Goal: Task Accomplishment & Management: Manage account settings

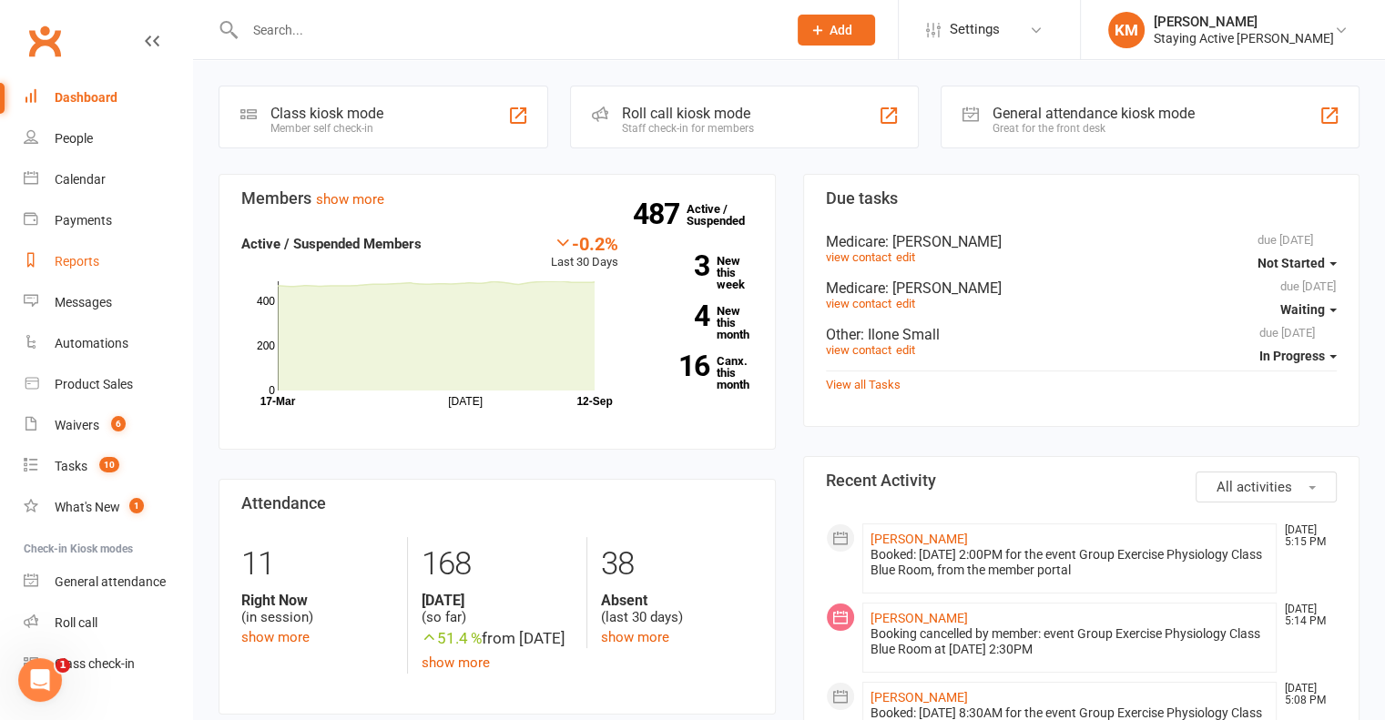
click at [91, 270] on link "Reports" at bounding box center [108, 261] width 168 height 41
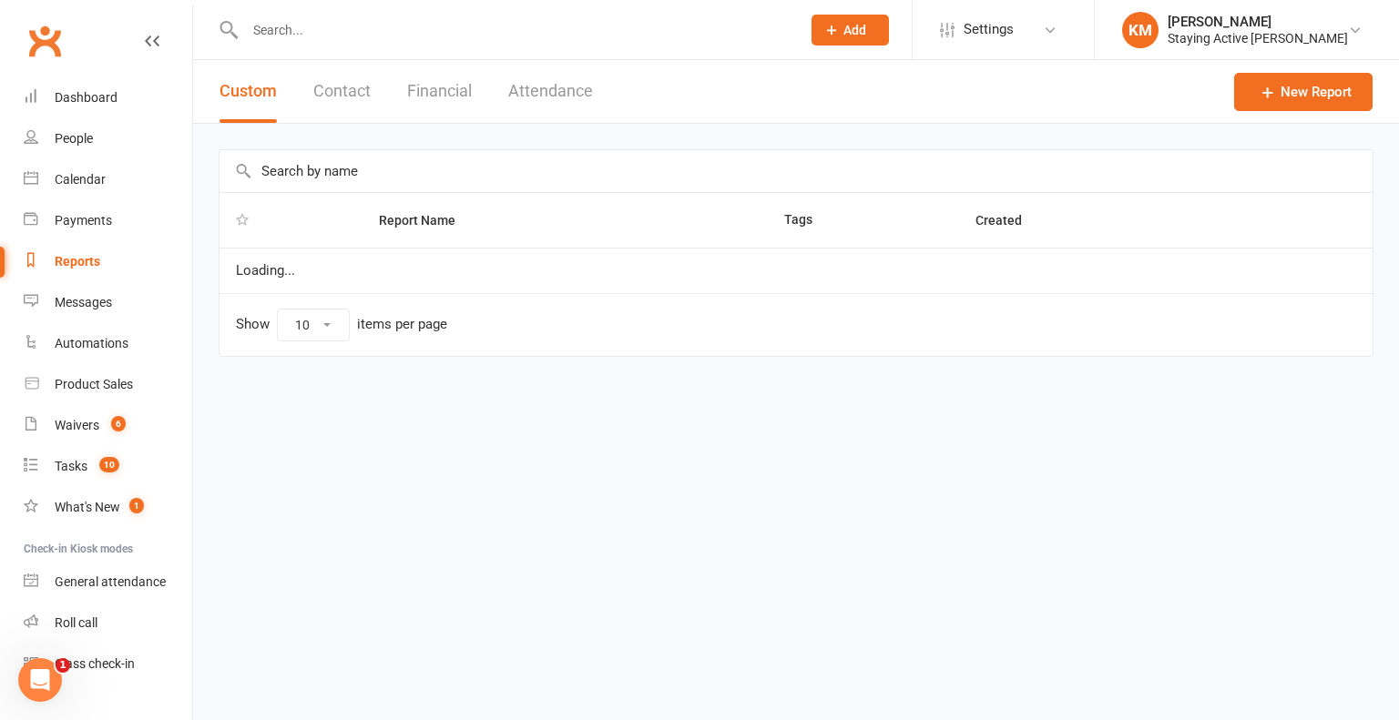
select select "100"
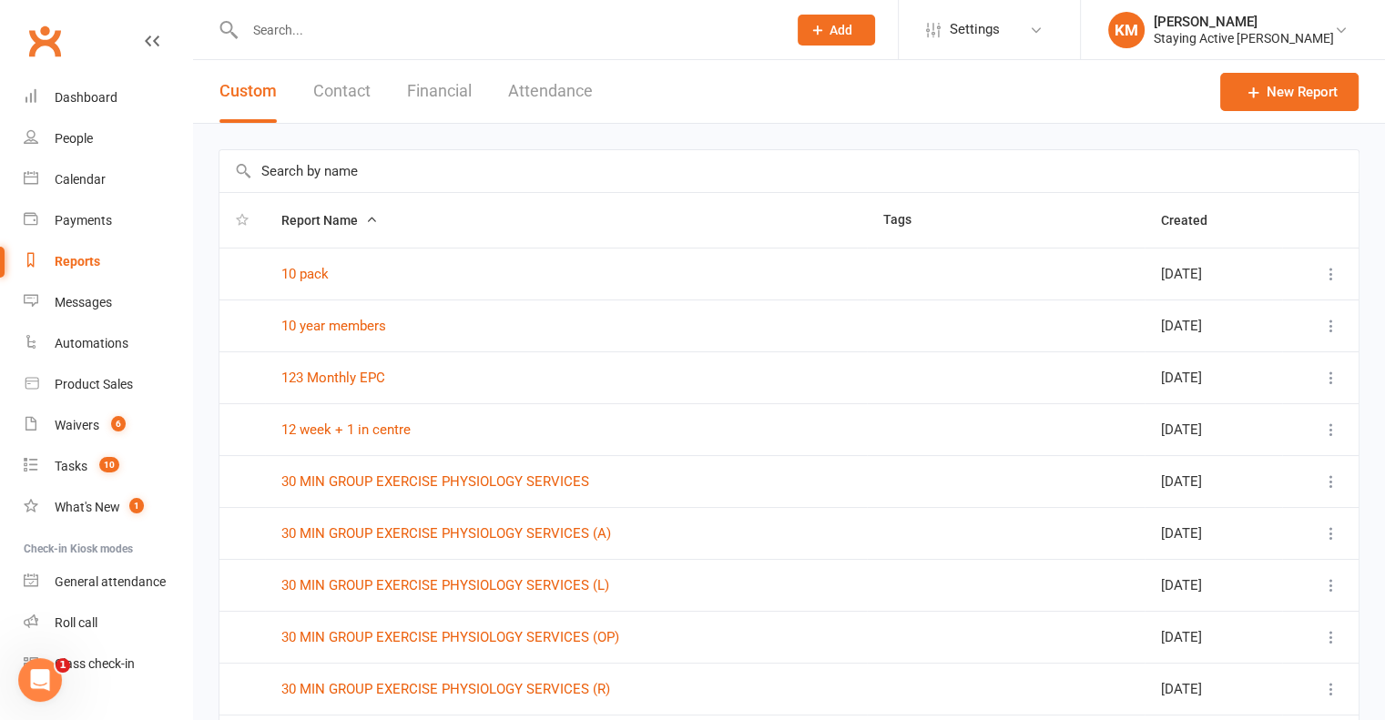
click at [330, 165] on input "text" at bounding box center [788, 171] width 1139 height 42
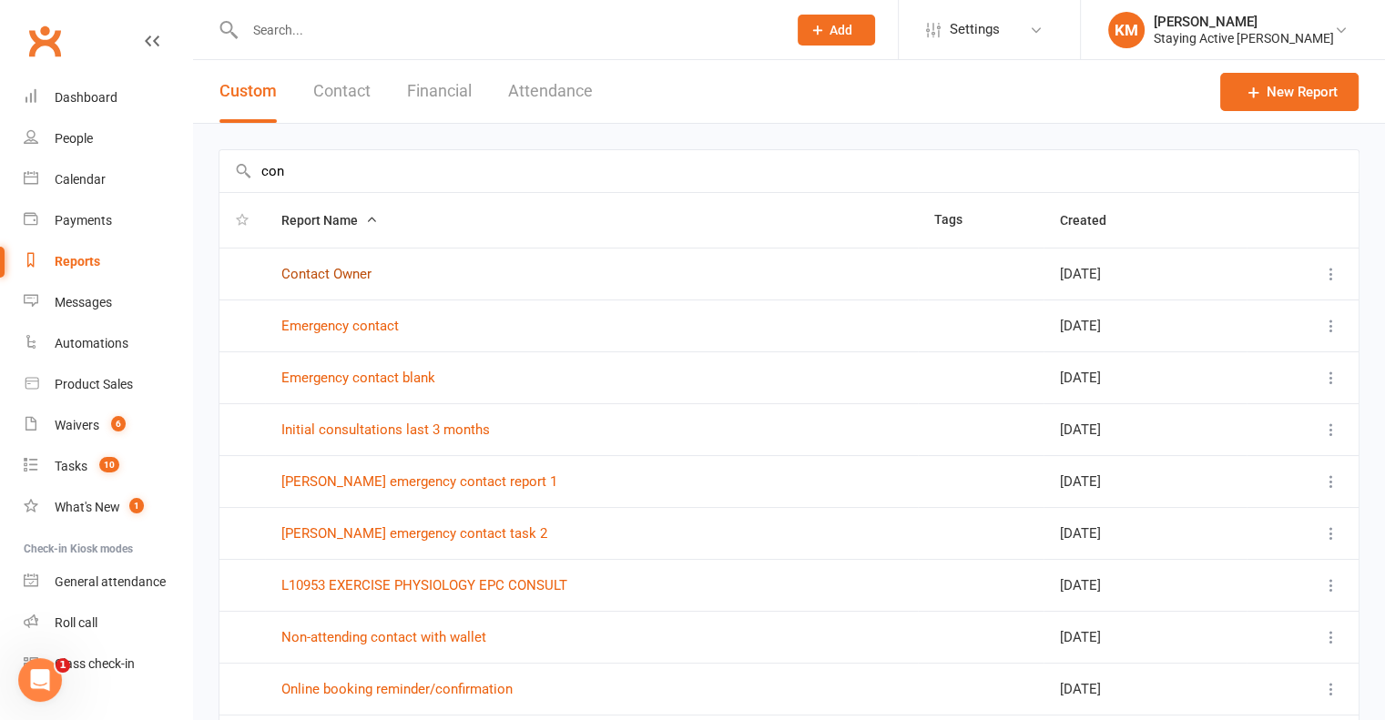
type input "con"
click at [321, 276] on link "Contact Owner" at bounding box center [326, 274] width 90 height 16
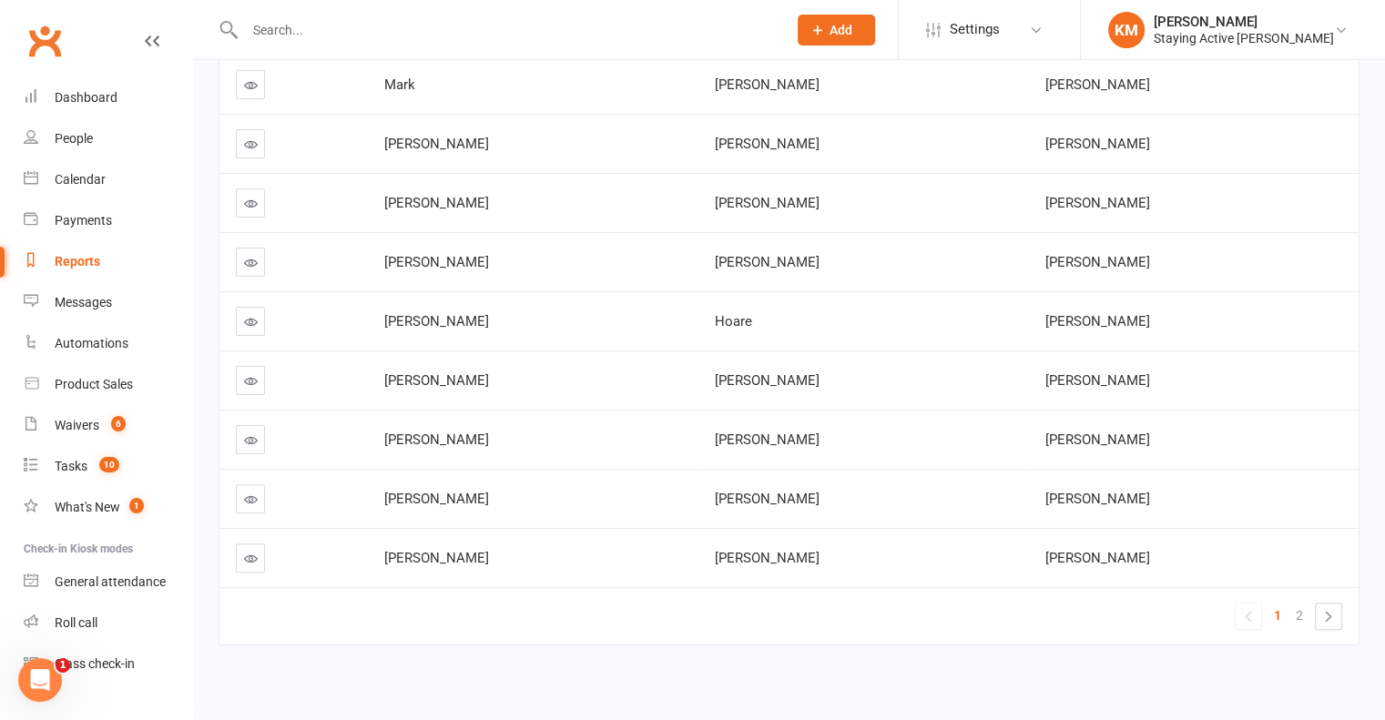
scroll to position [406, 0]
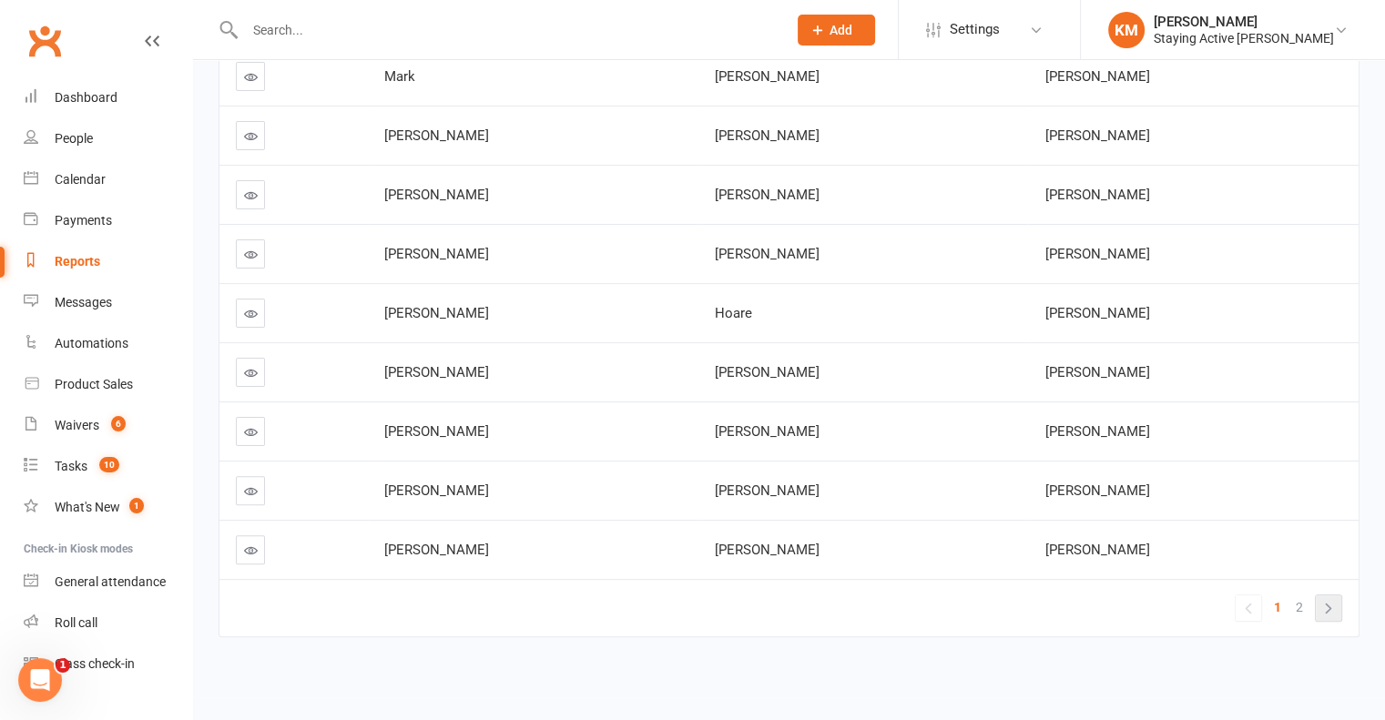
click at [1327, 605] on link "»" at bounding box center [1328, 608] width 25 height 25
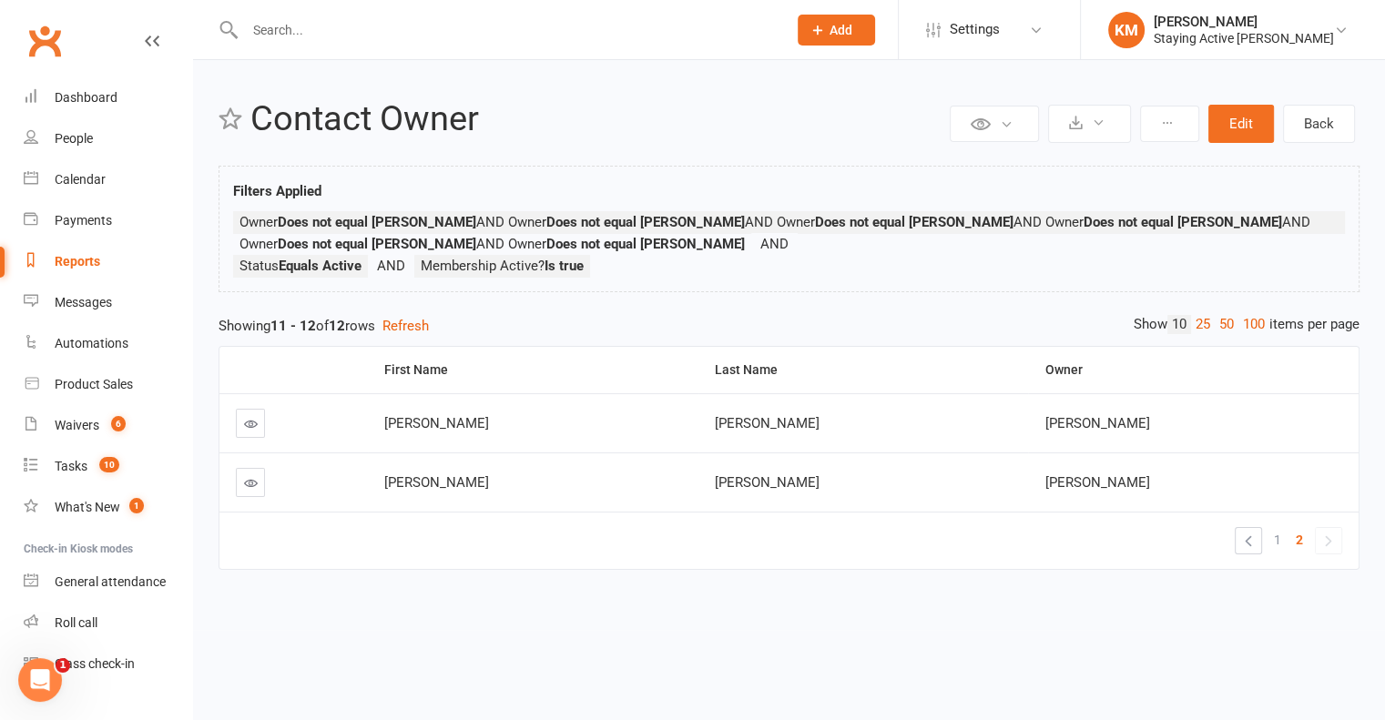
scroll to position [0, 0]
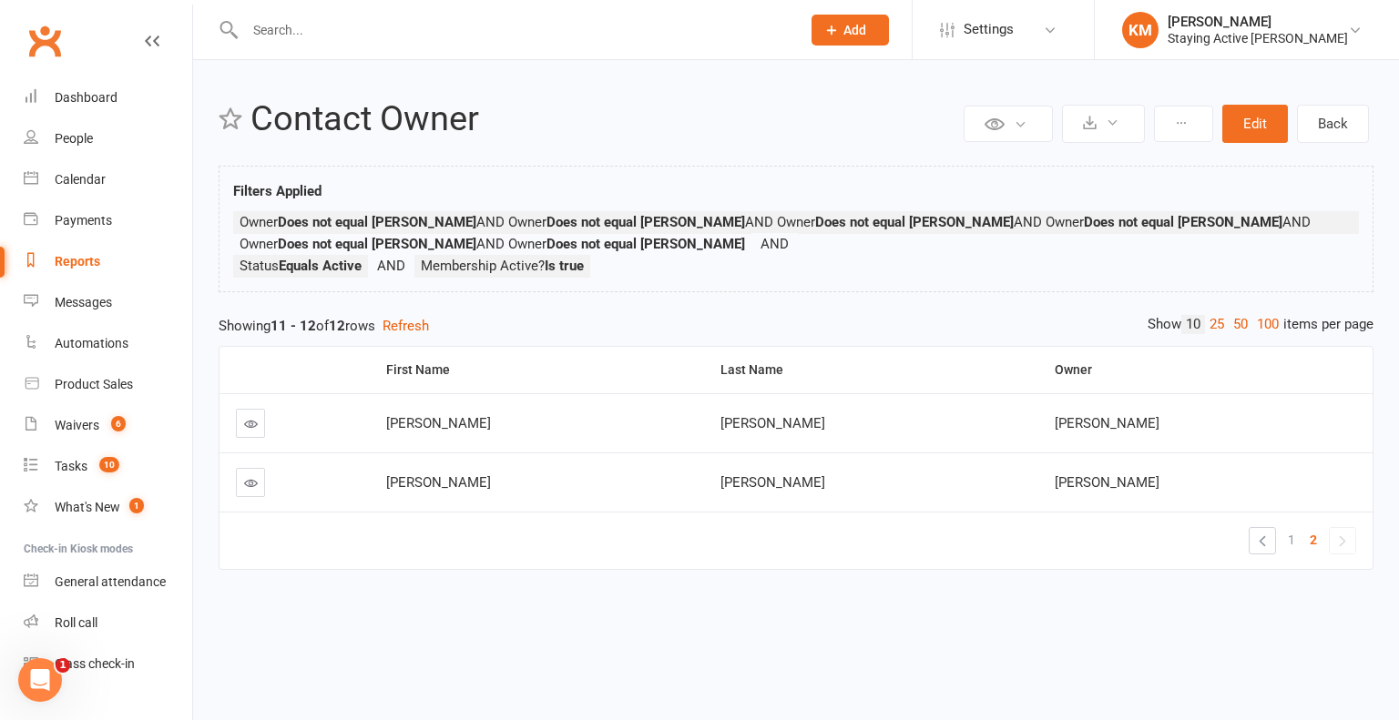
click at [85, 255] on div "Reports" at bounding box center [78, 261] width 46 height 15
select select "100"
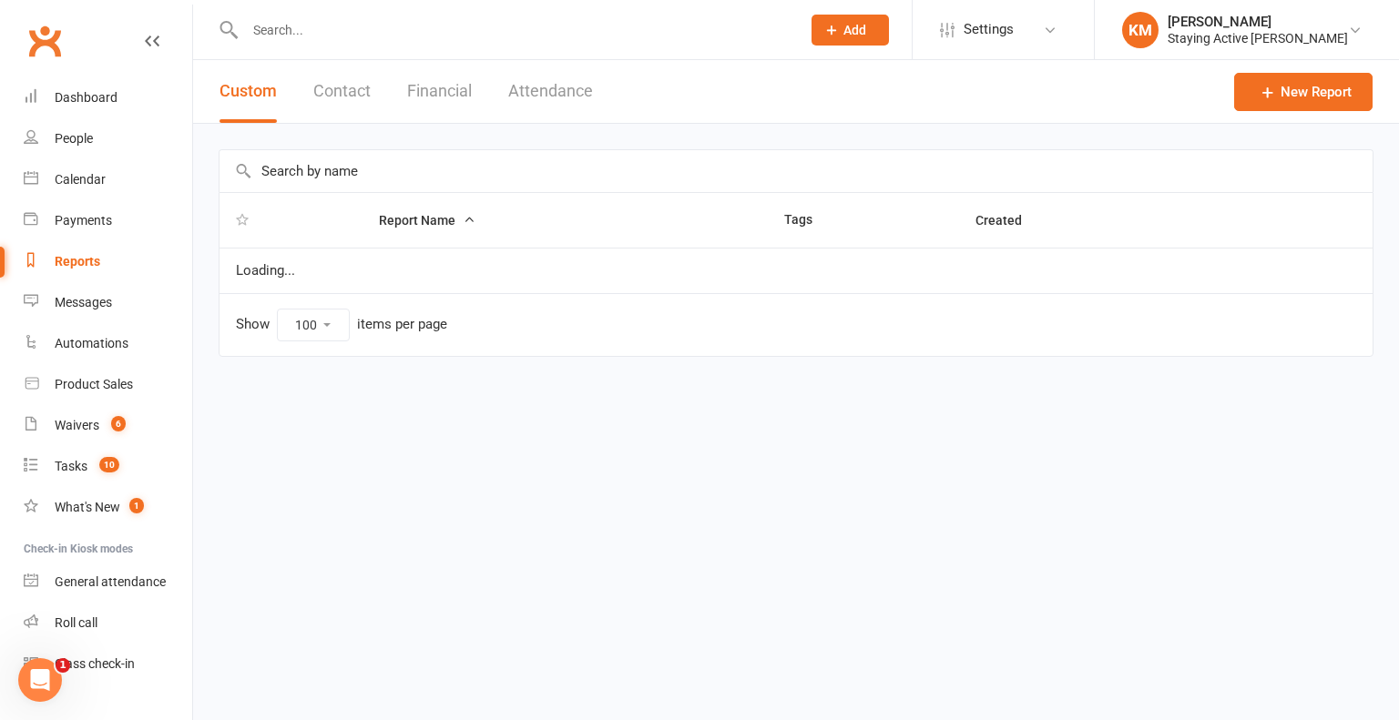
click at [386, 167] on input "text" at bounding box center [795, 171] width 1153 height 42
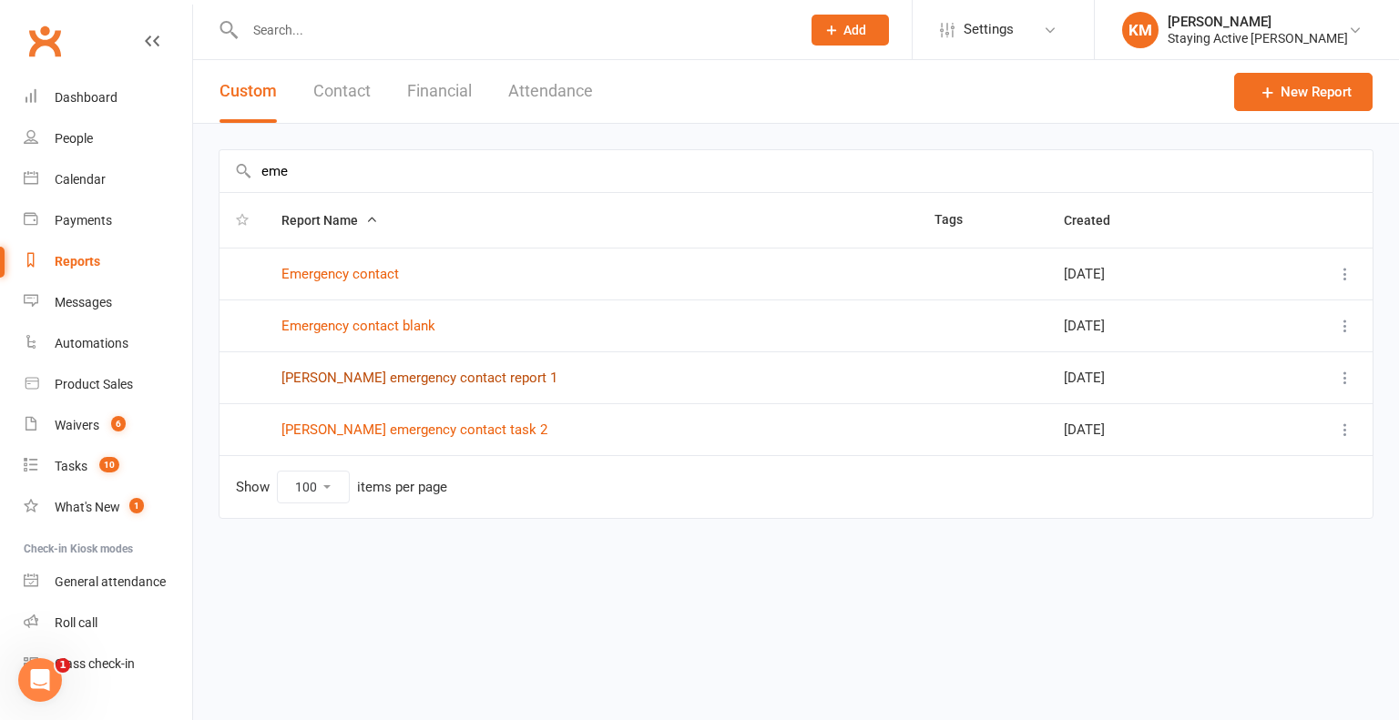
type input "eme"
click at [401, 428] on link "Kate emergency contact task 2" at bounding box center [414, 430] width 266 height 16
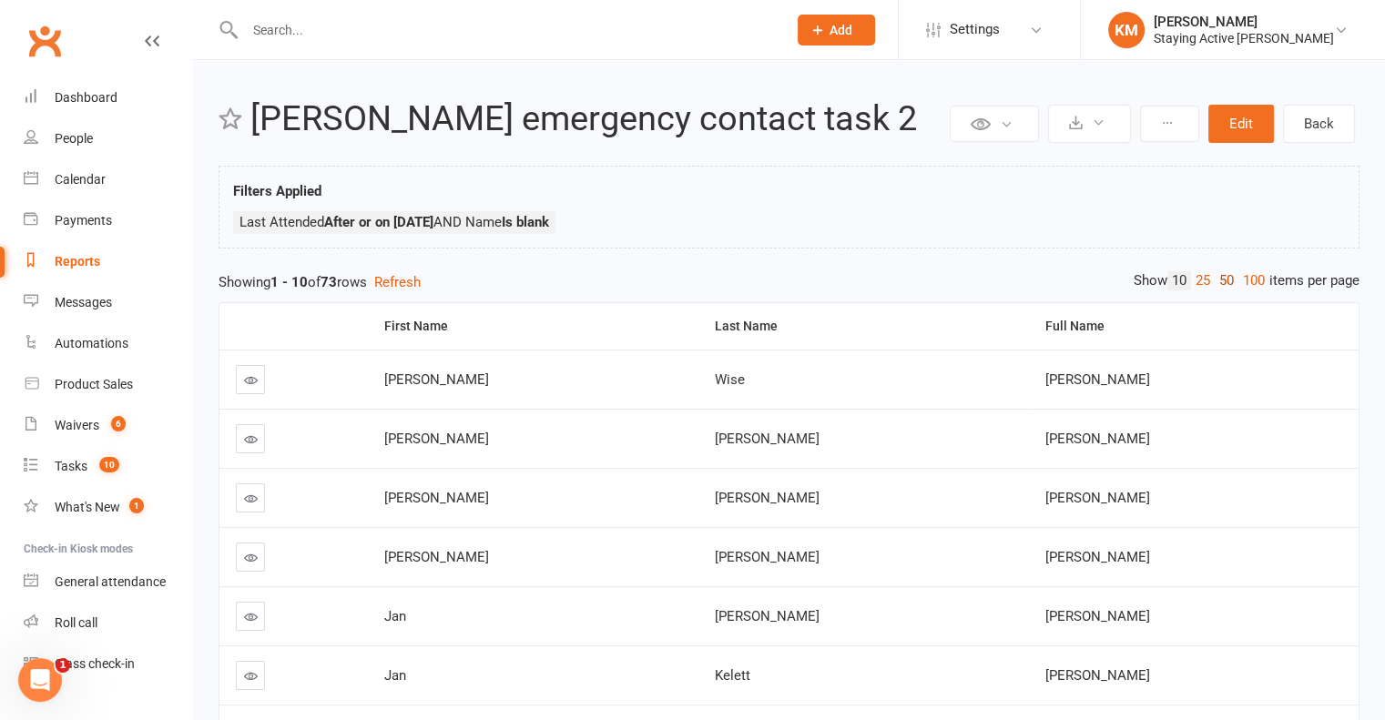
click at [1217, 278] on link "50" at bounding box center [1227, 280] width 24 height 19
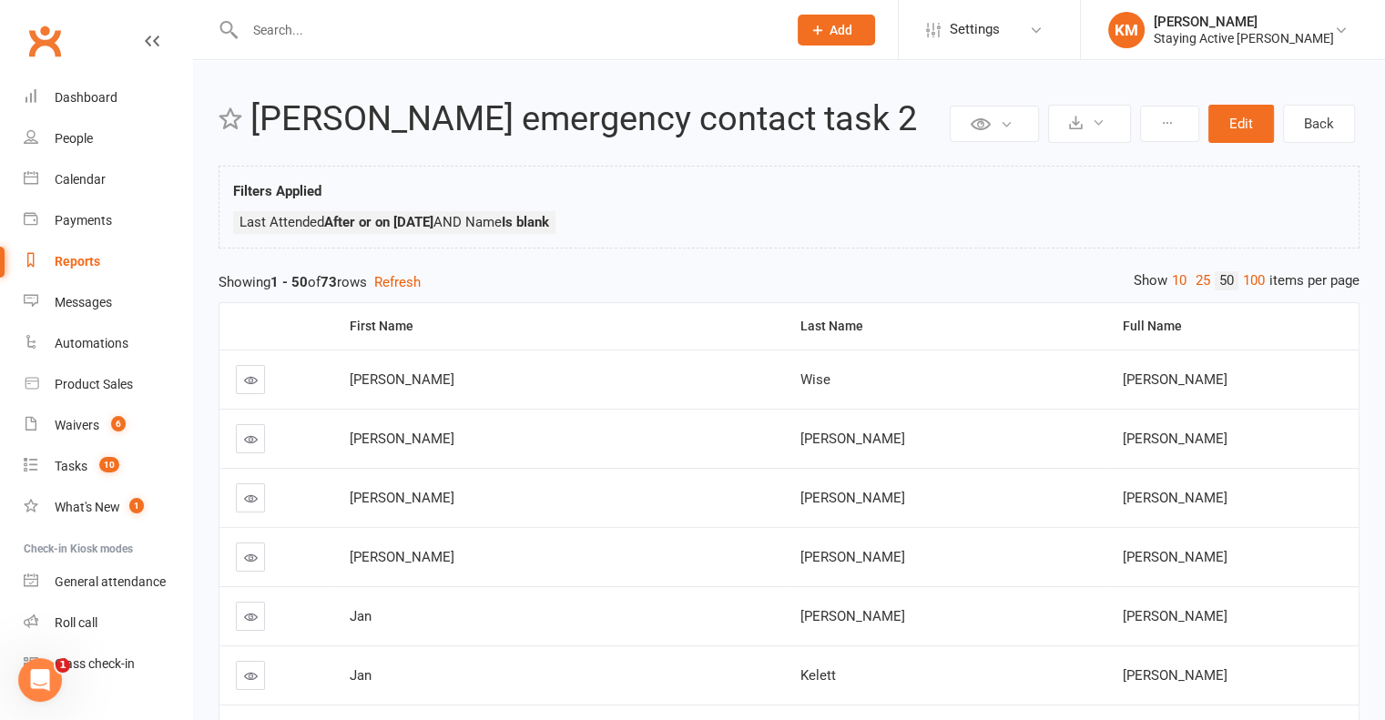
scroll to position [1257, 0]
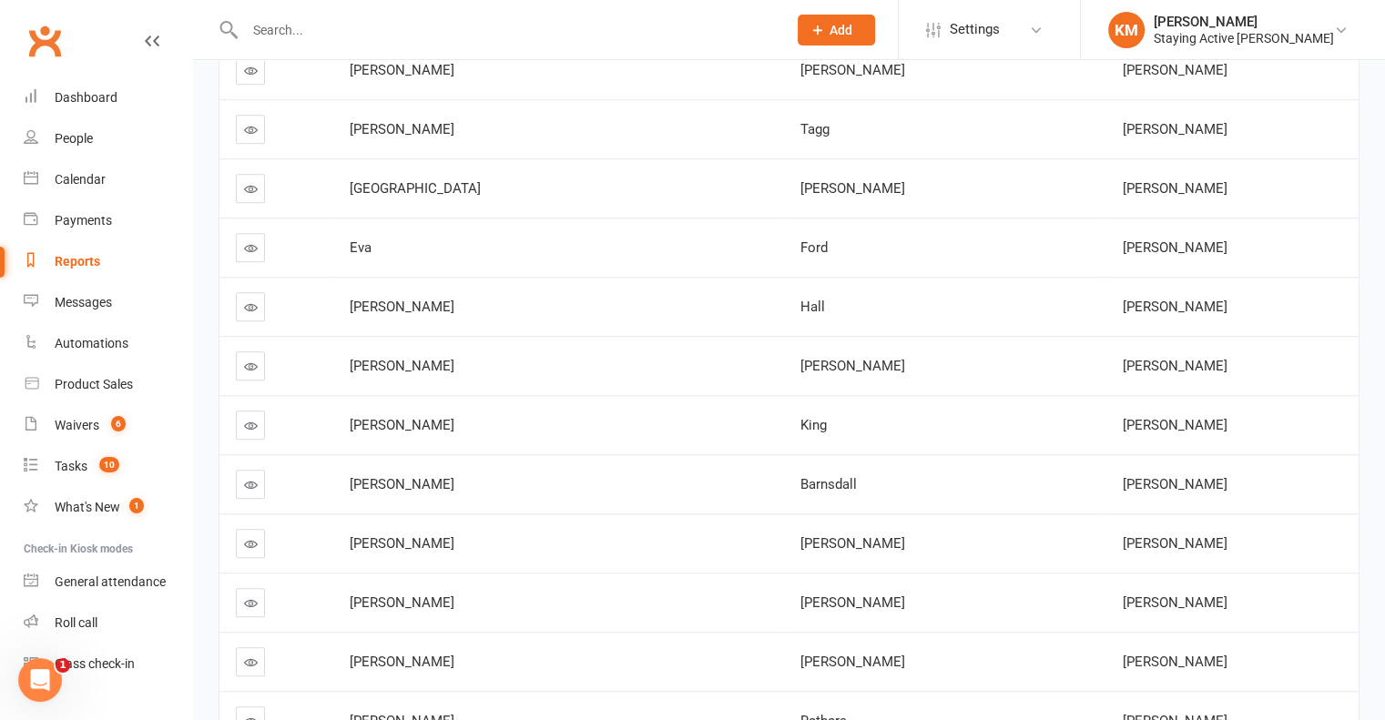
click at [1123, 417] on span "Diane King" at bounding box center [1175, 425] width 105 height 16
drag, startPoint x: 963, startPoint y: 415, endPoint x: 1003, endPoint y: 419, distance: 40.2
click at [1123, 419] on span "Diane King" at bounding box center [1175, 425] width 105 height 16
copy span "Diane King"
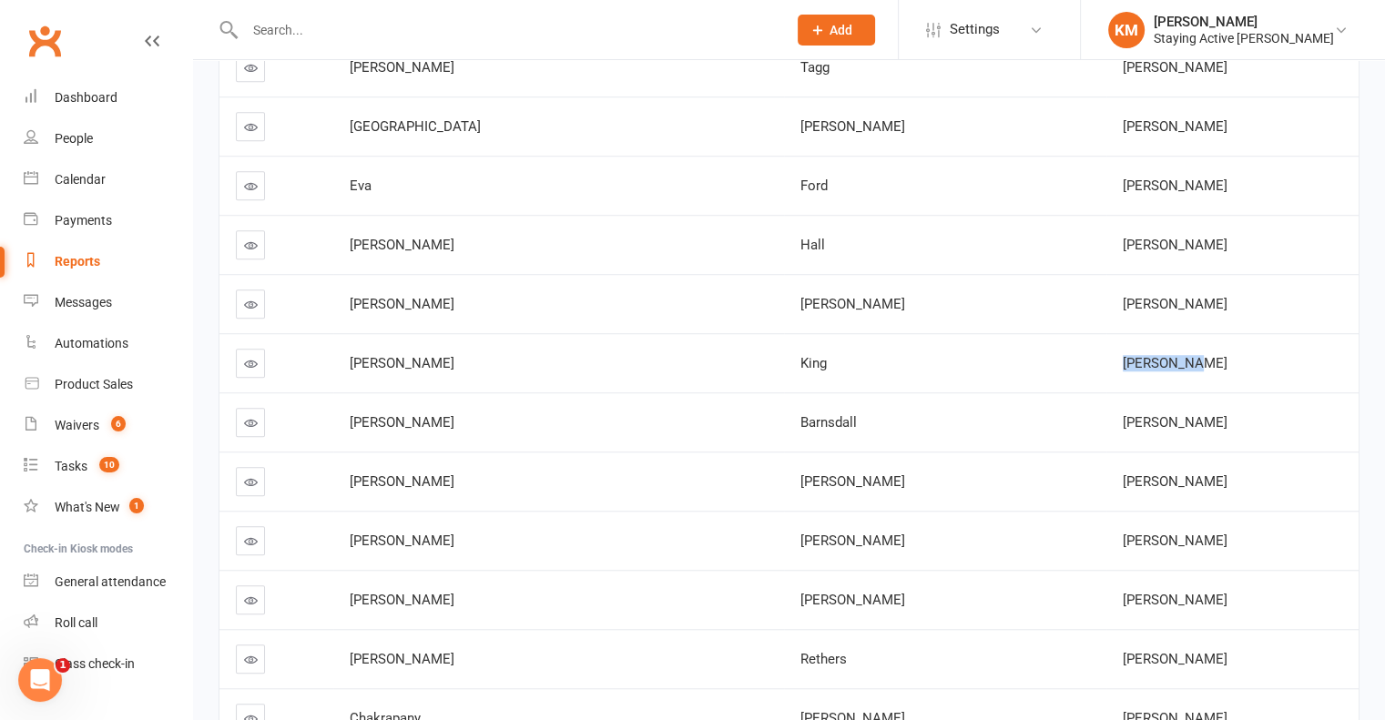
scroll to position [1348, 0]
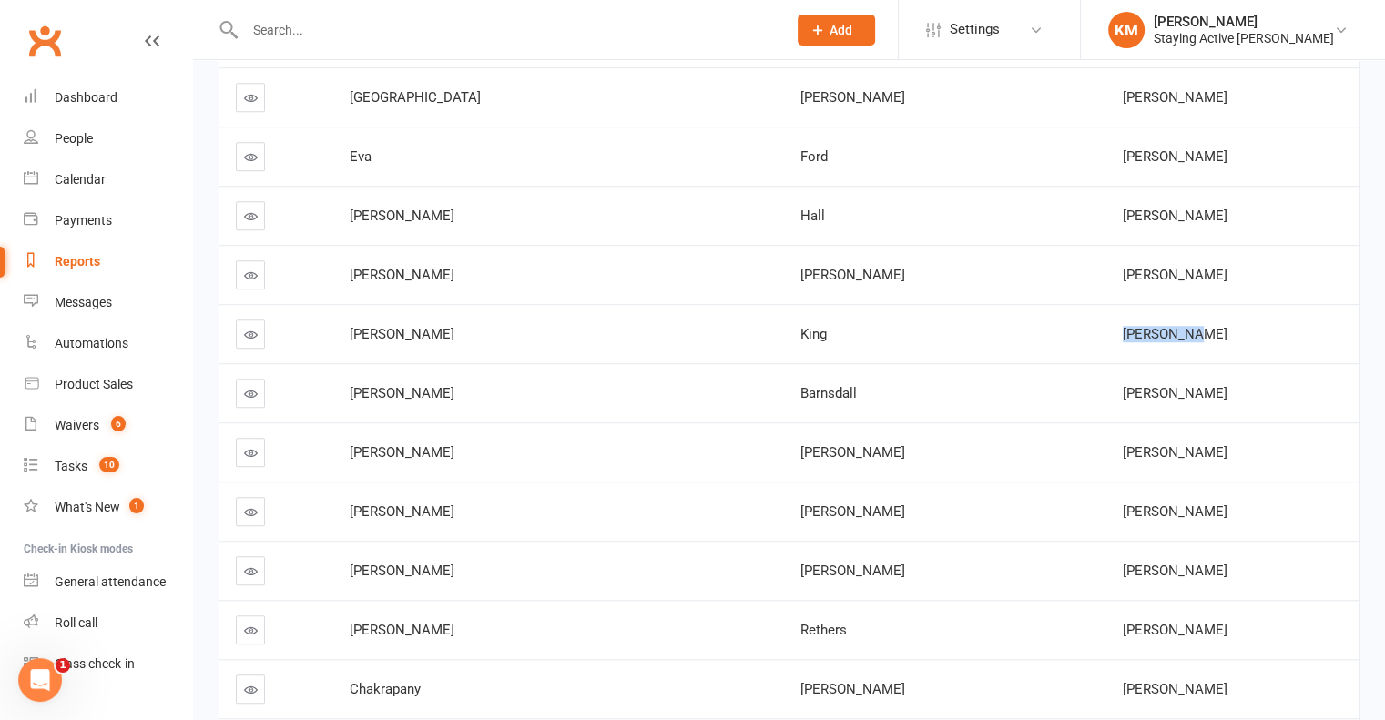
drag, startPoint x: 1055, startPoint y: 382, endPoint x: 961, endPoint y: 382, distance: 94.7
click at [1123, 386] on div "David Barnsdall" at bounding box center [1232, 393] width 219 height 15
copy span "David Barnsdall"
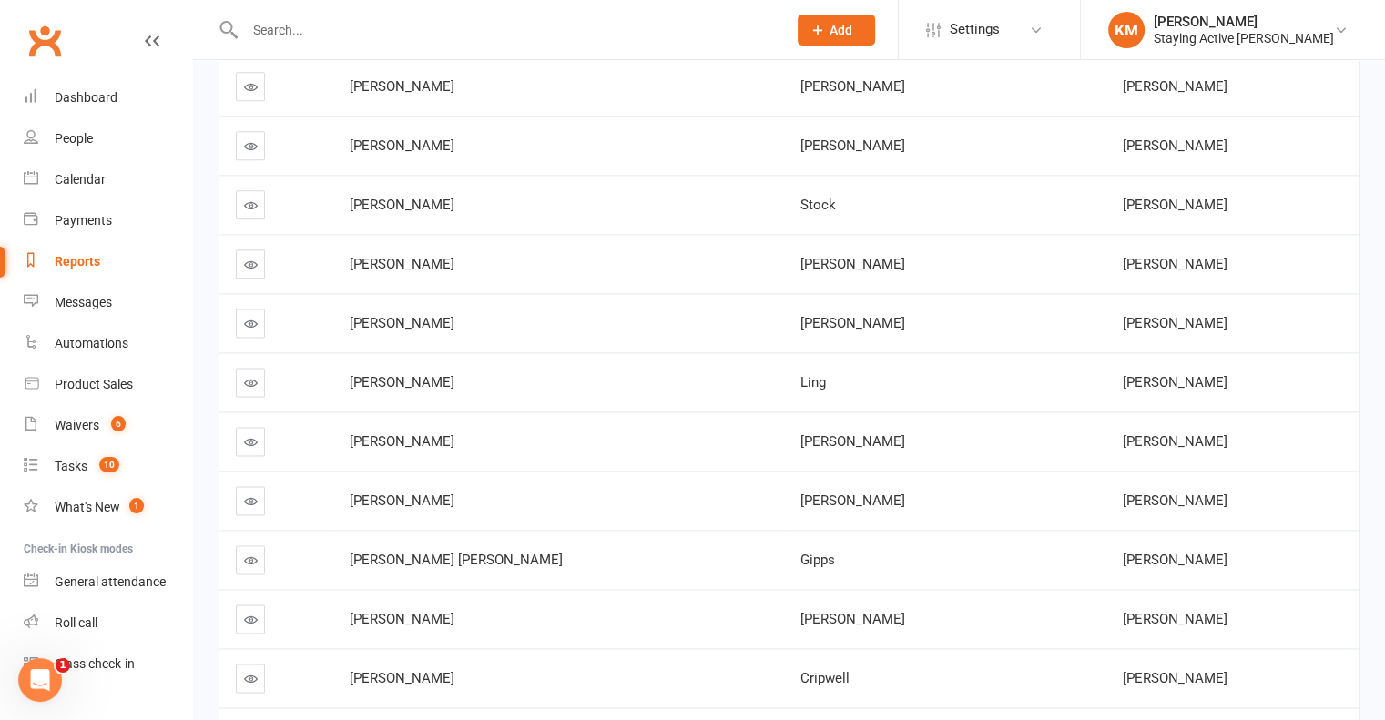
scroll to position [2310, 0]
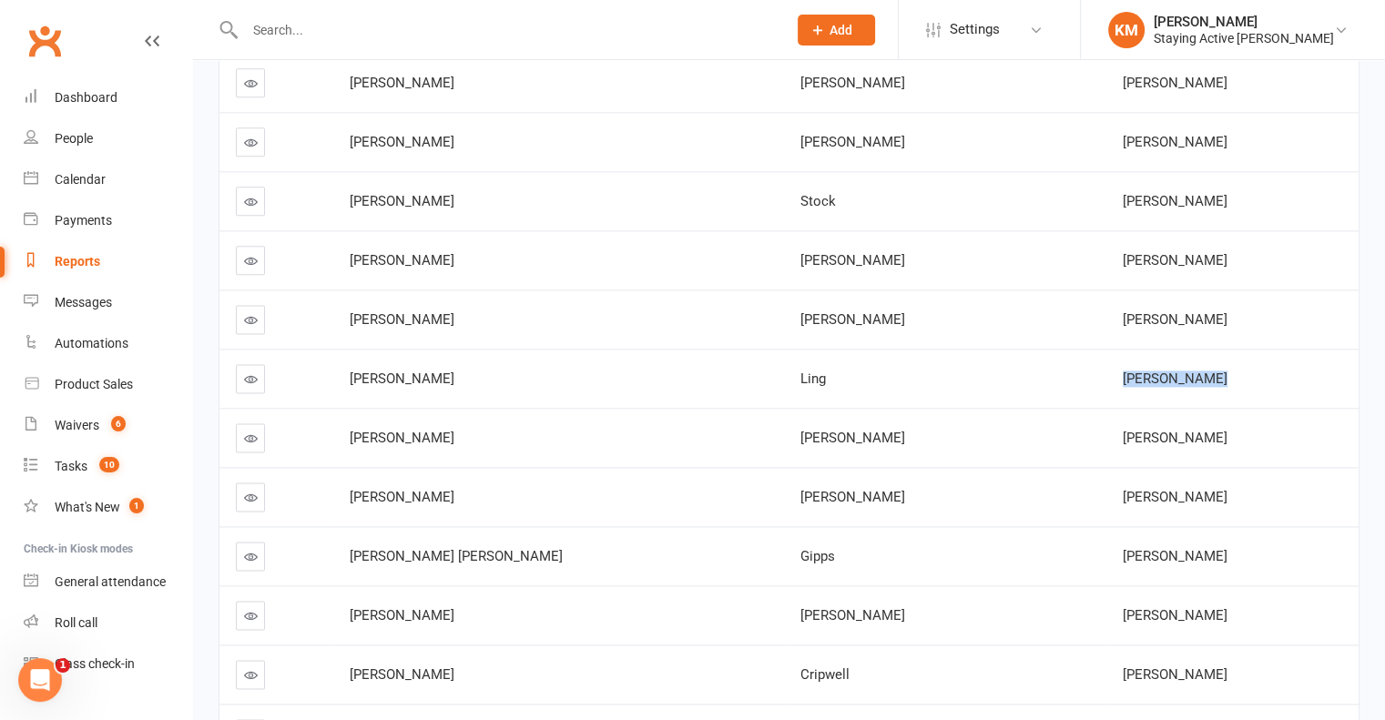
drag, startPoint x: 1048, startPoint y: 372, endPoint x: 945, endPoint y: 379, distance: 103.1
click at [1106, 379] on td "Margaret Ling" at bounding box center [1232, 378] width 252 height 59
copy span "Margaret Ling"
drag, startPoint x: 1035, startPoint y: 425, endPoint x: 956, endPoint y: 436, distance: 79.1
click at [1106, 436] on td "Dean Simes" at bounding box center [1232, 437] width 252 height 59
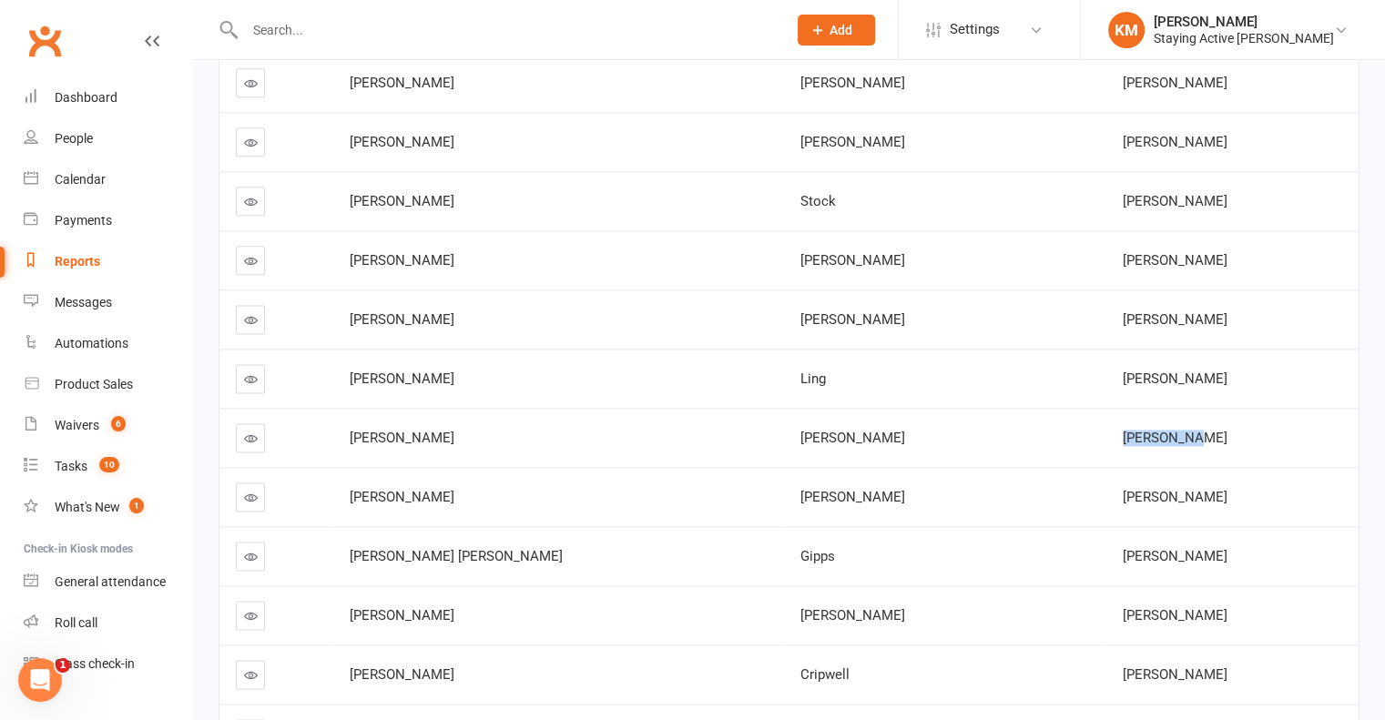
copy span "Dean Simes"
click at [250, 432] on icon at bounding box center [251, 439] width 14 height 14
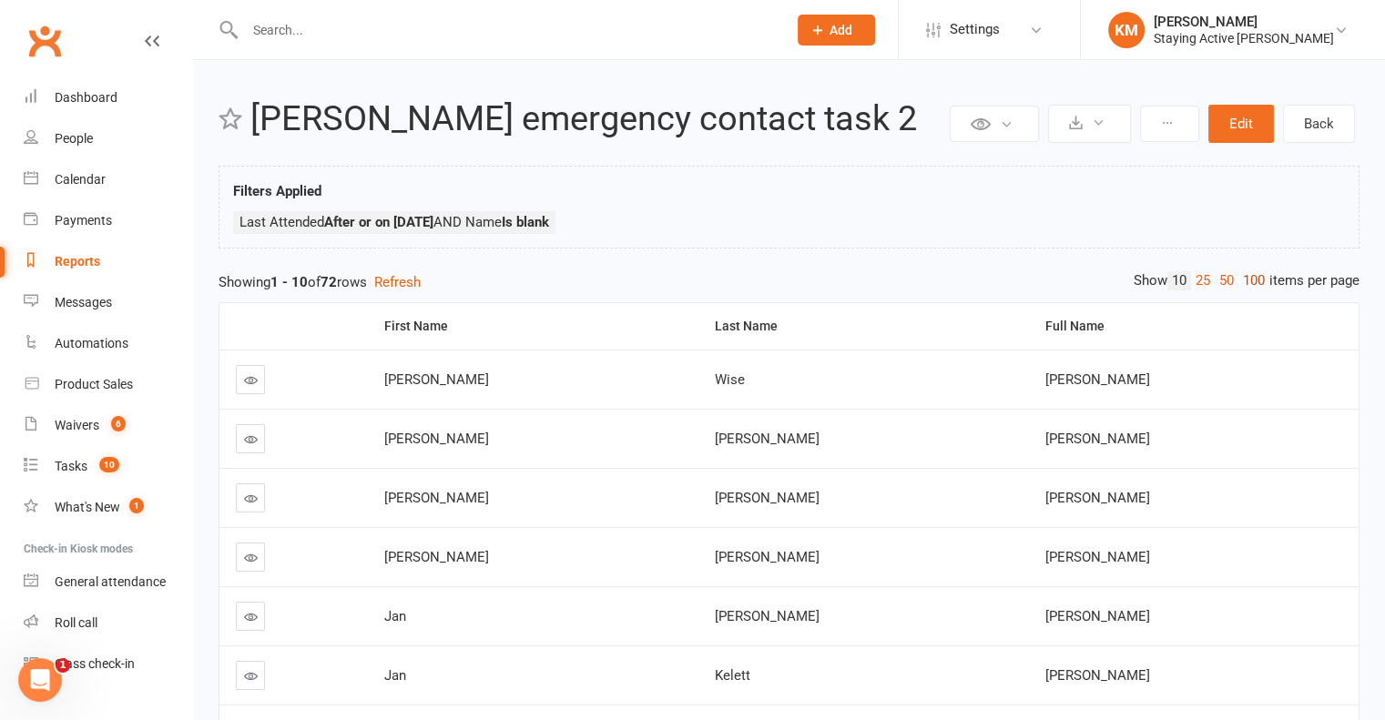
click at [1256, 272] on link "100" at bounding box center [1254, 280] width 31 height 19
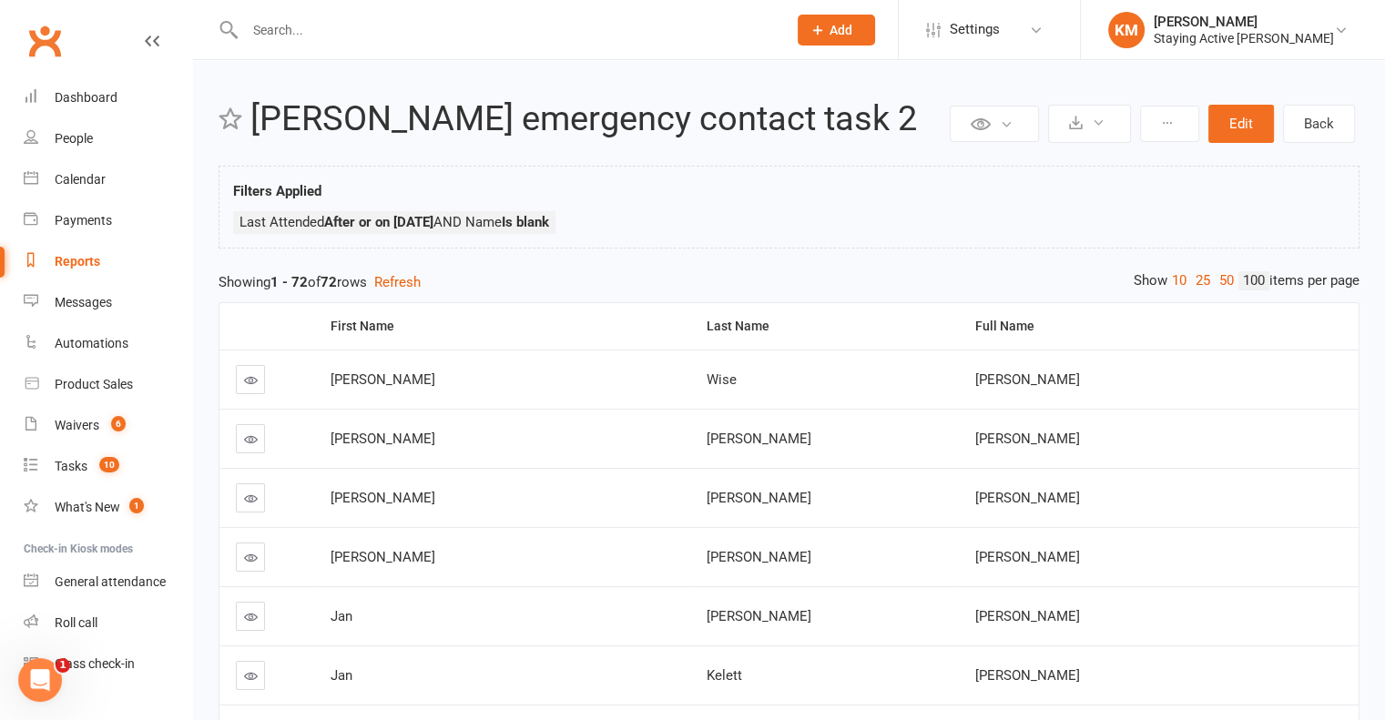
scroll to position [2320, 0]
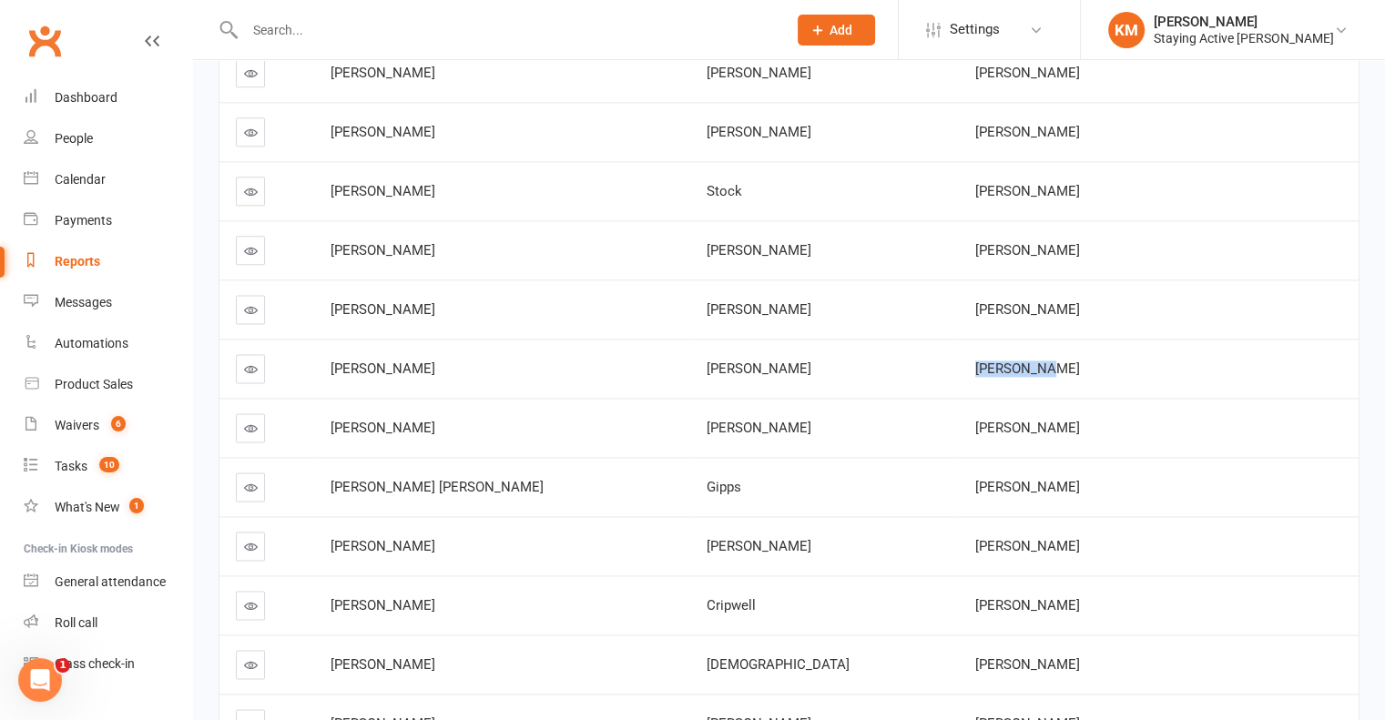
click at [253, 362] on icon at bounding box center [251, 369] width 14 height 14
click at [984, 420] on span "Merlyne Thompson" at bounding box center [1027, 428] width 105 height 16
drag, startPoint x: 984, startPoint y: 418, endPoint x: 1040, endPoint y: 414, distance: 55.7
click at [1040, 420] on span "Merlyne Thompson" at bounding box center [1027, 428] width 105 height 16
copy span "Merlyne Thompson"
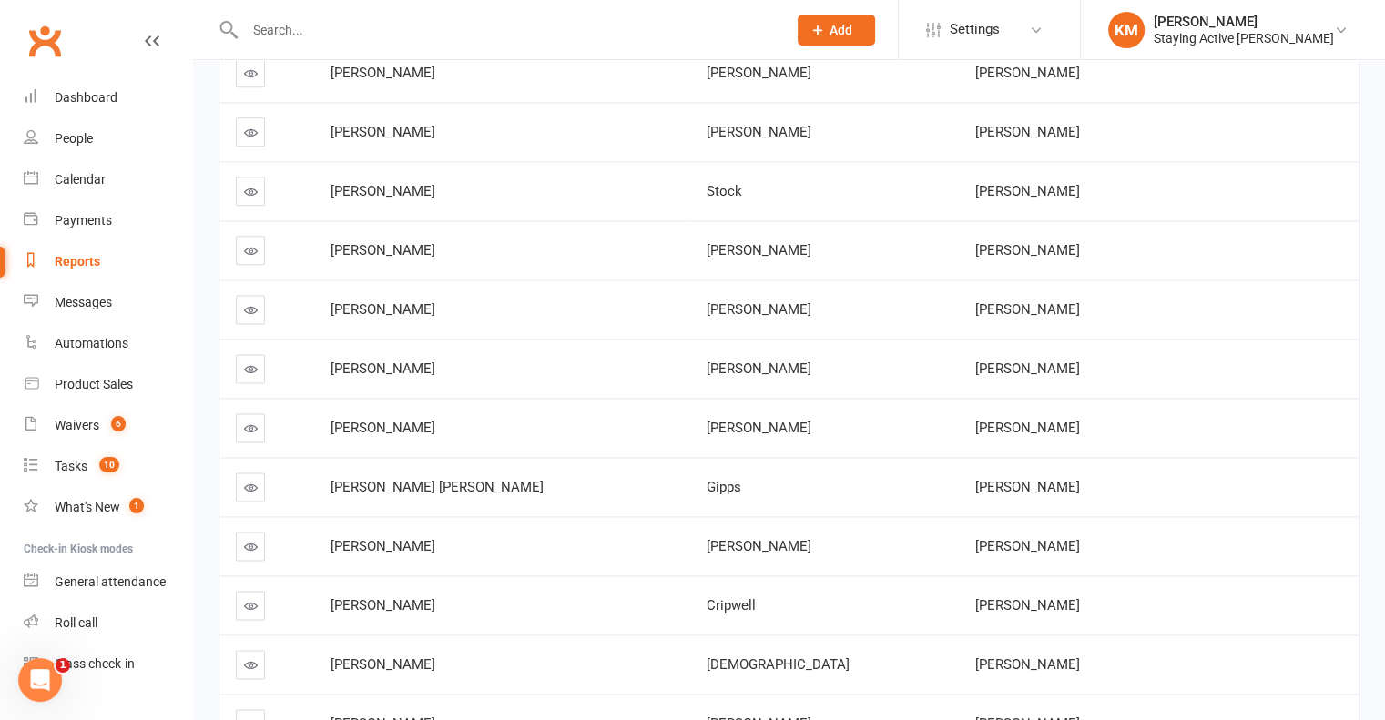
click at [256, 422] on icon at bounding box center [251, 429] width 14 height 14
click at [975, 484] on span "Anna Elizabeth Gipps" at bounding box center [1027, 487] width 105 height 16
drag, startPoint x: 969, startPoint y: 484, endPoint x: 1069, endPoint y: 469, distance: 101.2
click at [1069, 469] on td "Anna Elizabeth Gipps" at bounding box center [1159, 486] width 400 height 59
copy span "Anna Elizabeth Gipps"
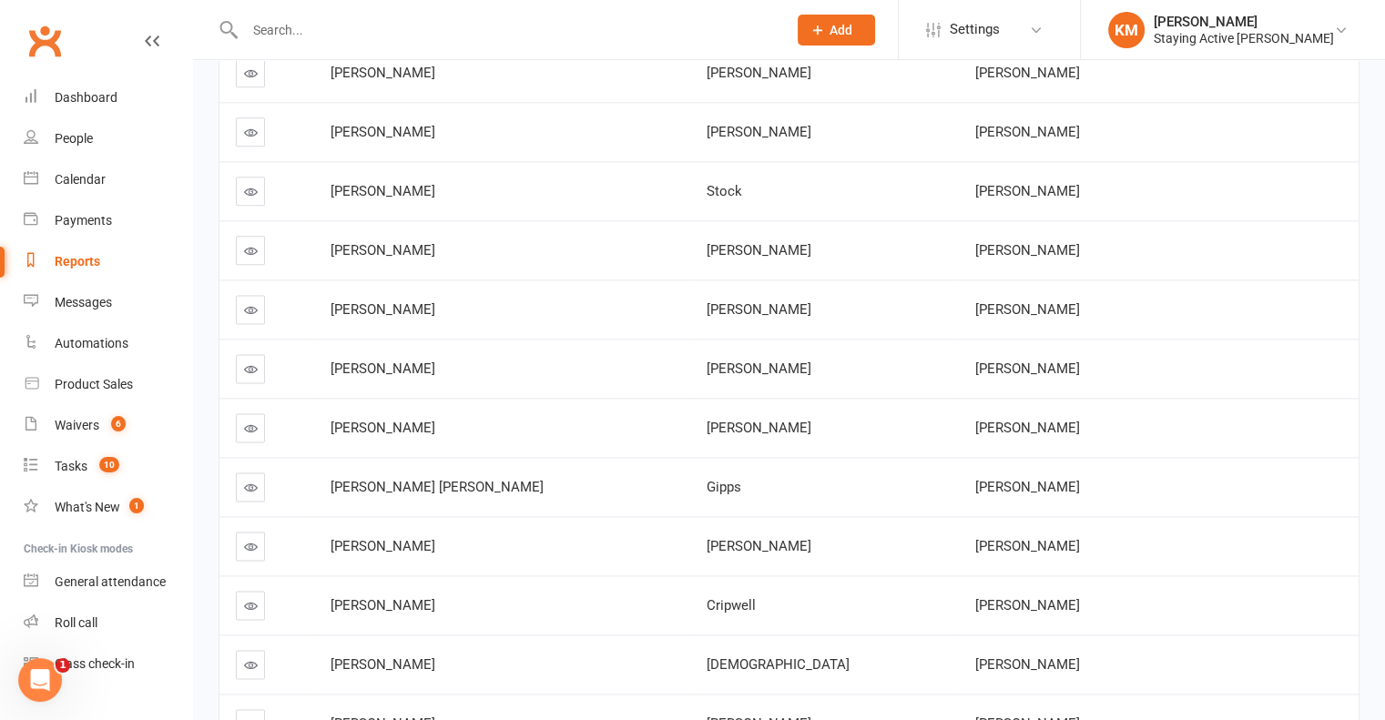
click at [252, 481] on icon at bounding box center [251, 488] width 14 height 14
drag, startPoint x: 969, startPoint y: 547, endPoint x: 1071, endPoint y: 530, distance: 103.5
click at [1071, 530] on td "Julie Carroll" at bounding box center [1159, 545] width 400 height 59
copy span "Julie Carroll"
click at [250, 540] on icon at bounding box center [251, 547] width 14 height 14
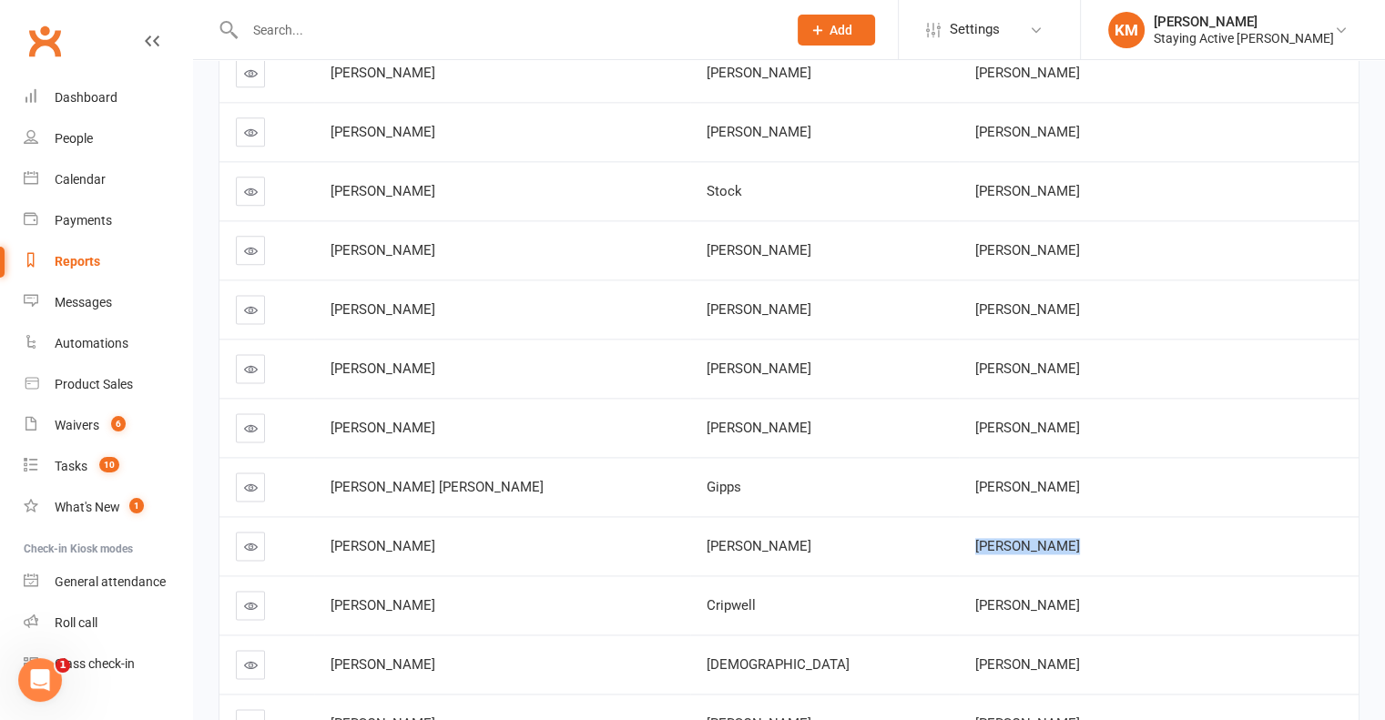
drag, startPoint x: 1140, startPoint y: 468, endPoint x: 964, endPoint y: 476, distance: 176.0
click at [965, 476] on td "Anna Elizabeth Gipps" at bounding box center [1159, 486] width 400 height 59
copy span "Anna Elizabeth Gipps"
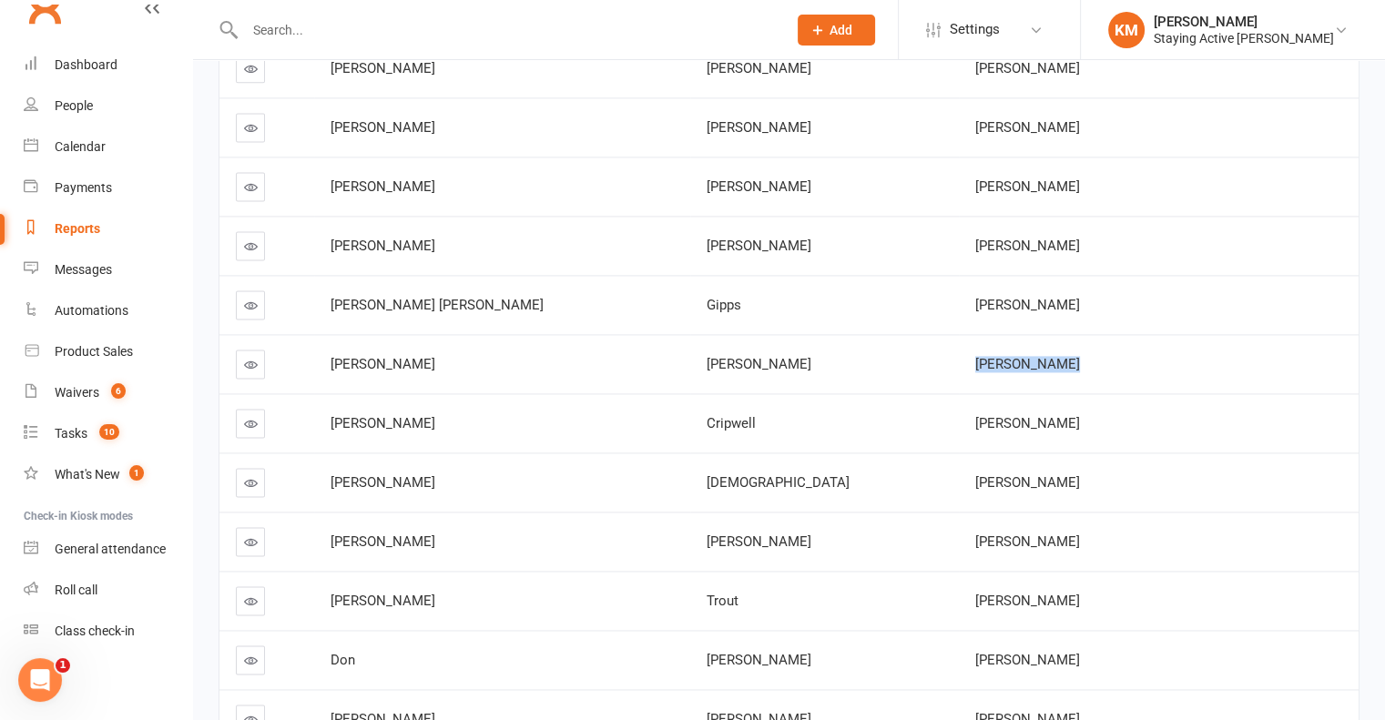
scroll to position [2593, 0]
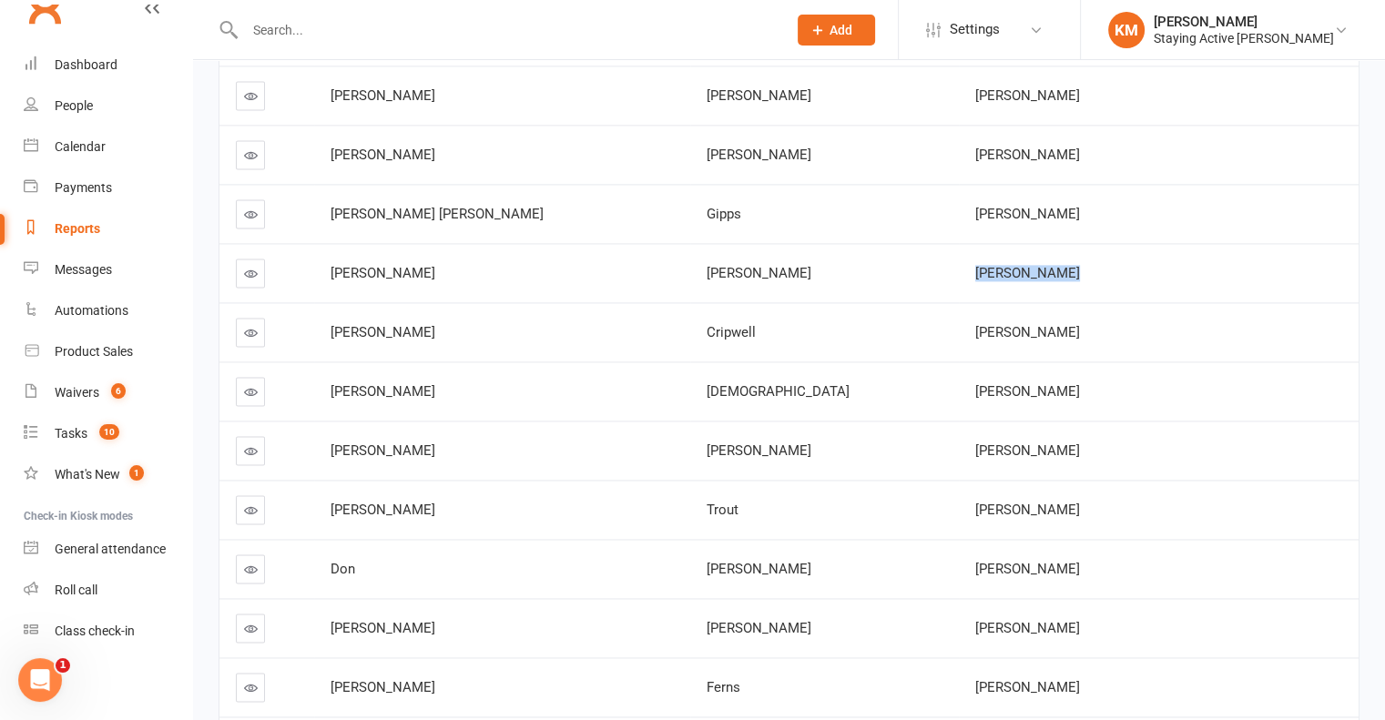
drag, startPoint x: 1059, startPoint y: 267, endPoint x: 954, endPoint y: 272, distance: 104.9
click at [959, 272] on td "Julie Carroll" at bounding box center [1159, 272] width 400 height 59
drag, startPoint x: 1074, startPoint y: 322, endPoint x: 958, endPoint y: 332, distance: 116.1
click at [959, 332] on td "Susan Cripwell" at bounding box center [1159, 331] width 400 height 59
copy span "Susan Cripwell"
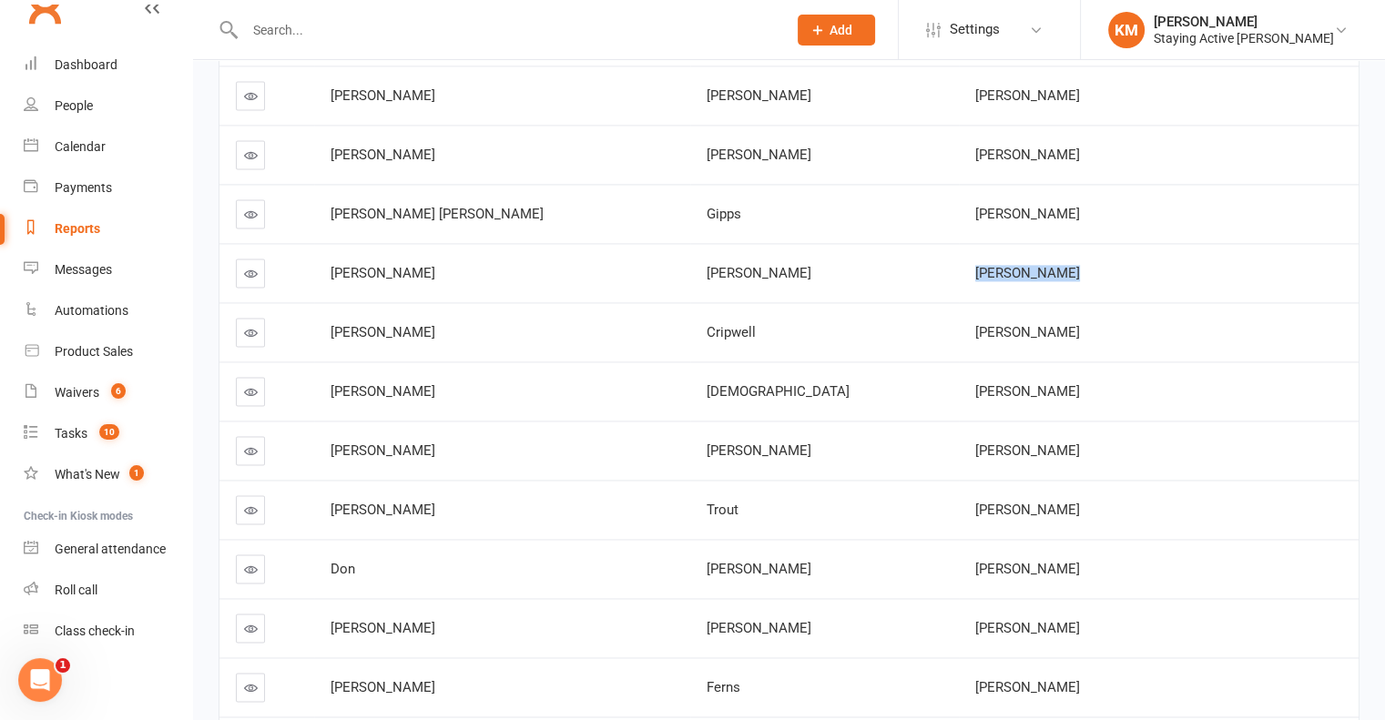
click at [249, 334] on link at bounding box center [250, 332] width 29 height 29
drag, startPoint x: 1075, startPoint y: 394, endPoint x: 953, endPoint y: 396, distance: 122.0
click at [959, 396] on td "John Church" at bounding box center [1159, 391] width 400 height 59
copy span "John Church"
click at [985, 446] on span "Hugh Hamlyn-Harris" at bounding box center [1027, 451] width 105 height 16
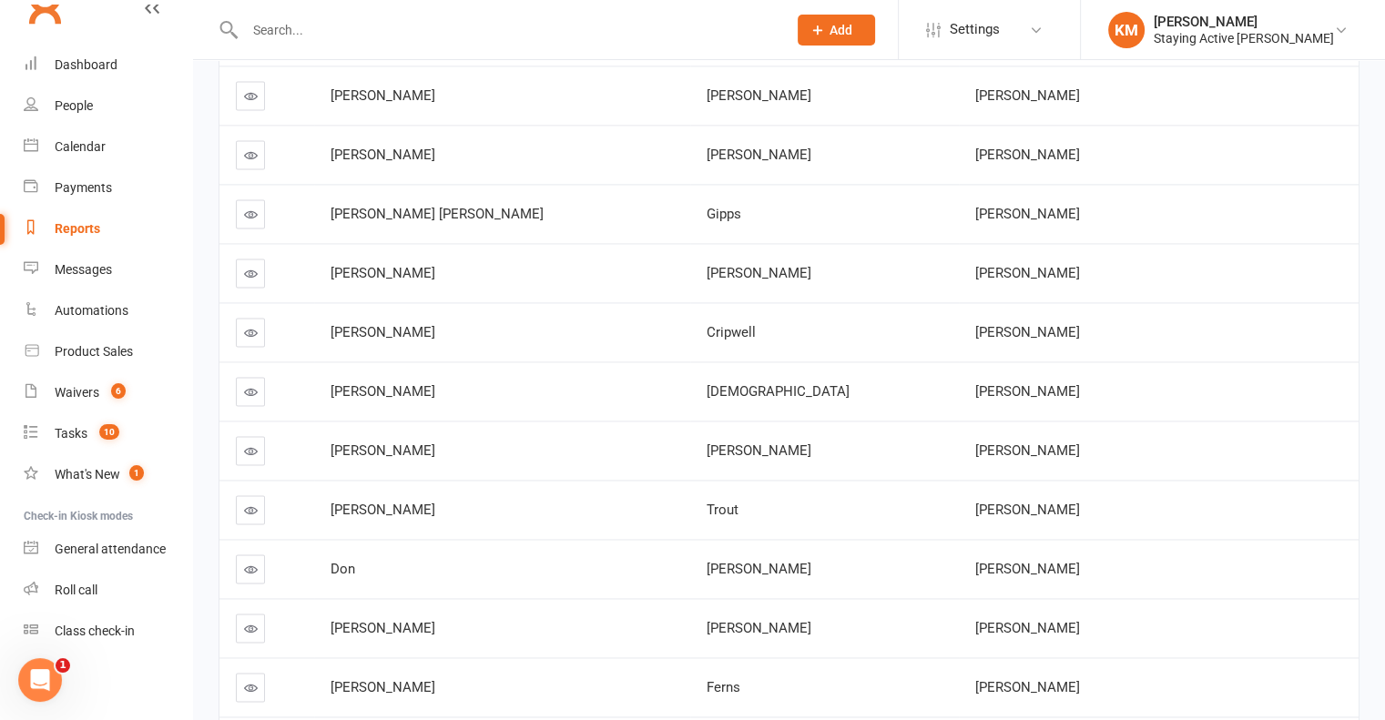
drag, startPoint x: 985, startPoint y: 446, endPoint x: 1086, endPoint y: 447, distance: 101.1
click at [1080, 447] on span "Hugh Hamlyn-Harris" at bounding box center [1027, 451] width 105 height 16
click at [250, 444] on icon at bounding box center [251, 451] width 14 height 14
drag, startPoint x: 1069, startPoint y: 504, endPoint x: 958, endPoint y: 495, distance: 111.5
click at [959, 495] on td "Graham Trout" at bounding box center [1159, 509] width 400 height 59
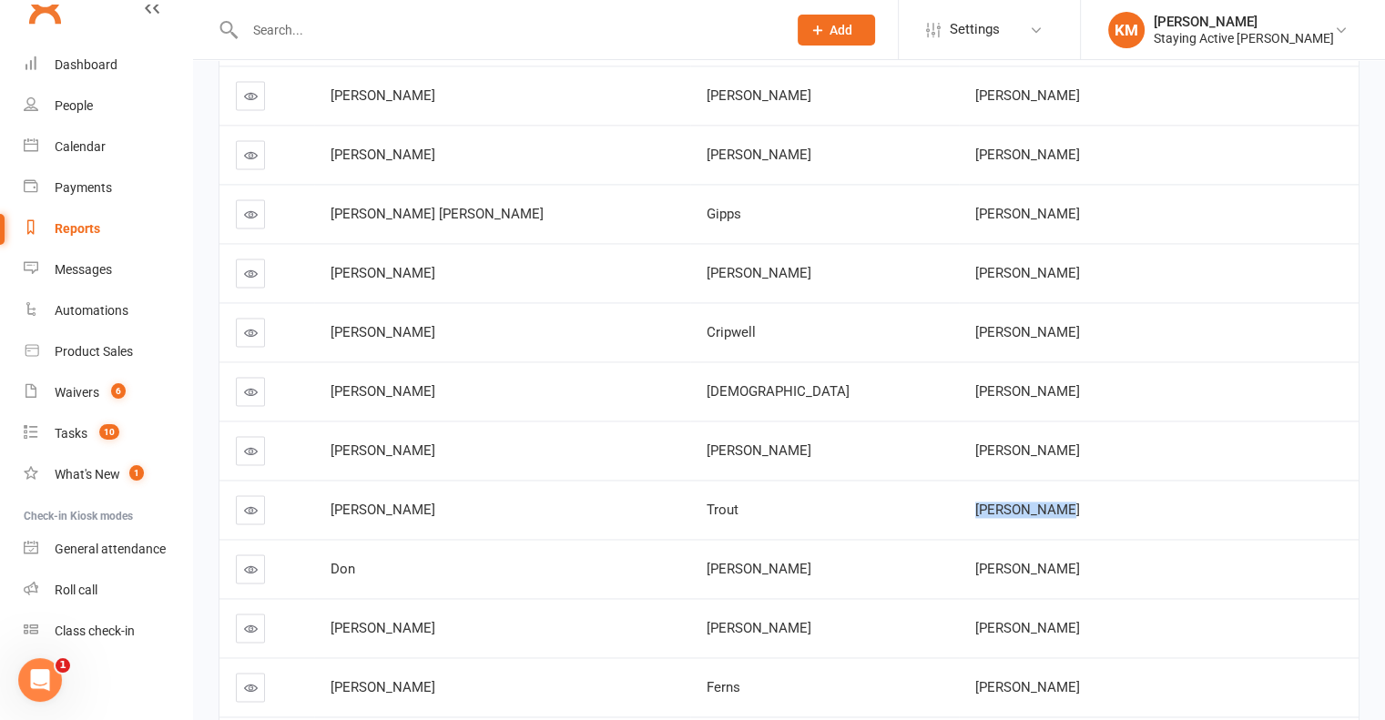
click at [255, 504] on icon at bounding box center [251, 511] width 14 height 14
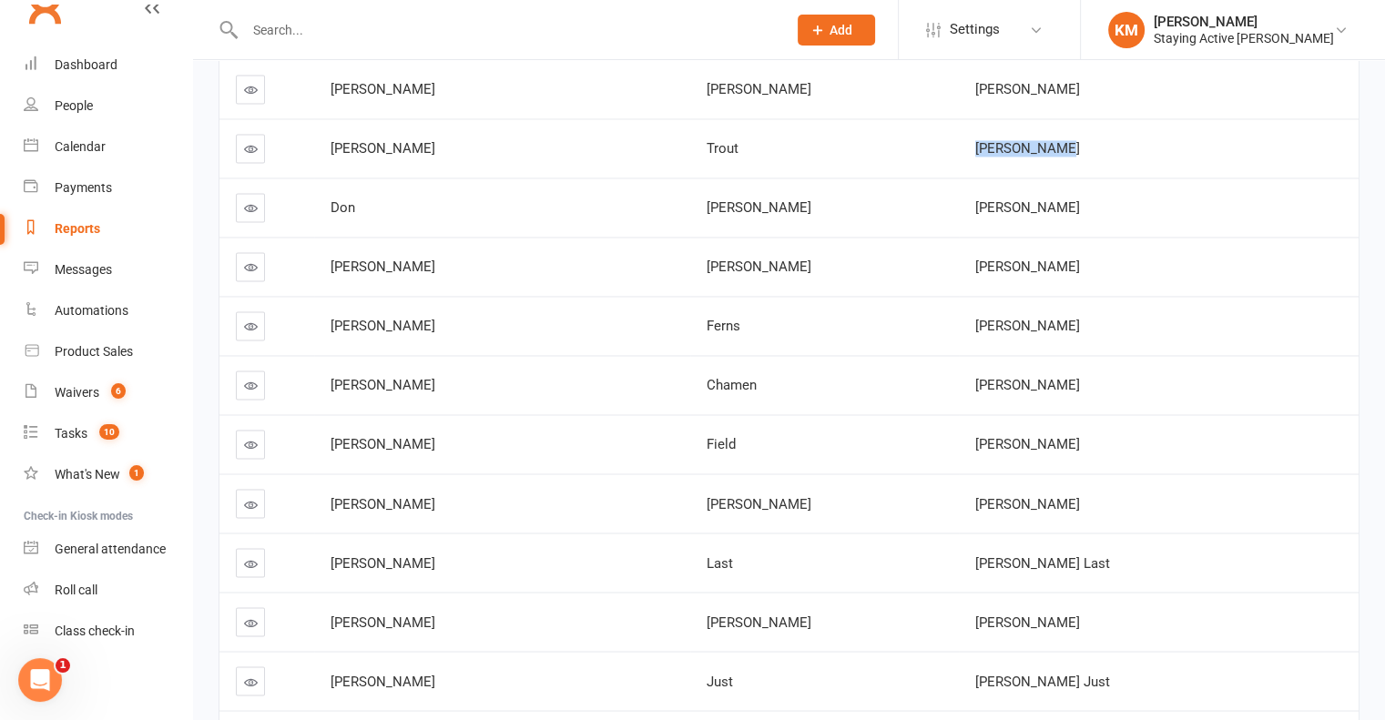
scroll to position [2957, 0]
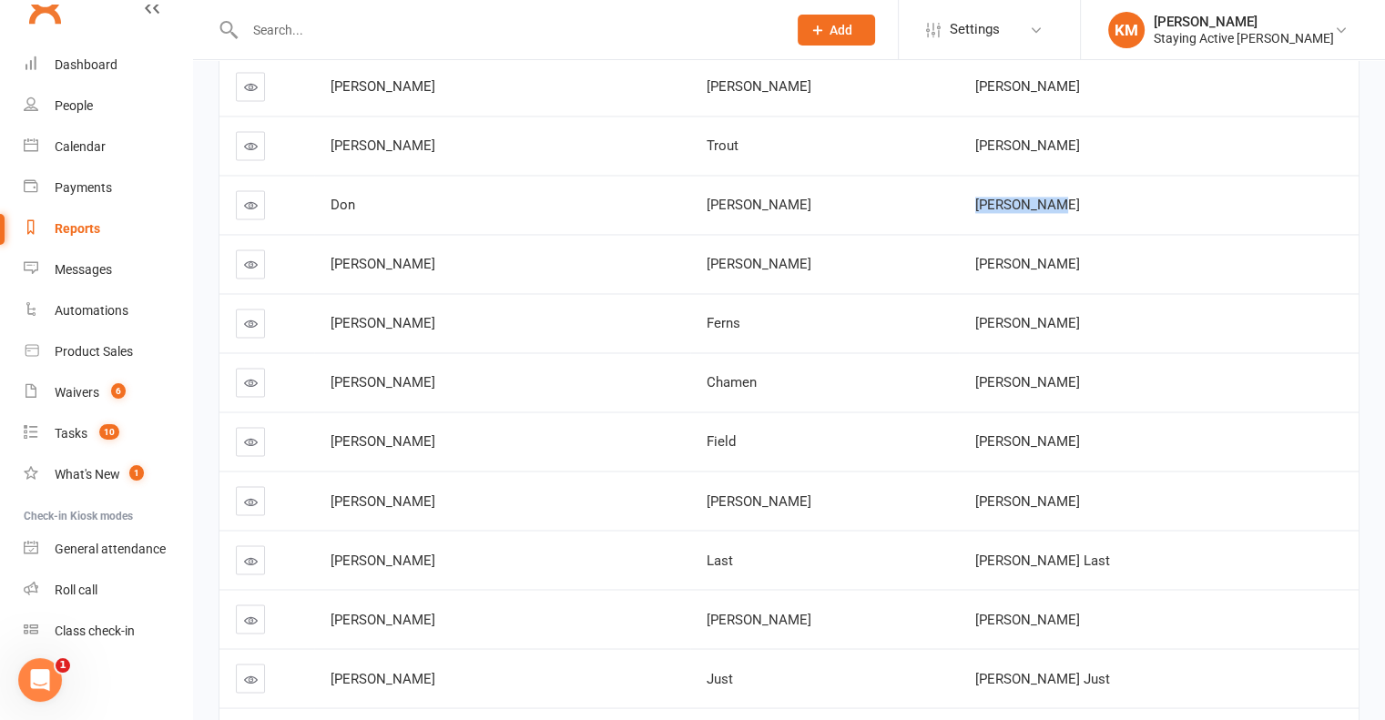
drag, startPoint x: 1065, startPoint y: 185, endPoint x: 964, endPoint y: 191, distance: 100.4
click at [964, 191] on td "Don Woolley" at bounding box center [1159, 204] width 400 height 59
drag, startPoint x: 1054, startPoint y: 250, endPoint x: 940, endPoint y: 268, distance: 115.1
click at [940, 268] on tr "Robert Barry Robert Barry" at bounding box center [788, 263] width 1139 height 59
click at [249, 258] on icon at bounding box center [251, 265] width 14 height 14
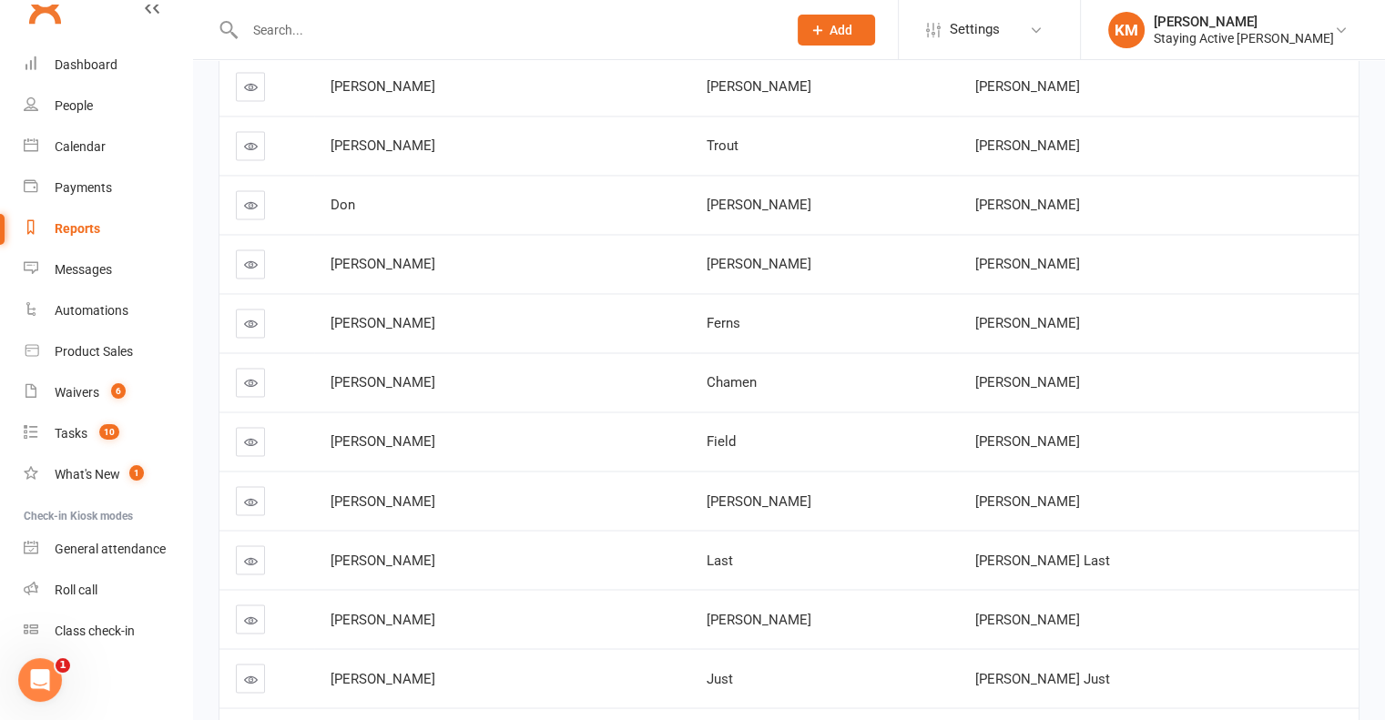
click at [1038, 316] on span "[PERSON_NAME]" at bounding box center [1027, 323] width 105 height 16
drag, startPoint x: 1038, startPoint y: 316, endPoint x: 985, endPoint y: 316, distance: 52.8
click at [985, 316] on span "[PERSON_NAME]" at bounding box center [1027, 323] width 105 height 16
click at [257, 316] on link at bounding box center [250, 323] width 29 height 29
drag, startPoint x: 1086, startPoint y: 363, endPoint x: 953, endPoint y: 368, distance: 133.0
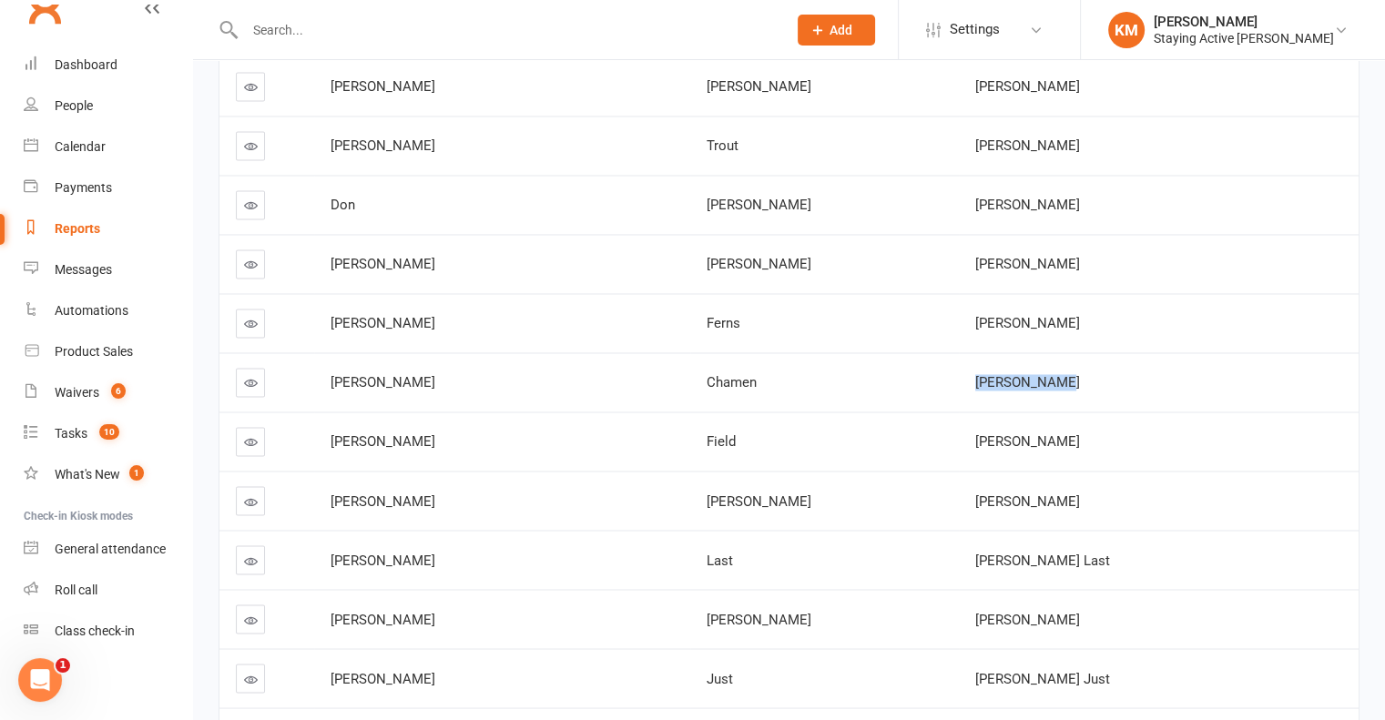
click at [959, 368] on td "Robyn Chamen" at bounding box center [1159, 381] width 400 height 59
click at [1023, 352] on td "Robyn Chamen" at bounding box center [1159, 381] width 400 height 59
drag, startPoint x: 1066, startPoint y: 368, endPoint x: 911, endPoint y: 364, distance: 154.9
click at [911, 364] on tr "Robyn Chamen Robyn Chamen" at bounding box center [788, 381] width 1139 height 59
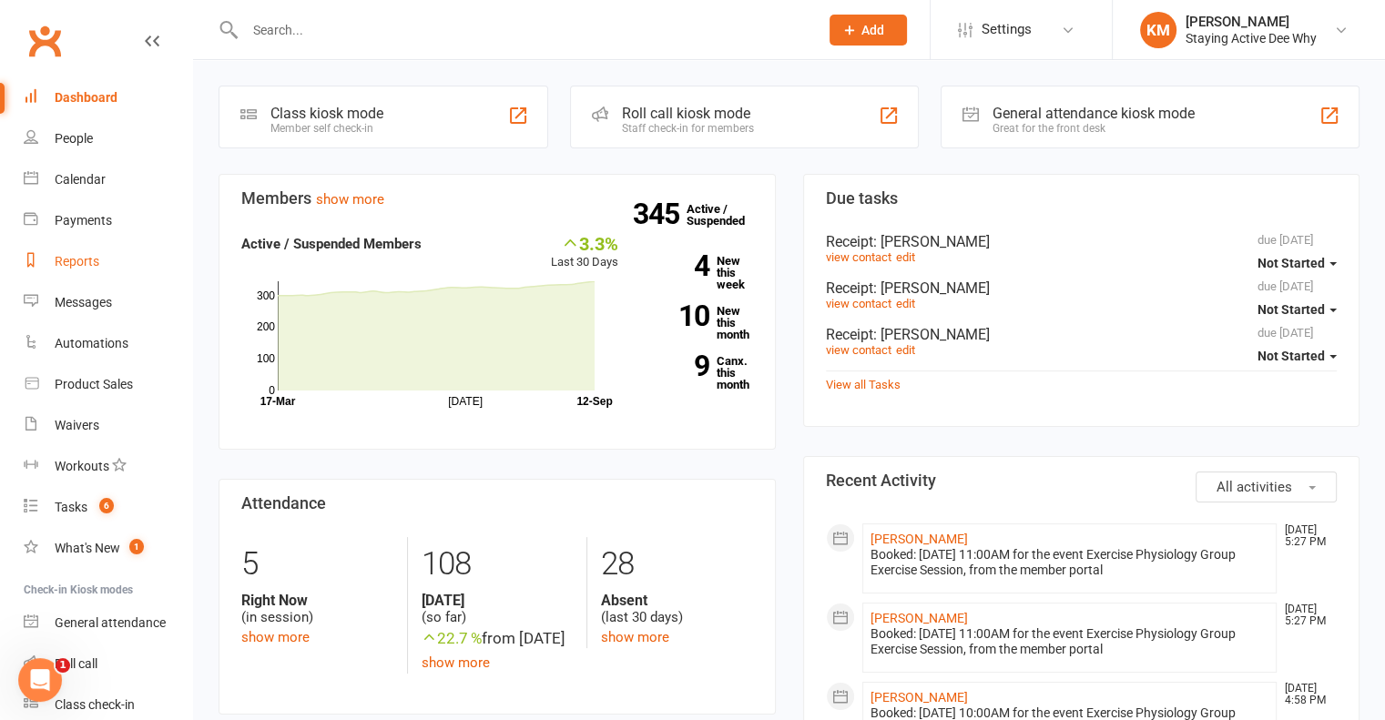
click at [76, 258] on div "Reports" at bounding box center [77, 261] width 45 height 15
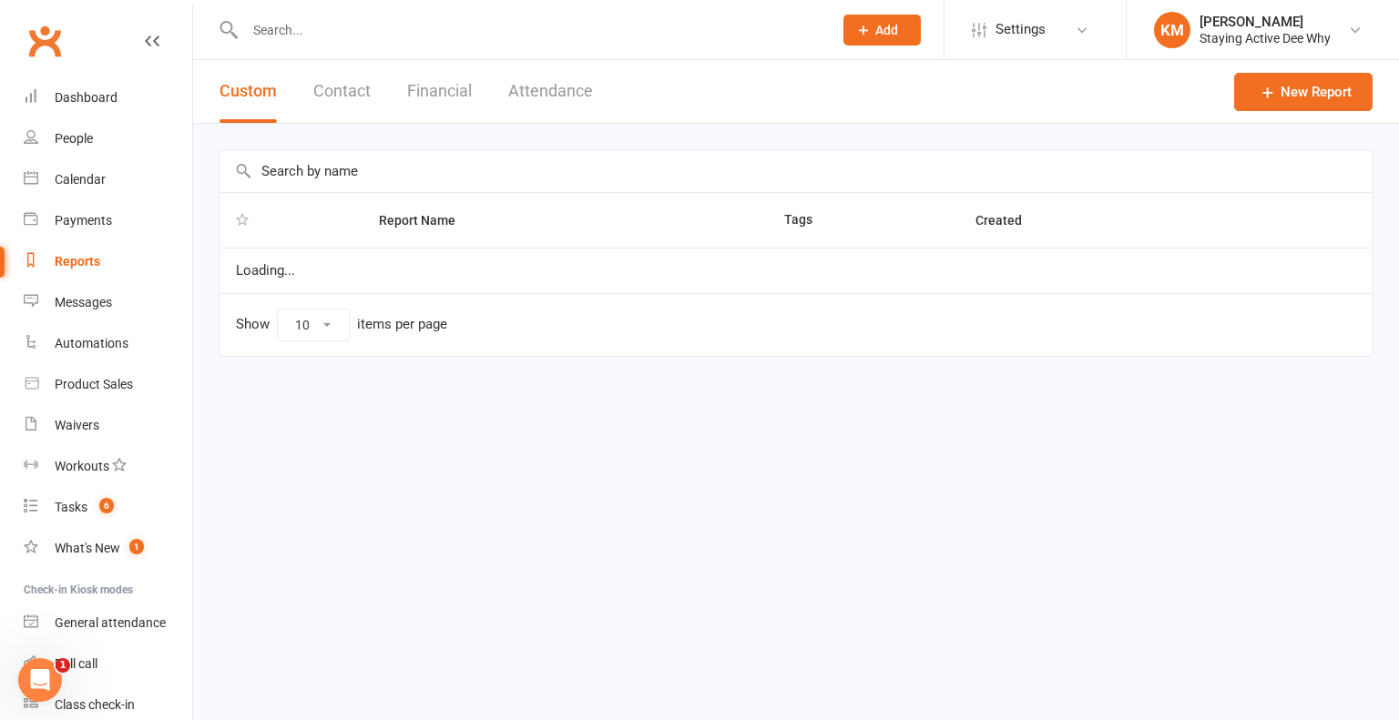
select select "50"
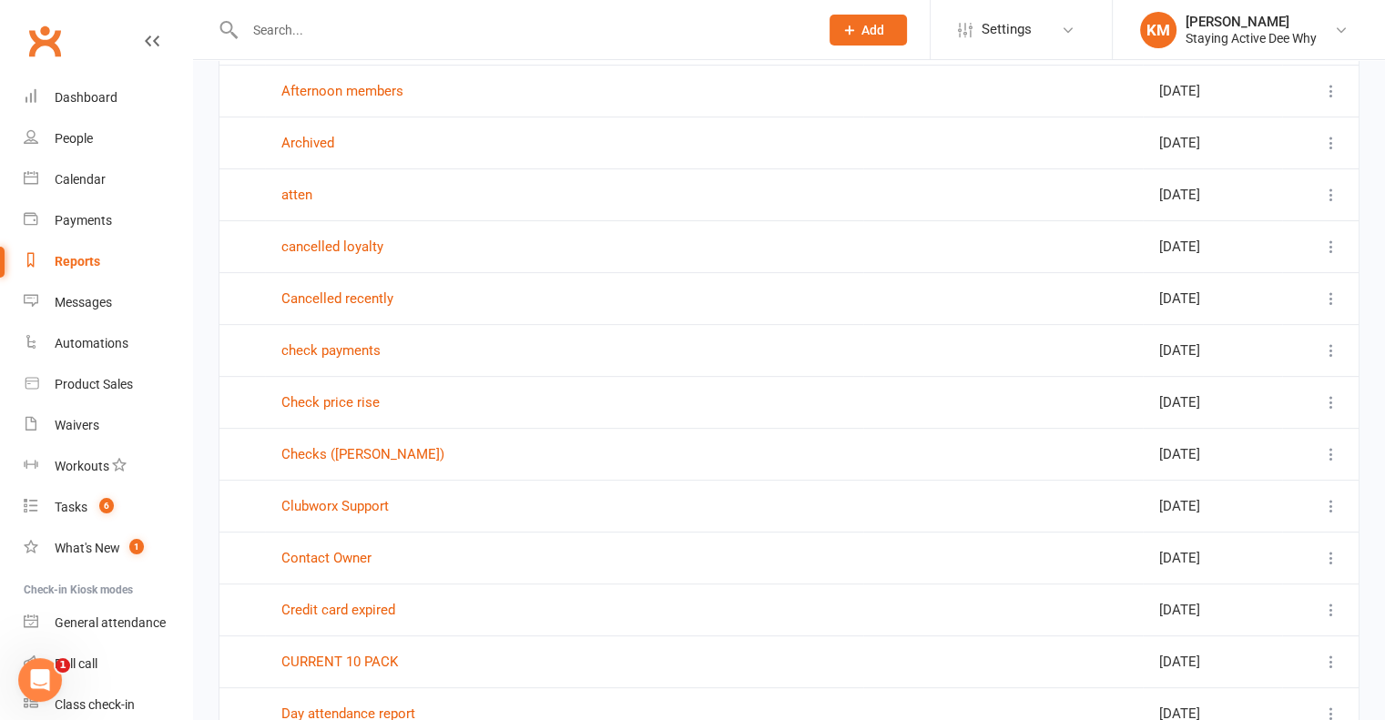
scroll to position [637, 0]
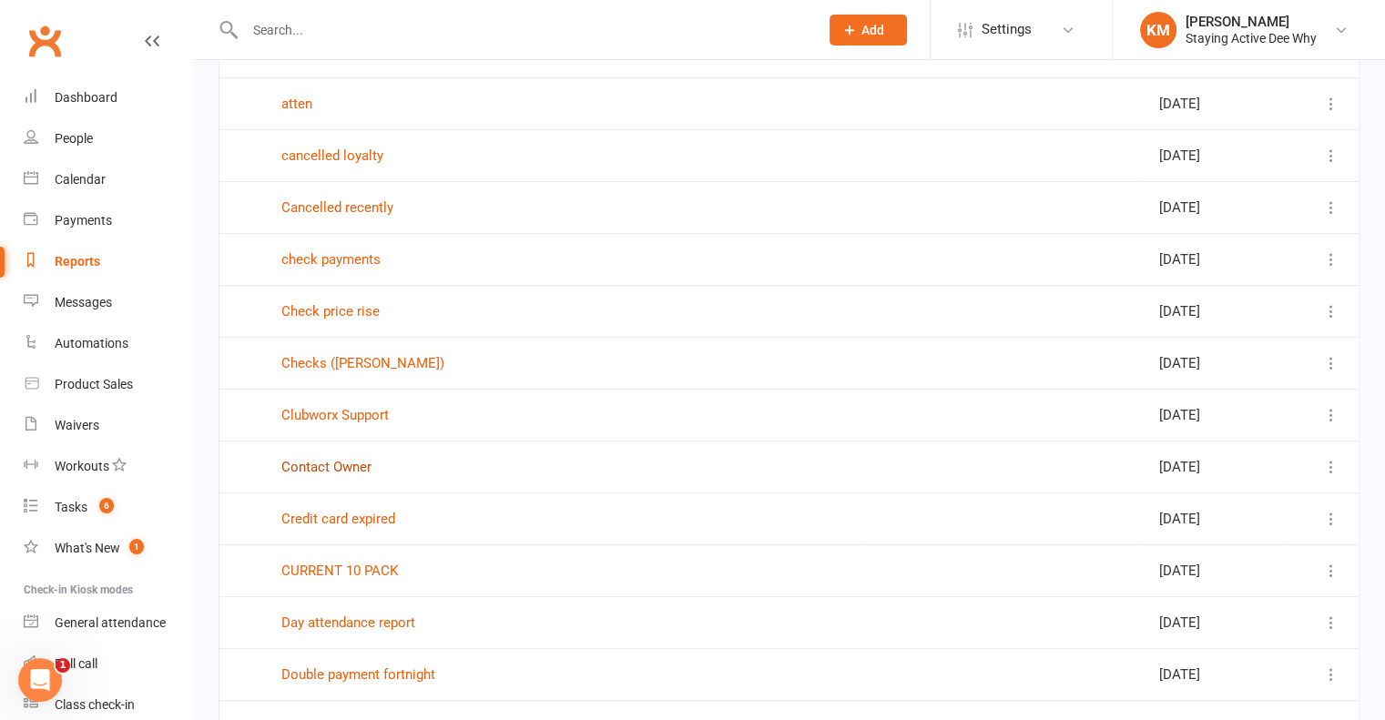
click at [339, 462] on link "Contact Owner" at bounding box center [326, 467] width 90 height 16
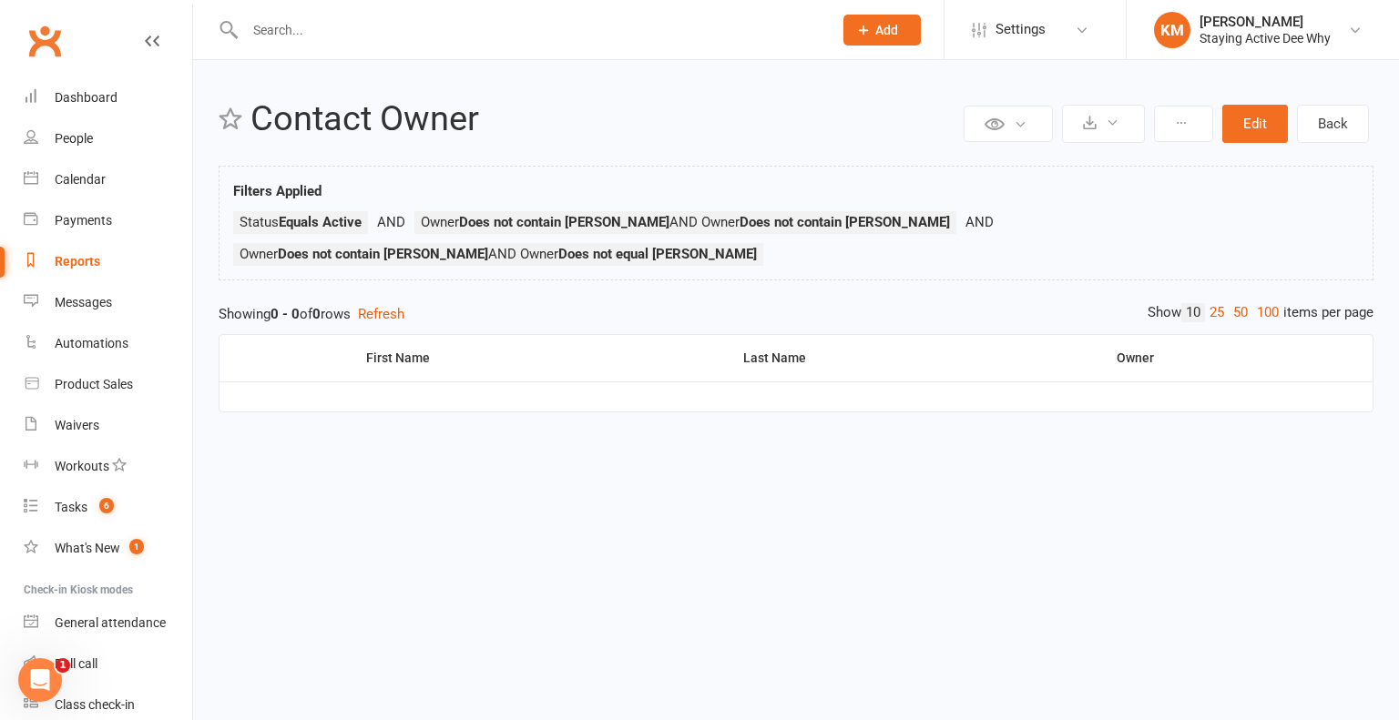
click at [281, 4] on div at bounding box center [519, 29] width 601 height 59
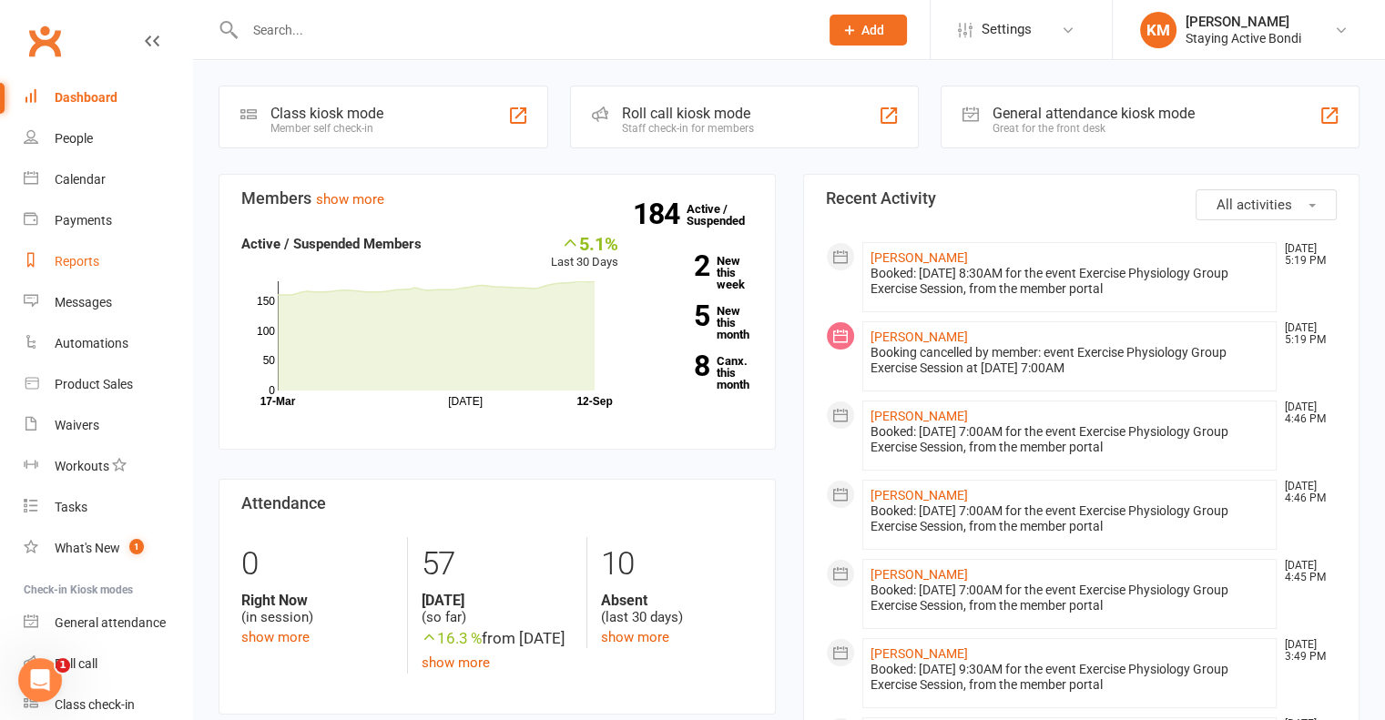
click at [114, 244] on link "Reports" at bounding box center [108, 261] width 168 height 41
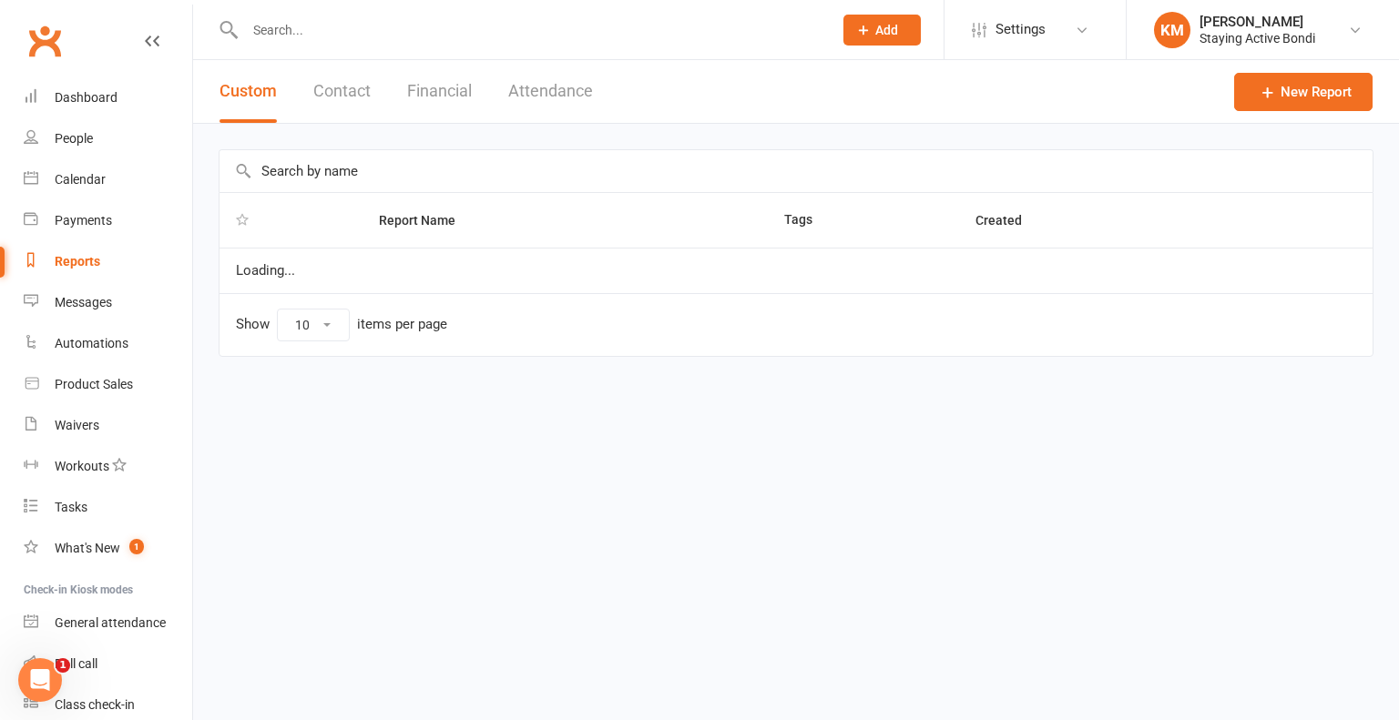
select select "100"
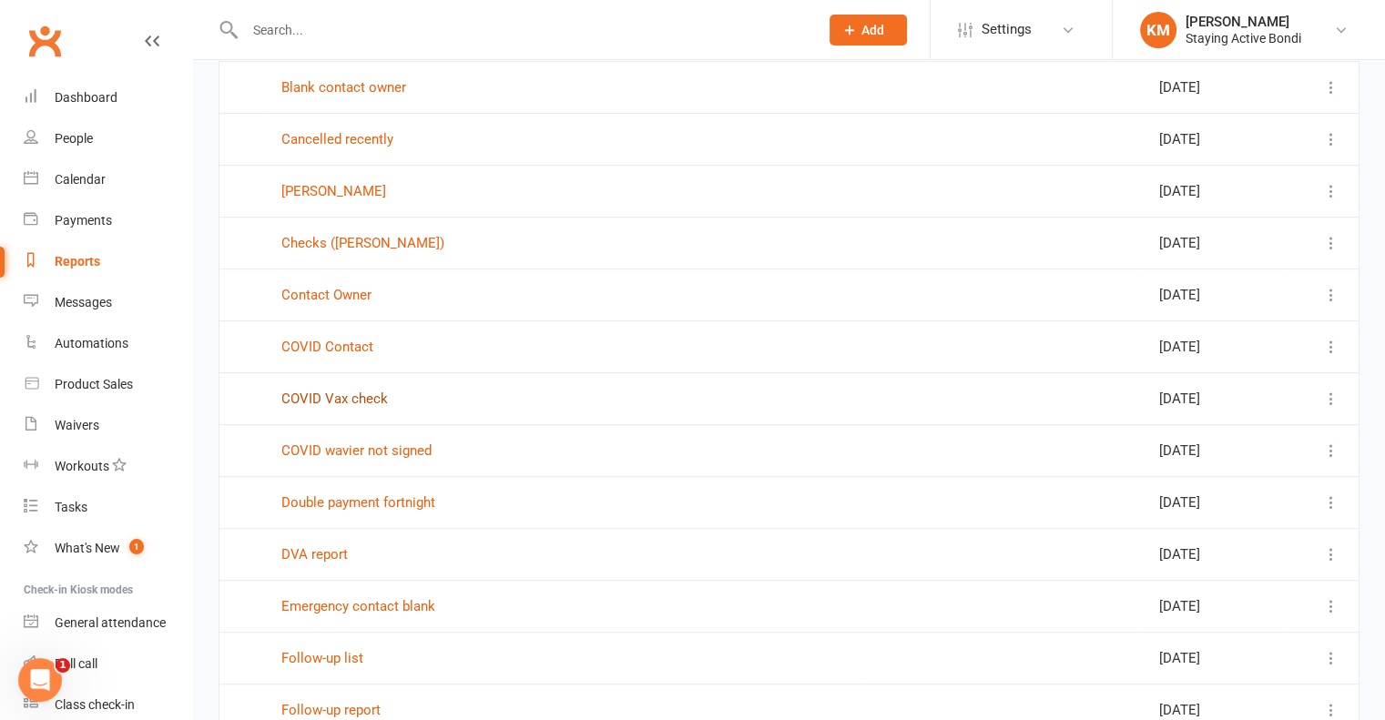
scroll to position [729, 0]
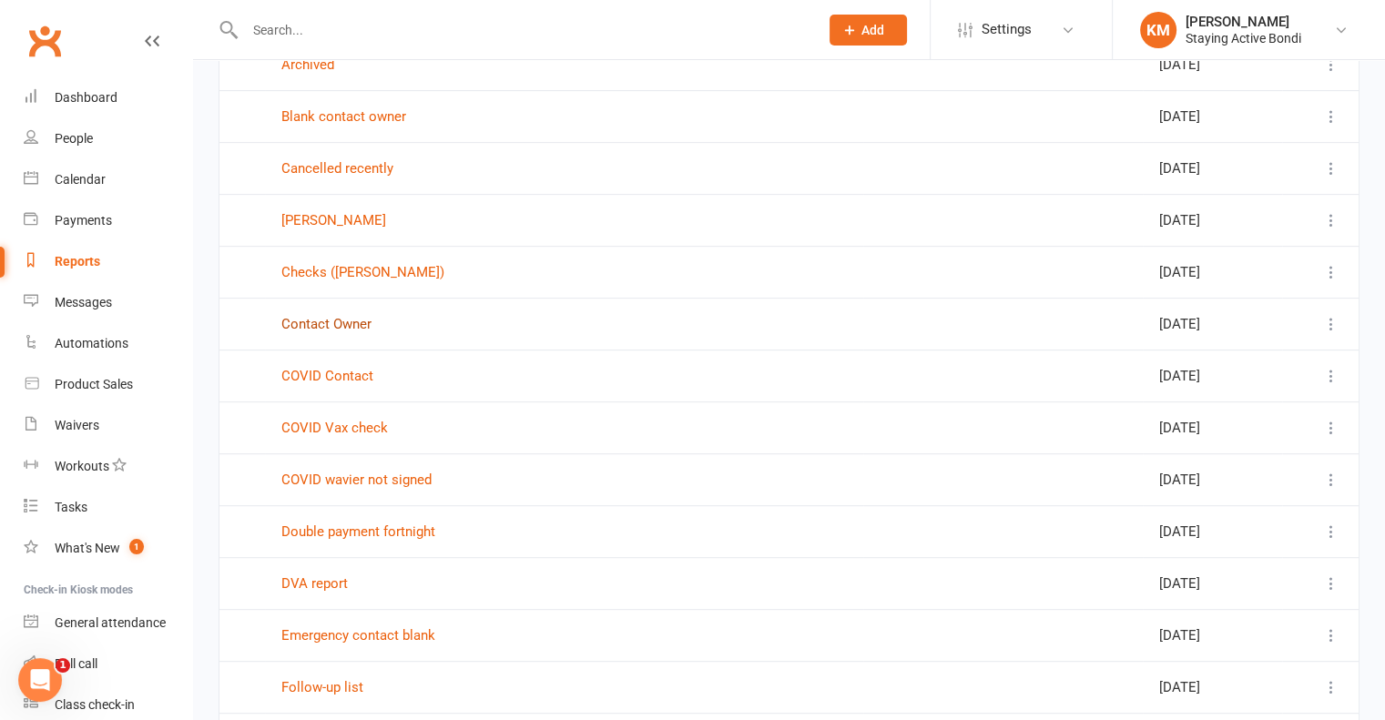
click at [322, 316] on link "Contact Owner" at bounding box center [326, 324] width 90 height 16
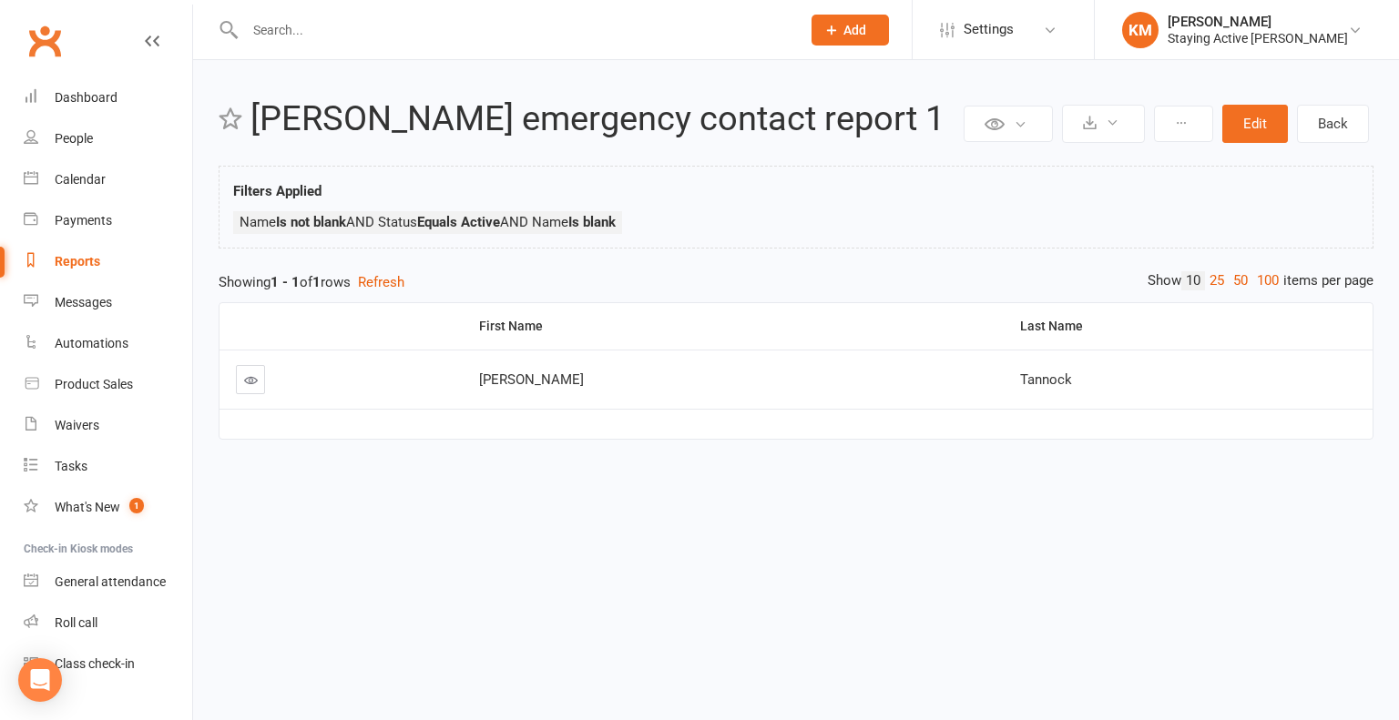
click at [244, 376] on icon at bounding box center [251, 380] width 14 height 14
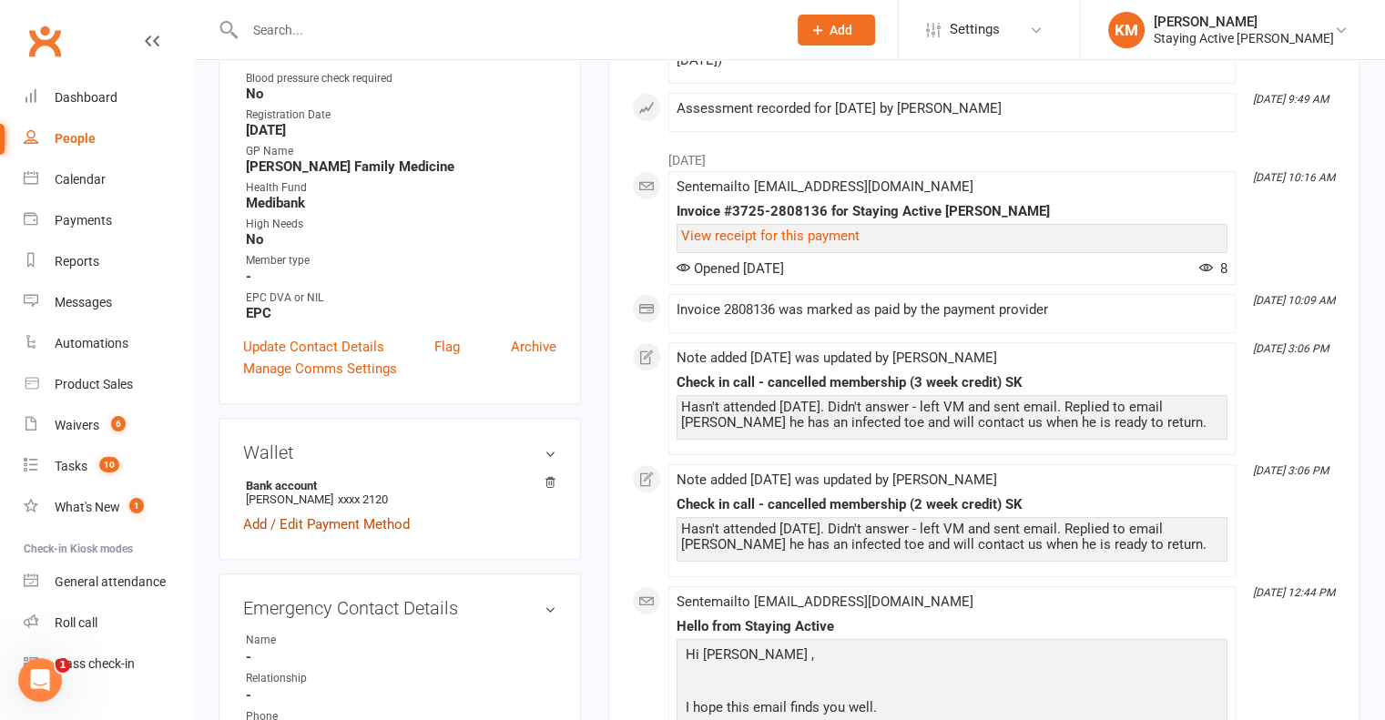
scroll to position [729, 0]
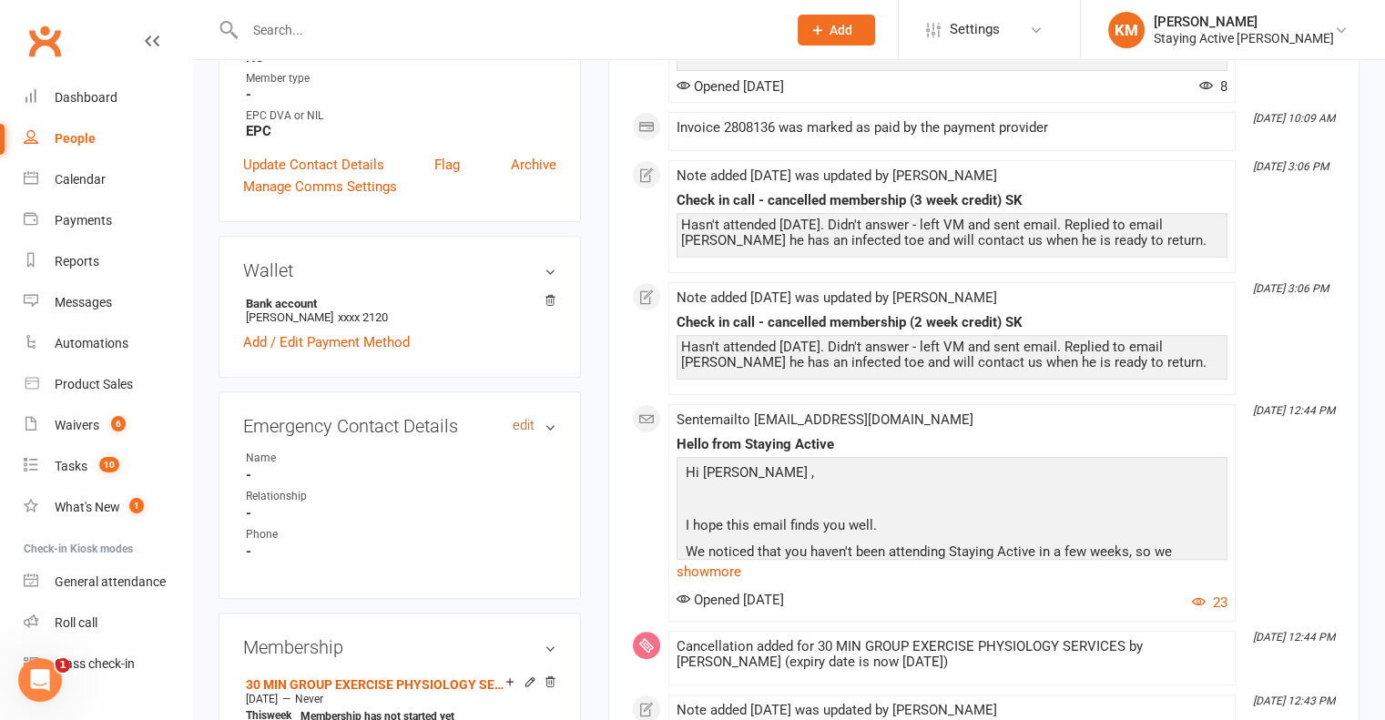
click at [519, 430] on link "edit" at bounding box center [524, 425] width 22 height 15
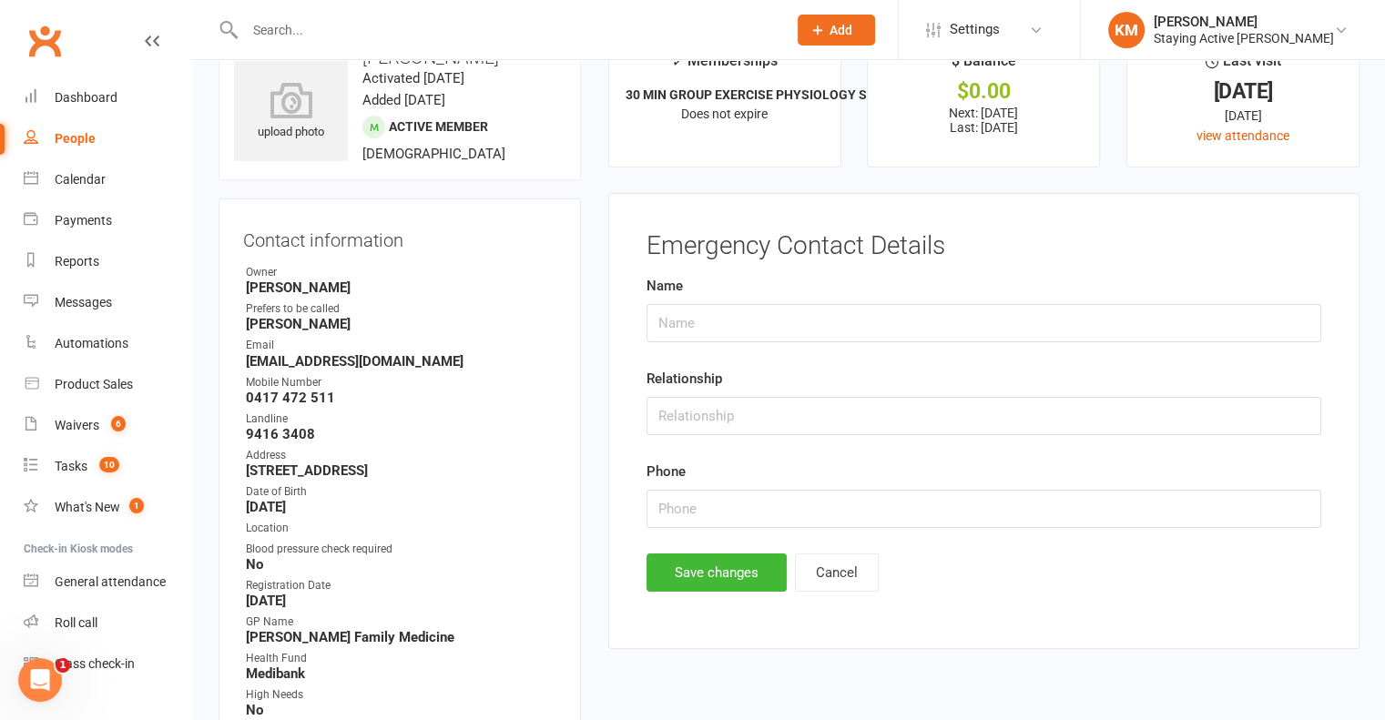
scroll to position [0, 0]
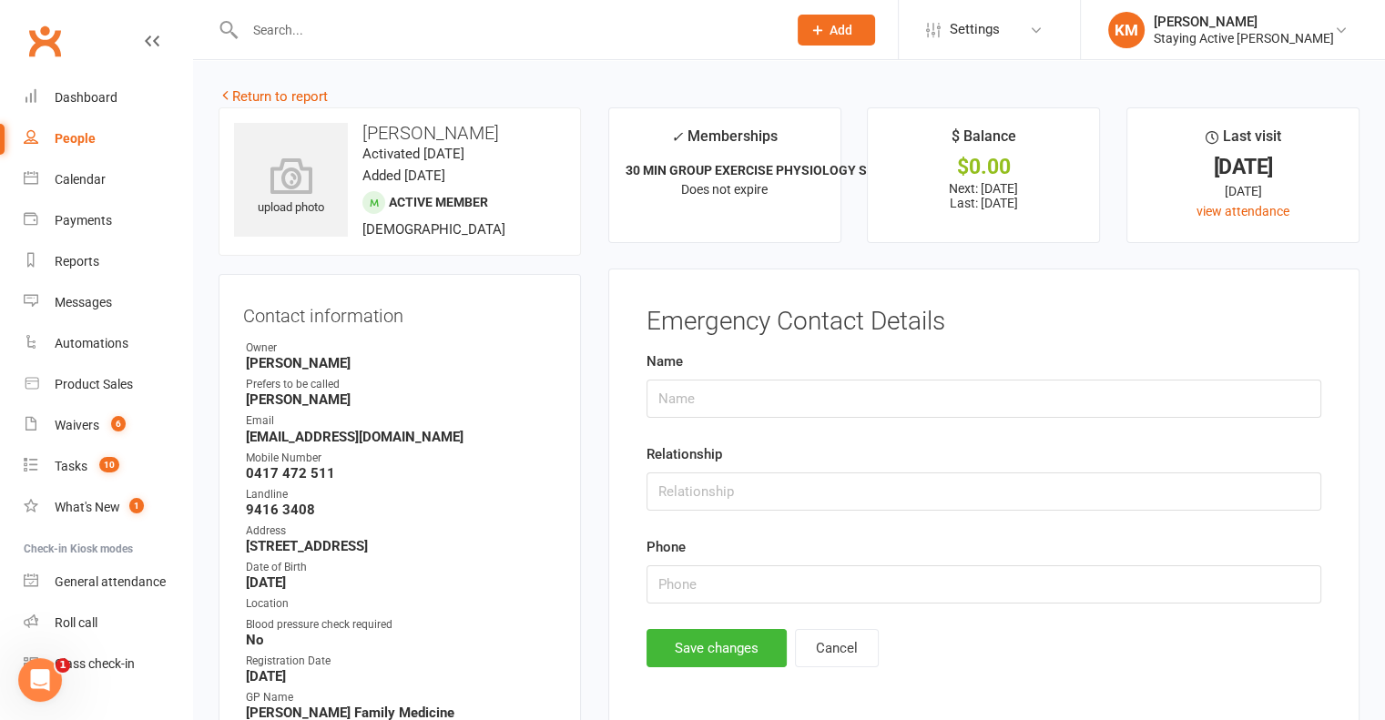
click at [373, 130] on h3 "John Tannock" at bounding box center [399, 133] width 331 height 20
drag, startPoint x: 377, startPoint y: 130, endPoint x: 441, endPoint y: 133, distance: 63.8
click at [441, 133] on h3 "John Tannock" at bounding box center [399, 133] width 331 height 20
copy h3 "John Tannock"
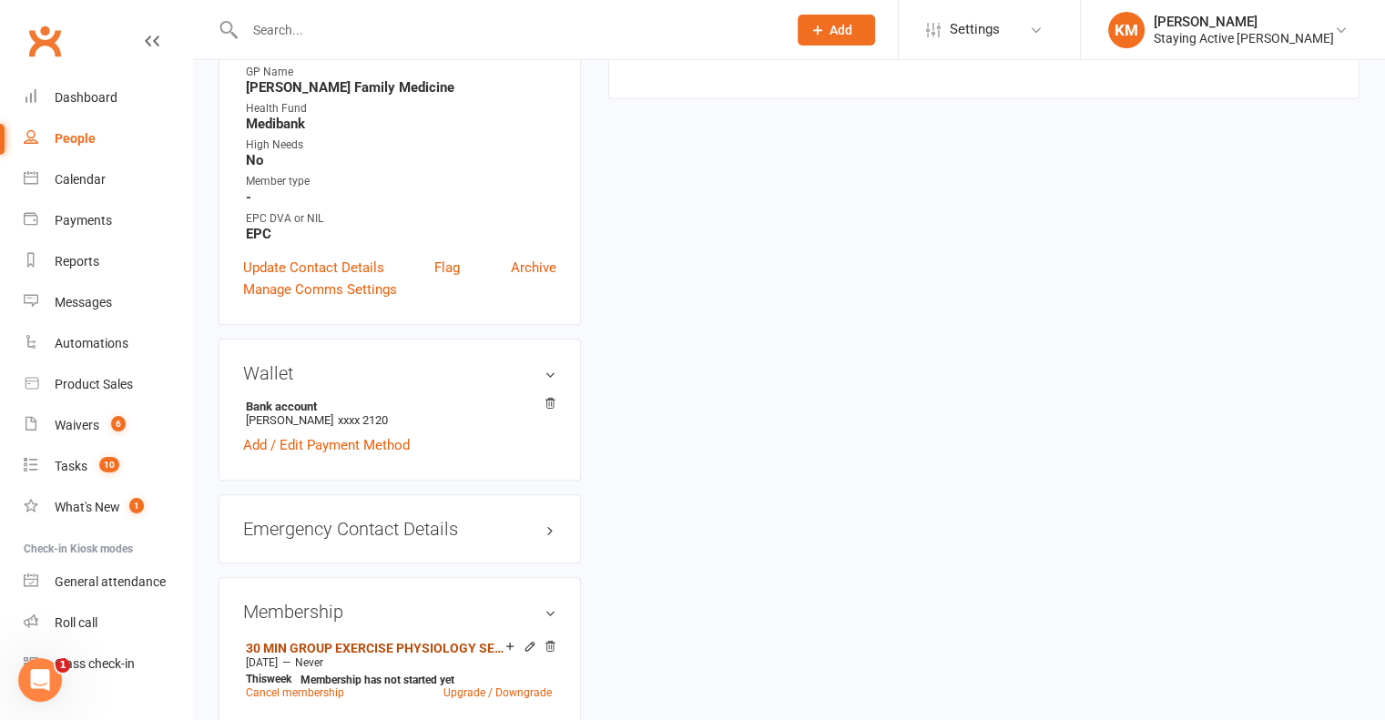
scroll to position [637, 0]
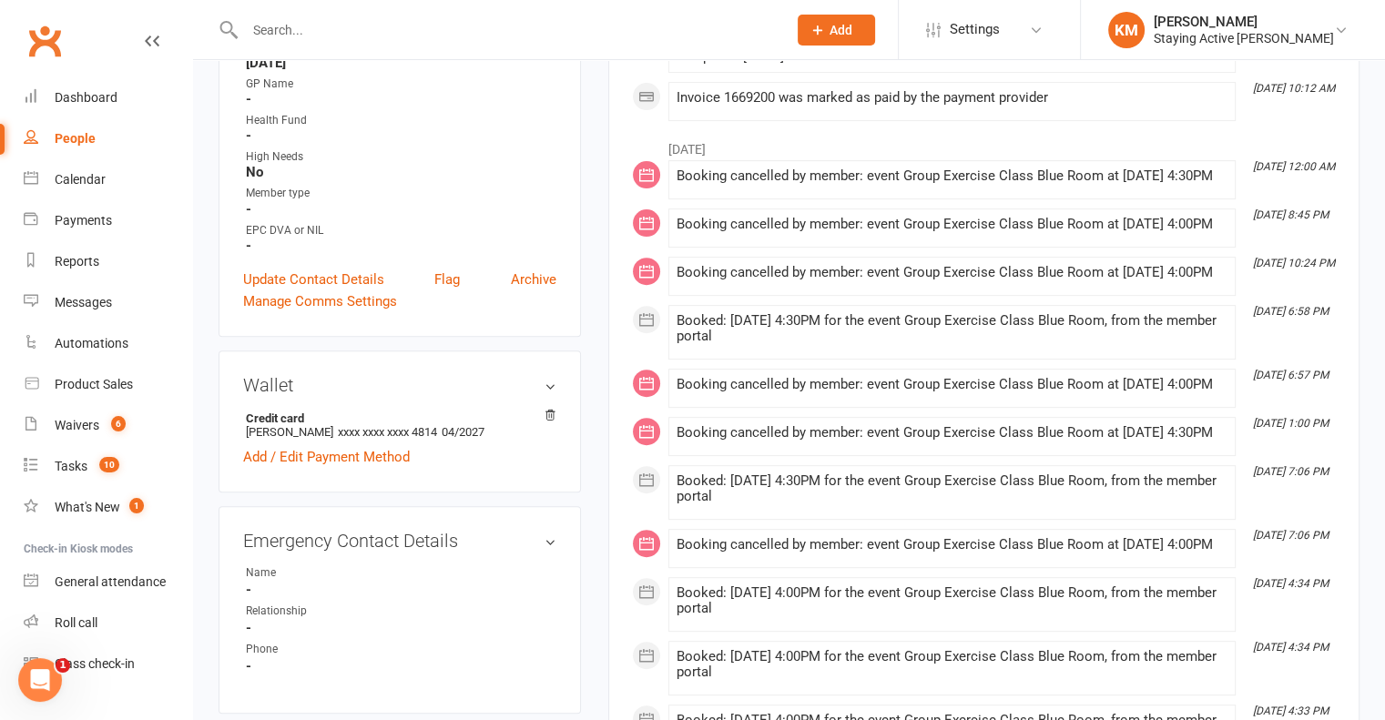
scroll to position [911, 0]
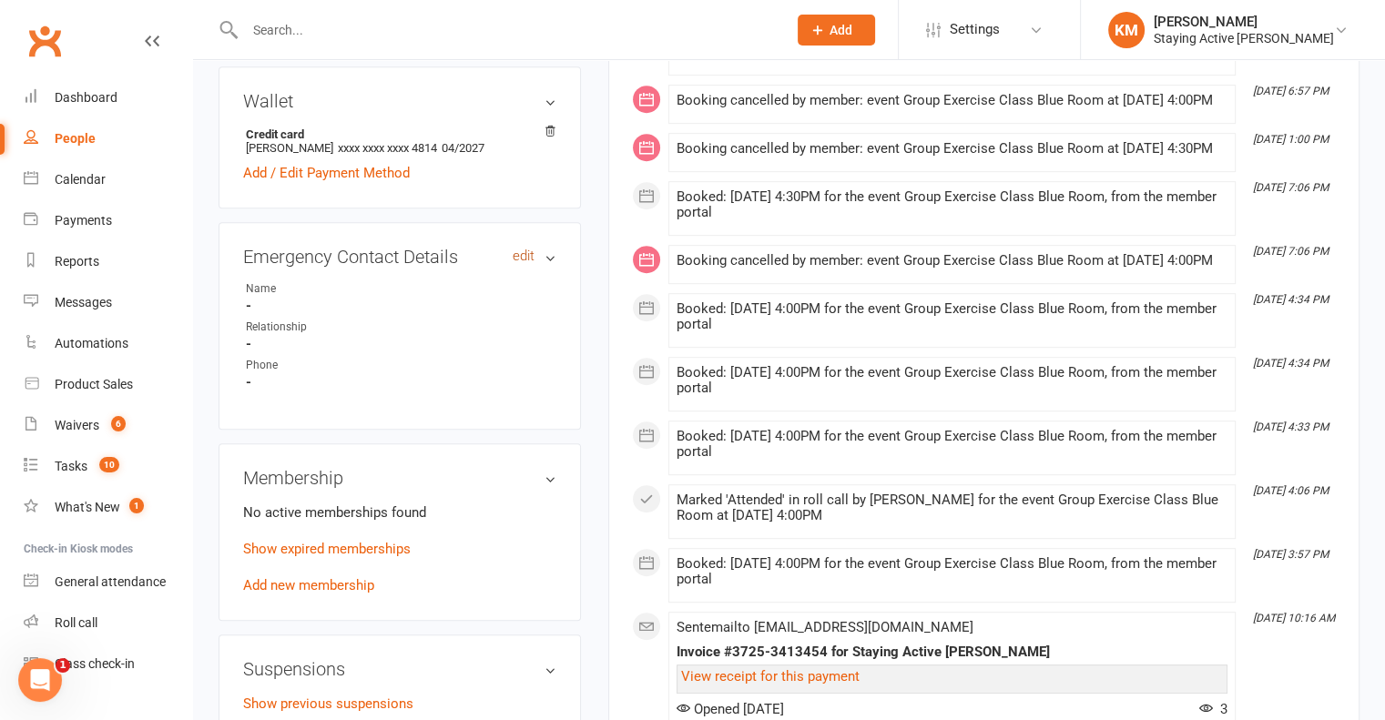
click at [517, 258] on link "edit" at bounding box center [524, 256] width 22 height 15
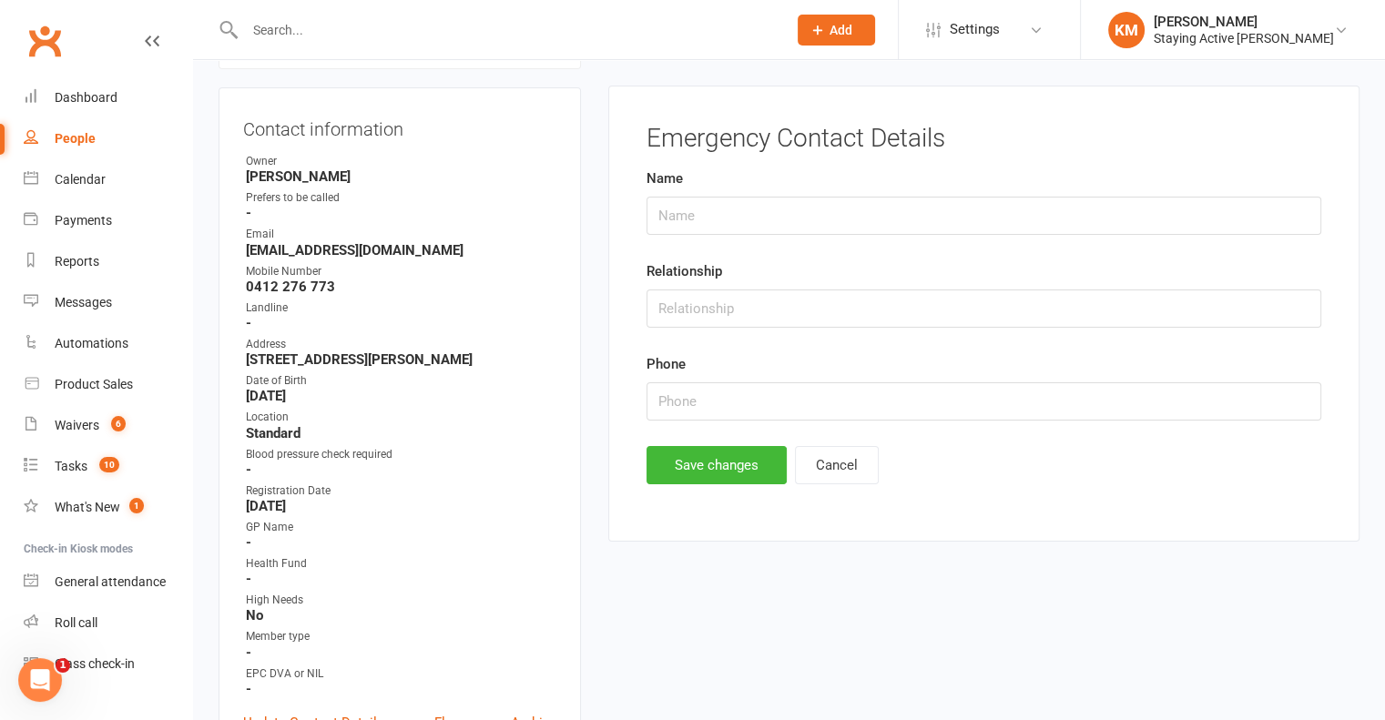
scroll to position [178, 0]
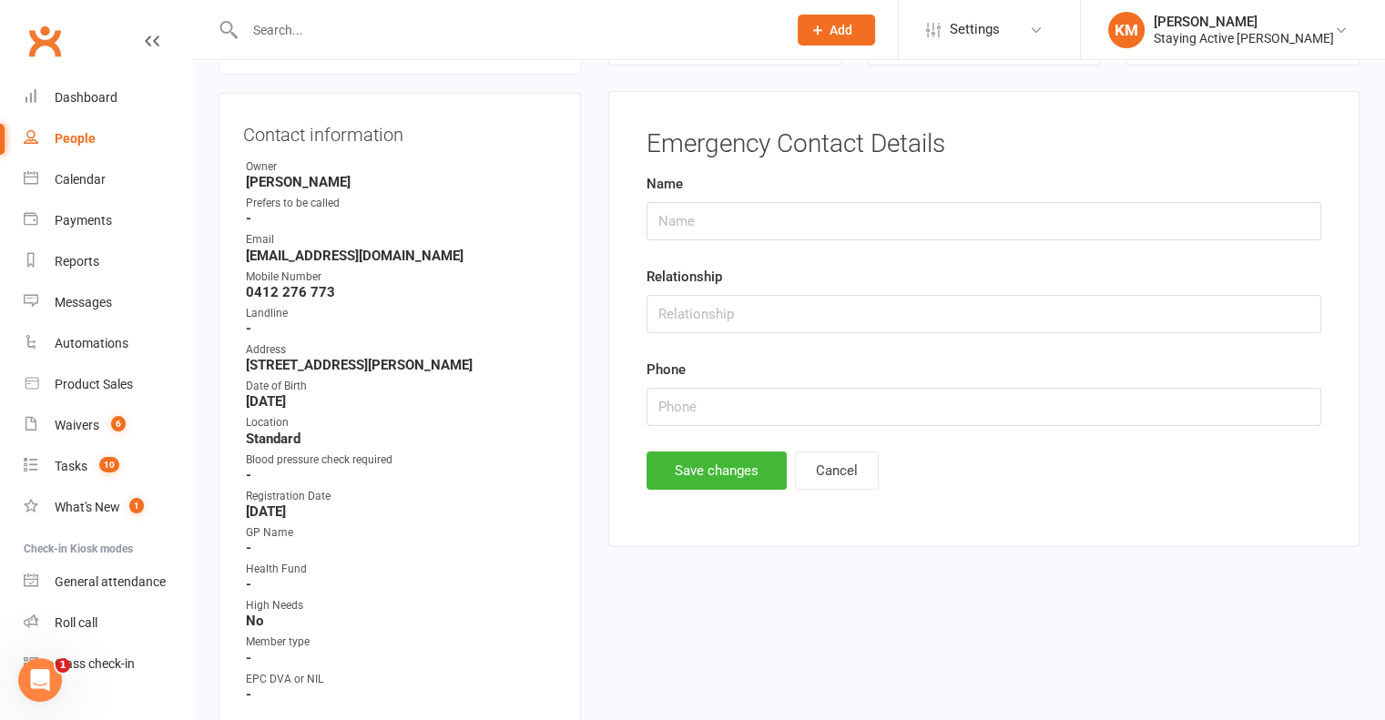
click at [710, 240] on form "Name Relationship Phone" at bounding box center [984, 299] width 675 height 253
click at [716, 217] on input "text" at bounding box center [984, 221] width 675 height 38
type input "Elizabeth Ling"
type input "0449 255 998"
click at [678, 490] on div "Emergency Contact Details Name Elizabeth Ling Relationship Phone 0449 255 998 S…" at bounding box center [983, 319] width 751 height 456
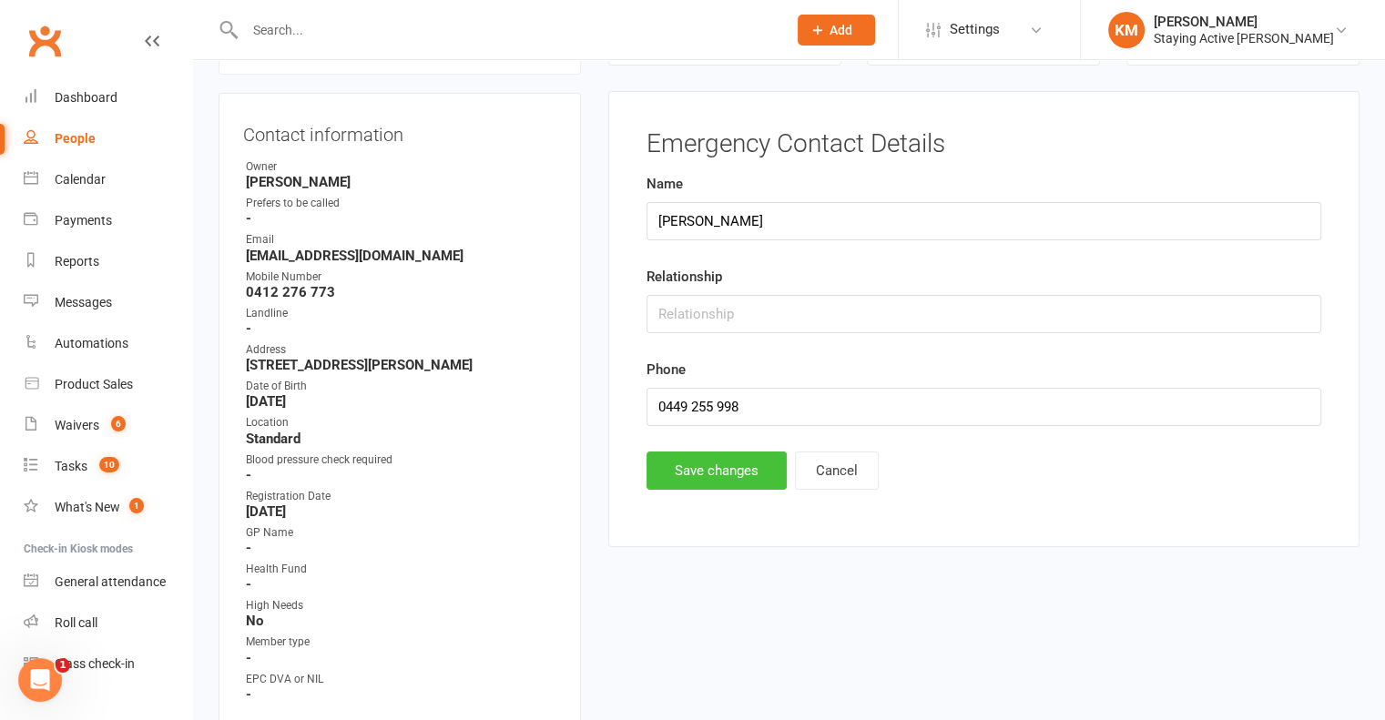
click at [676, 475] on button "Save changes" at bounding box center [717, 471] width 140 height 38
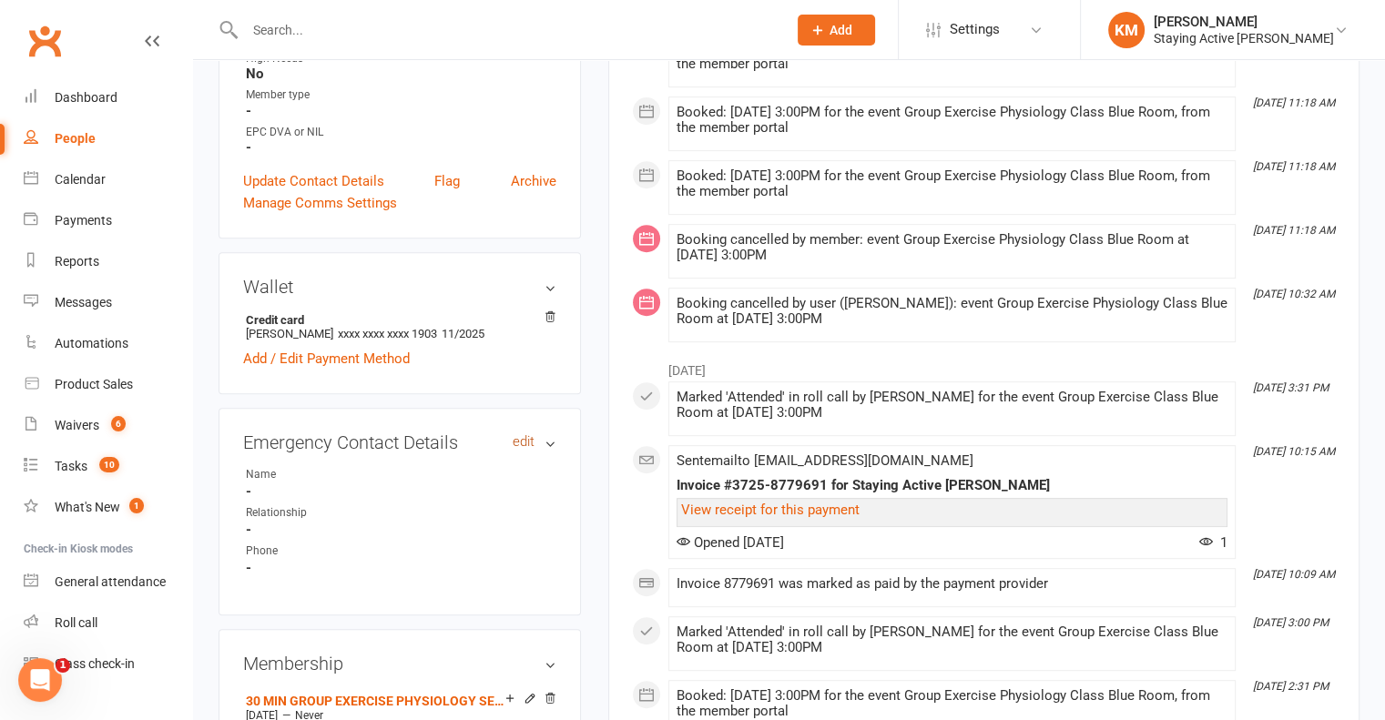
click at [516, 443] on link "edit" at bounding box center [524, 441] width 22 height 15
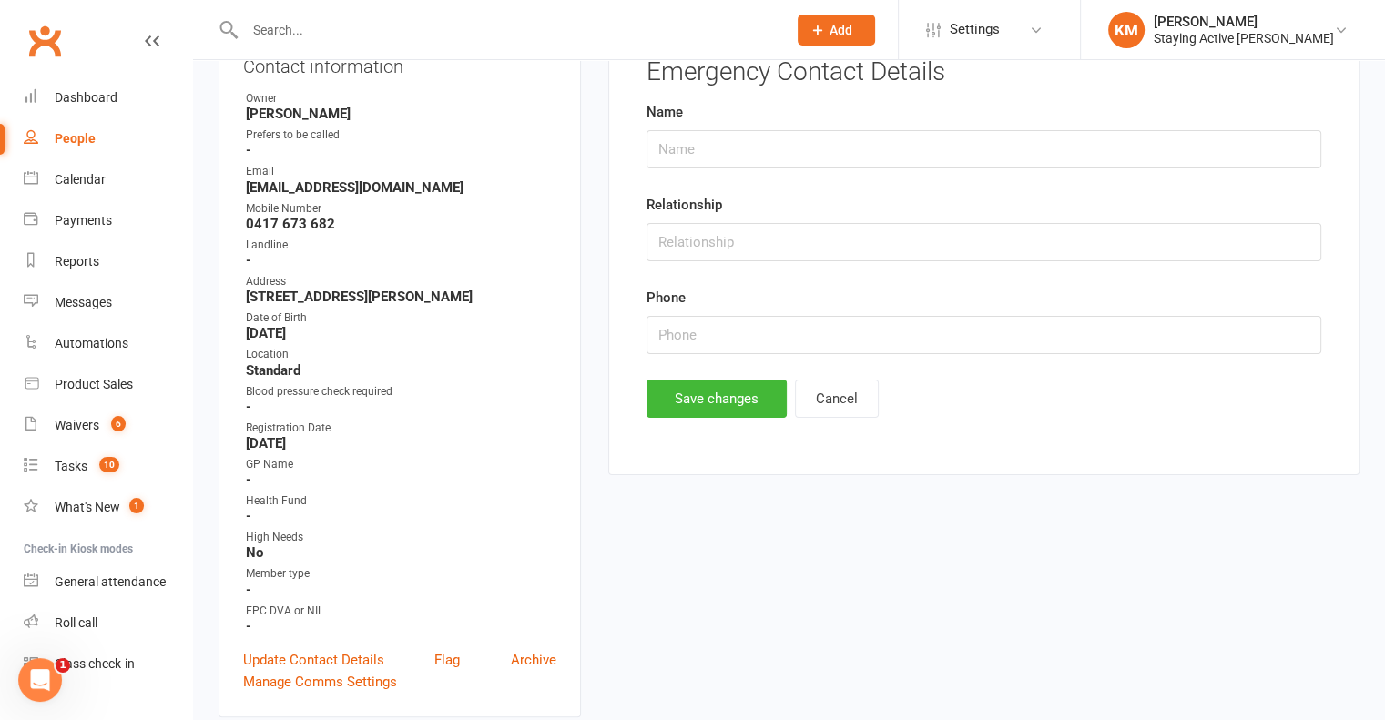
scroll to position [178, 0]
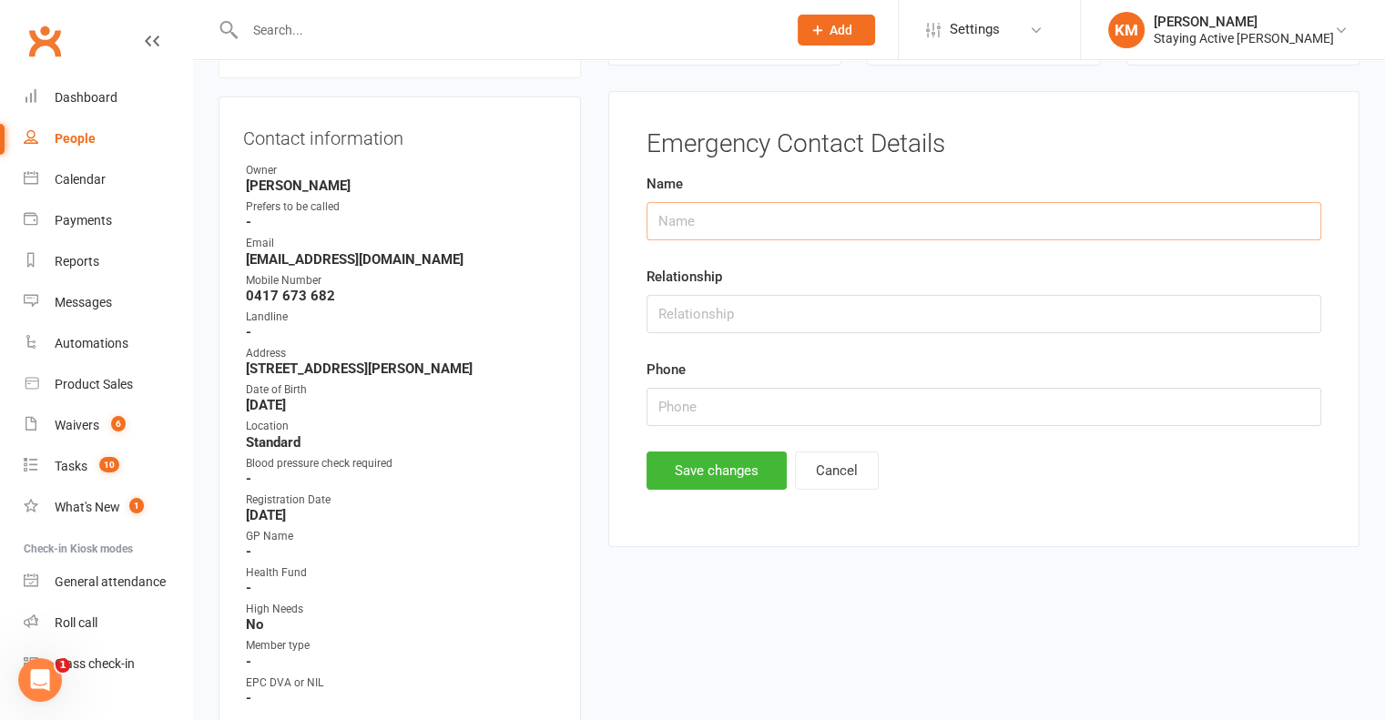
click at [750, 229] on input "text" at bounding box center [984, 221] width 675 height 38
type input "[PERSON_NAME]"
type input "0419 279 770"
click at [751, 474] on button "Save changes" at bounding box center [717, 471] width 140 height 38
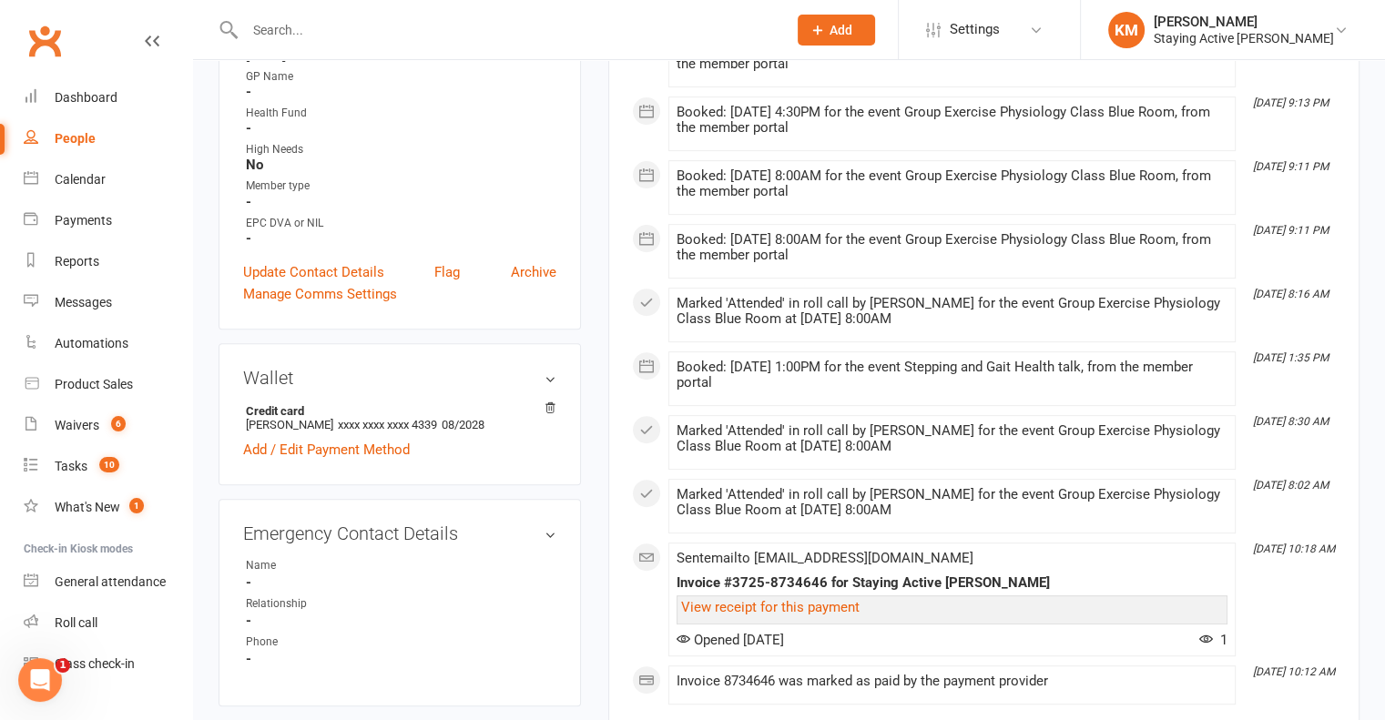
scroll to position [911, 0]
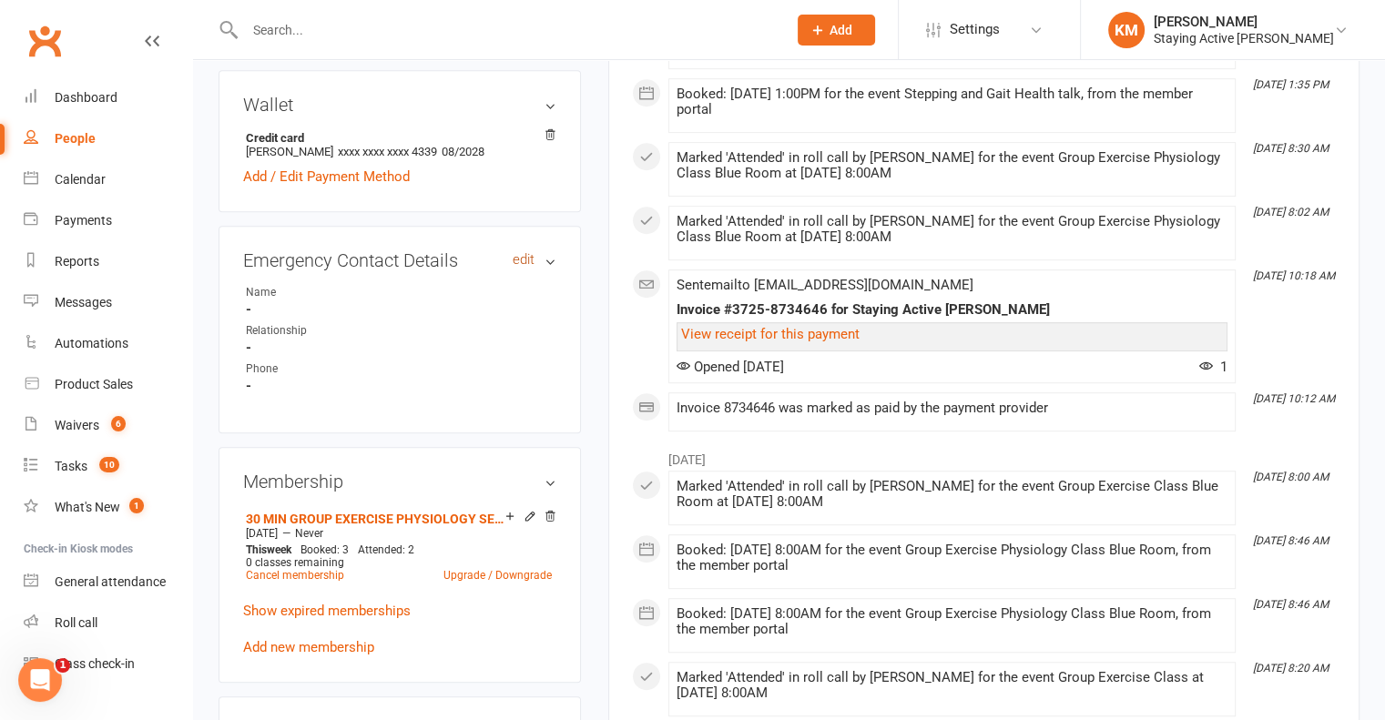
click at [517, 267] on link "edit" at bounding box center [524, 259] width 22 height 15
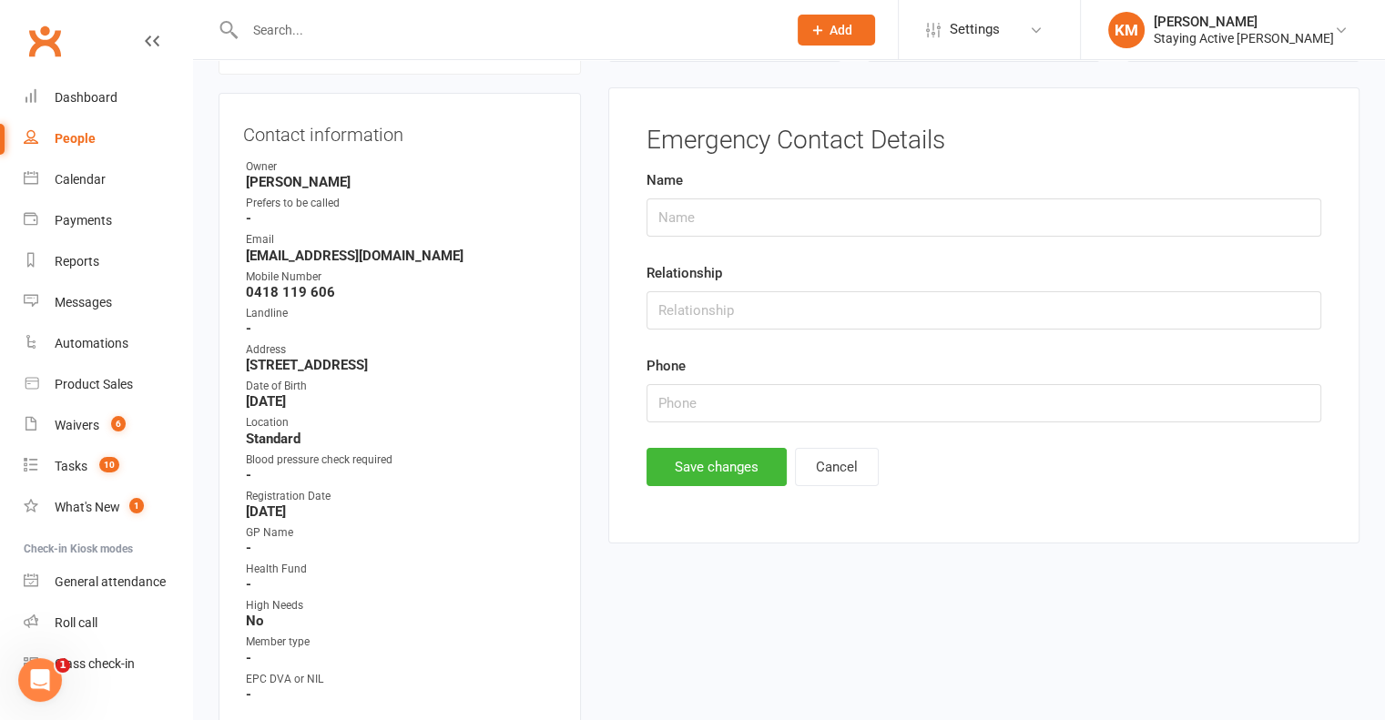
scroll to position [178, 0]
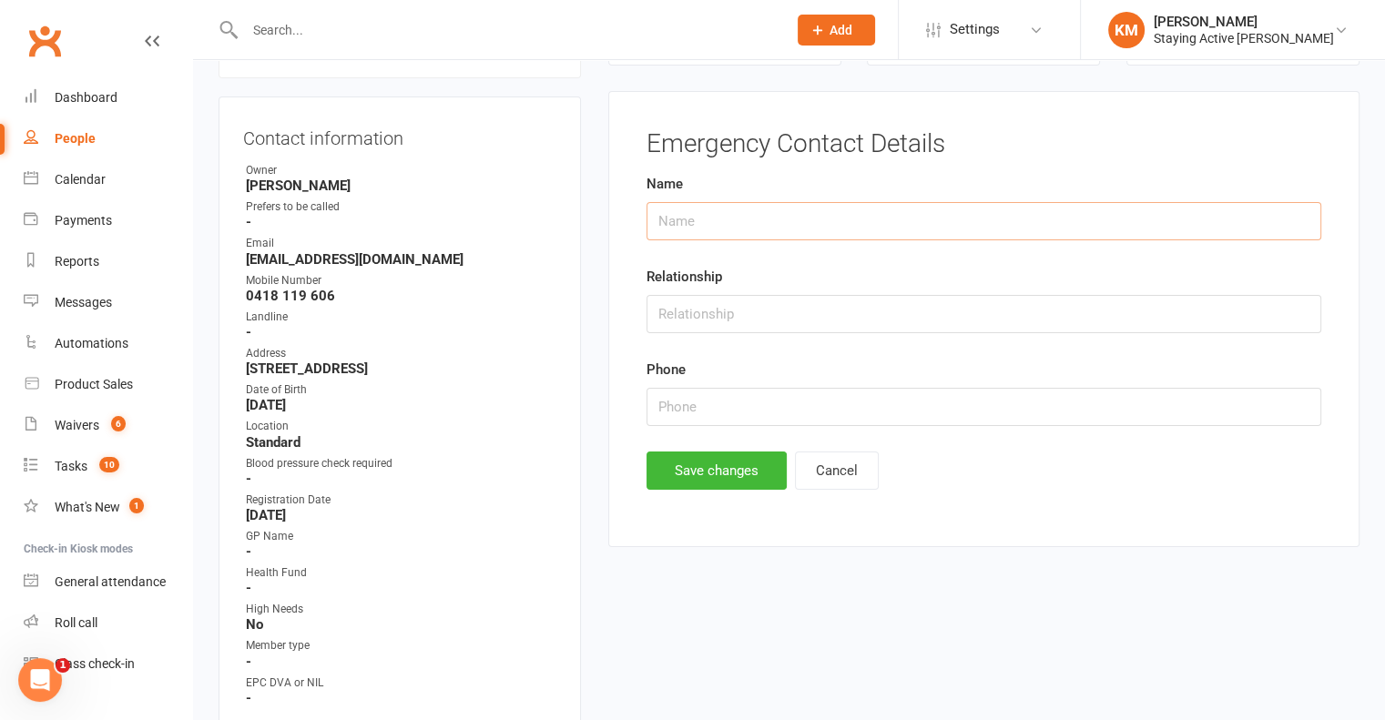
click at [782, 214] on input "text" at bounding box center [984, 221] width 675 height 38
type input "Margaret"
type input "Sister"
type input "0408 445 017"
click at [709, 473] on button "Save changes" at bounding box center [717, 471] width 140 height 38
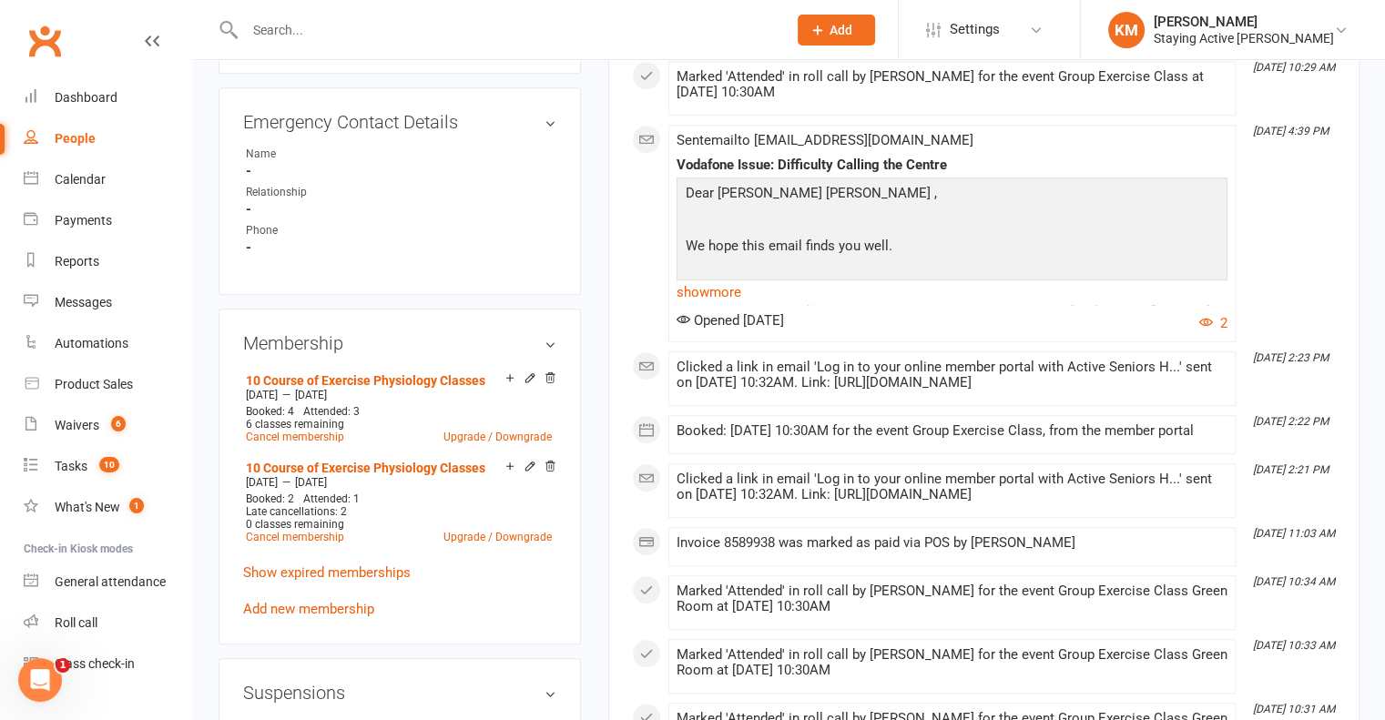
scroll to position [1084, 0]
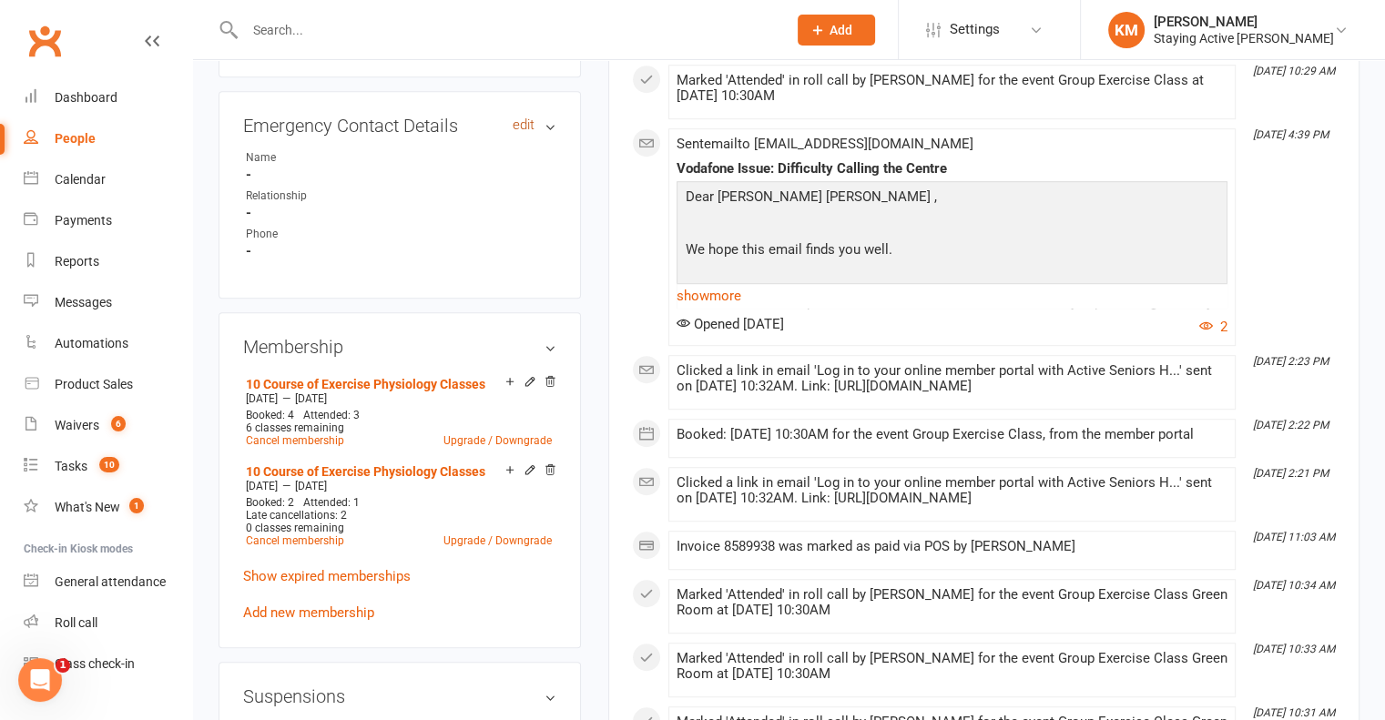
click at [529, 130] on link "edit" at bounding box center [524, 124] width 22 height 15
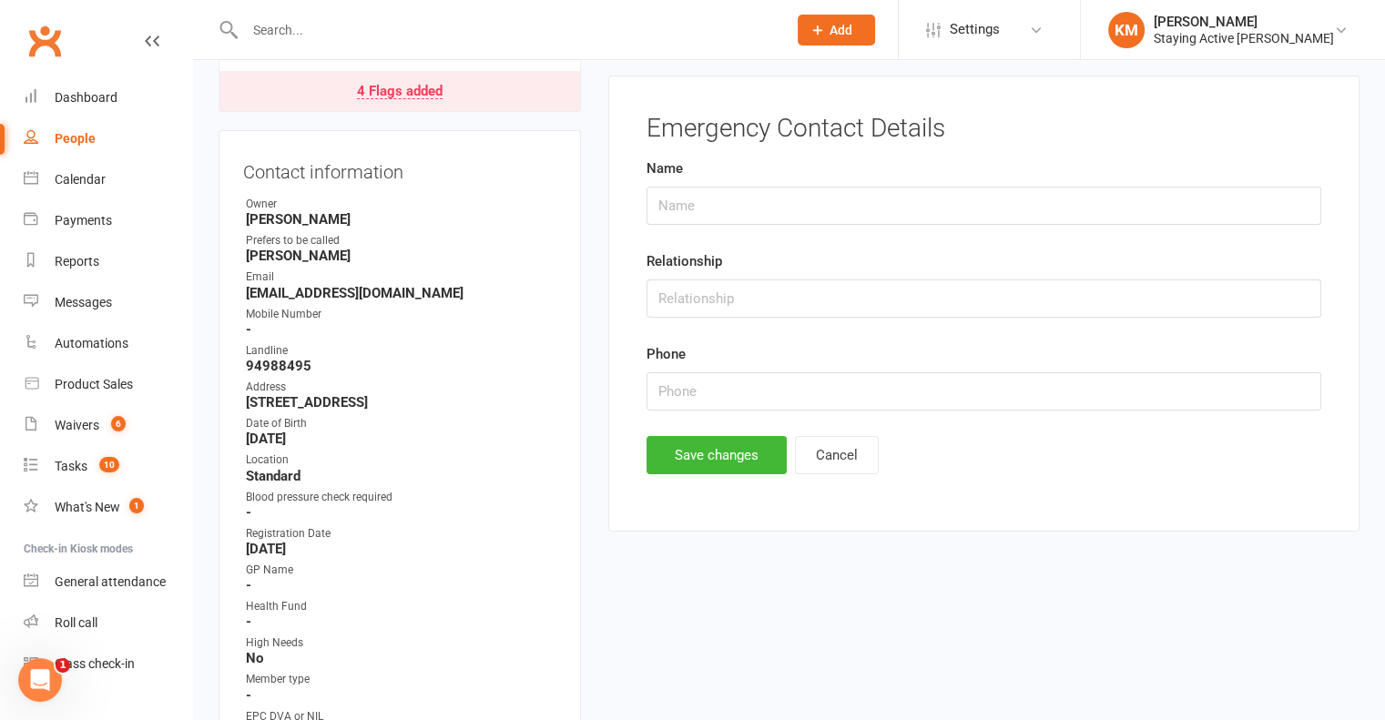
scroll to position [178, 0]
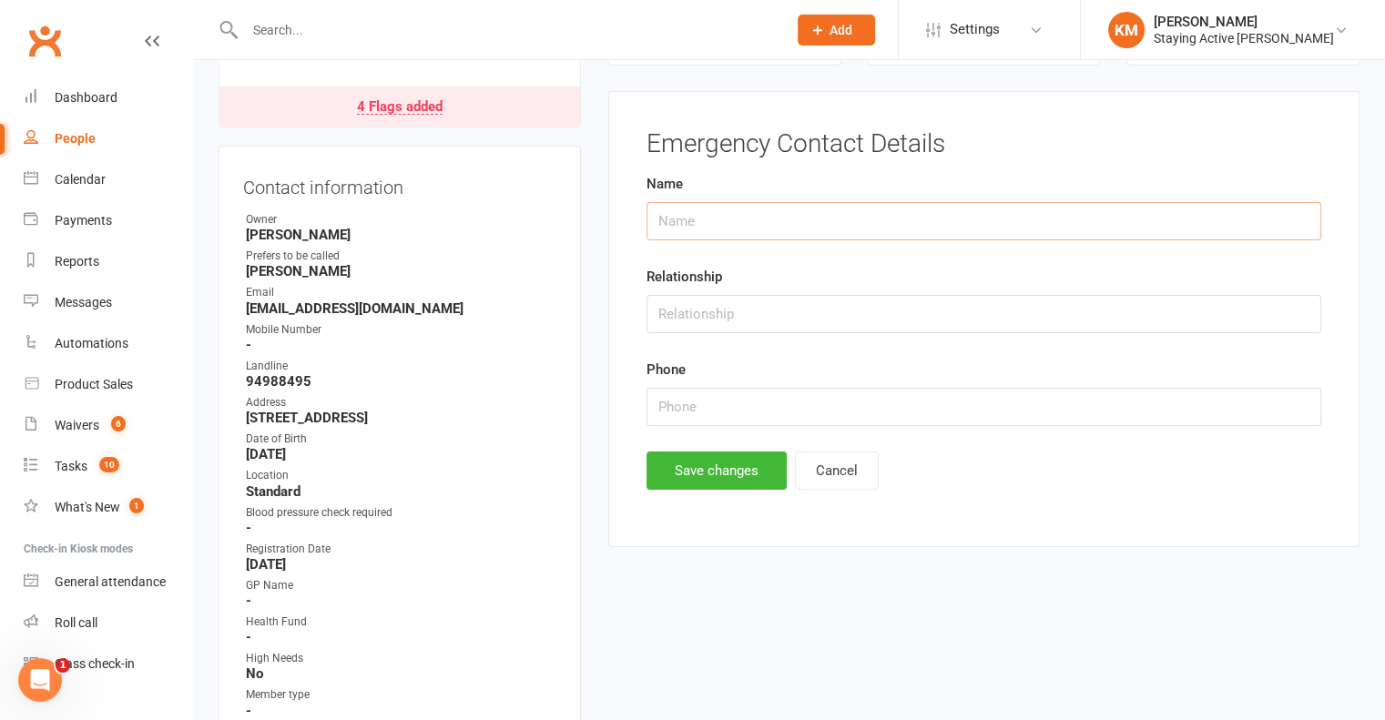
click at [785, 209] on input "text" at bounding box center [984, 221] width 675 height 38
type input "Dr. Stephen Gipps"
type input "Son"
type input "0434 281 169"
click at [678, 474] on button "Save changes" at bounding box center [717, 471] width 140 height 38
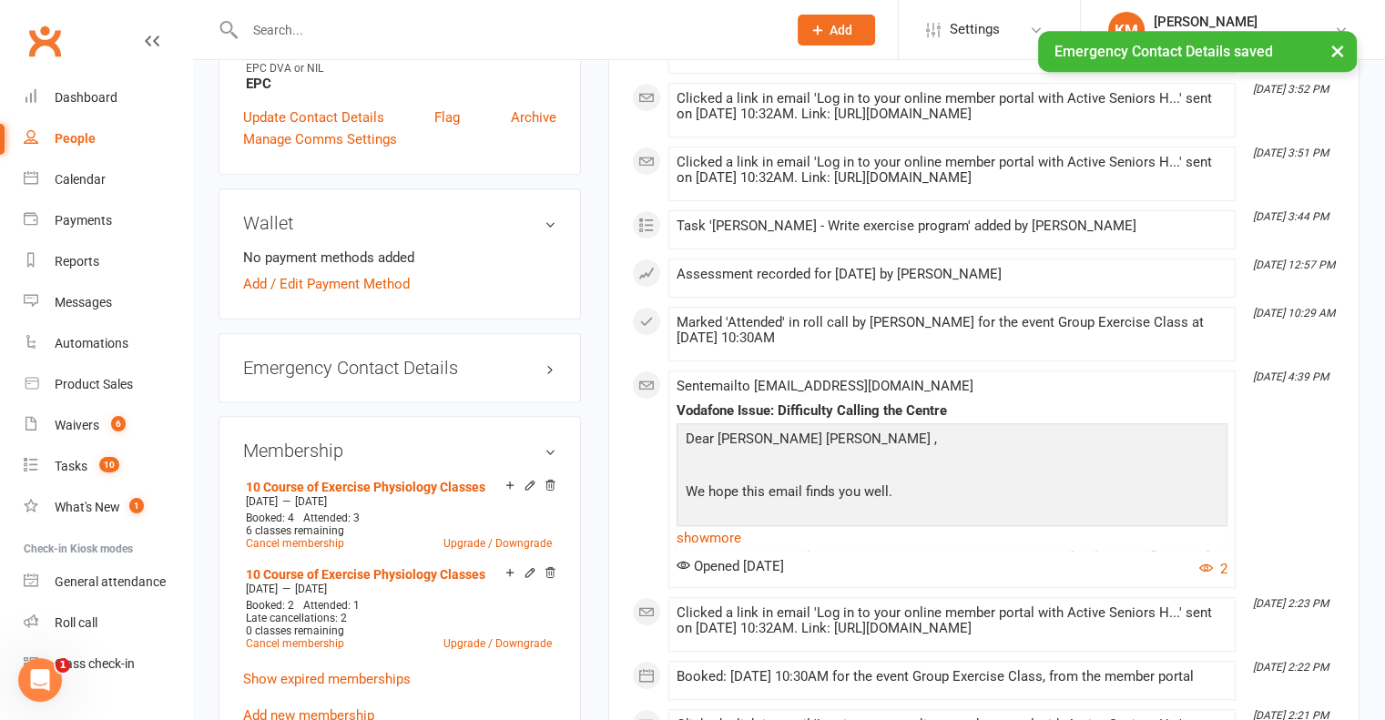
scroll to position [815, 0]
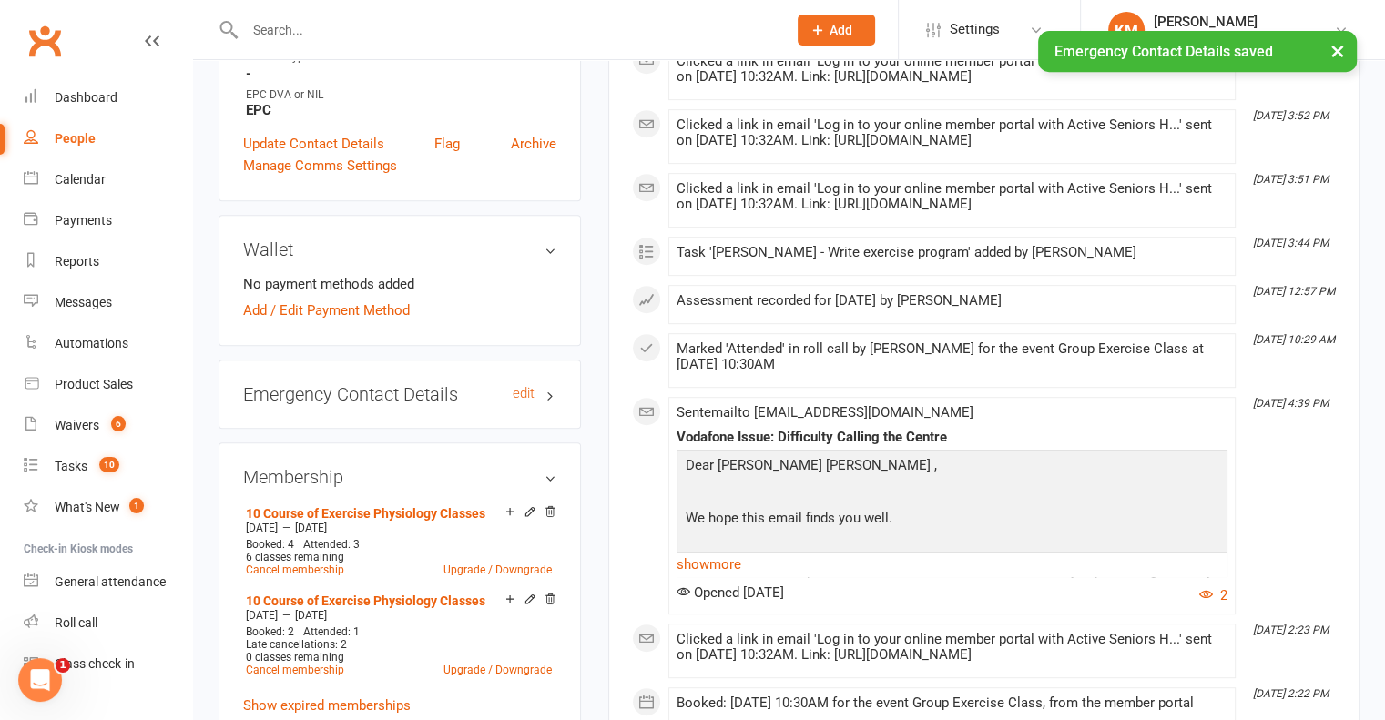
click at [554, 404] on h3 "Emergency Contact Details edit" at bounding box center [399, 394] width 313 height 20
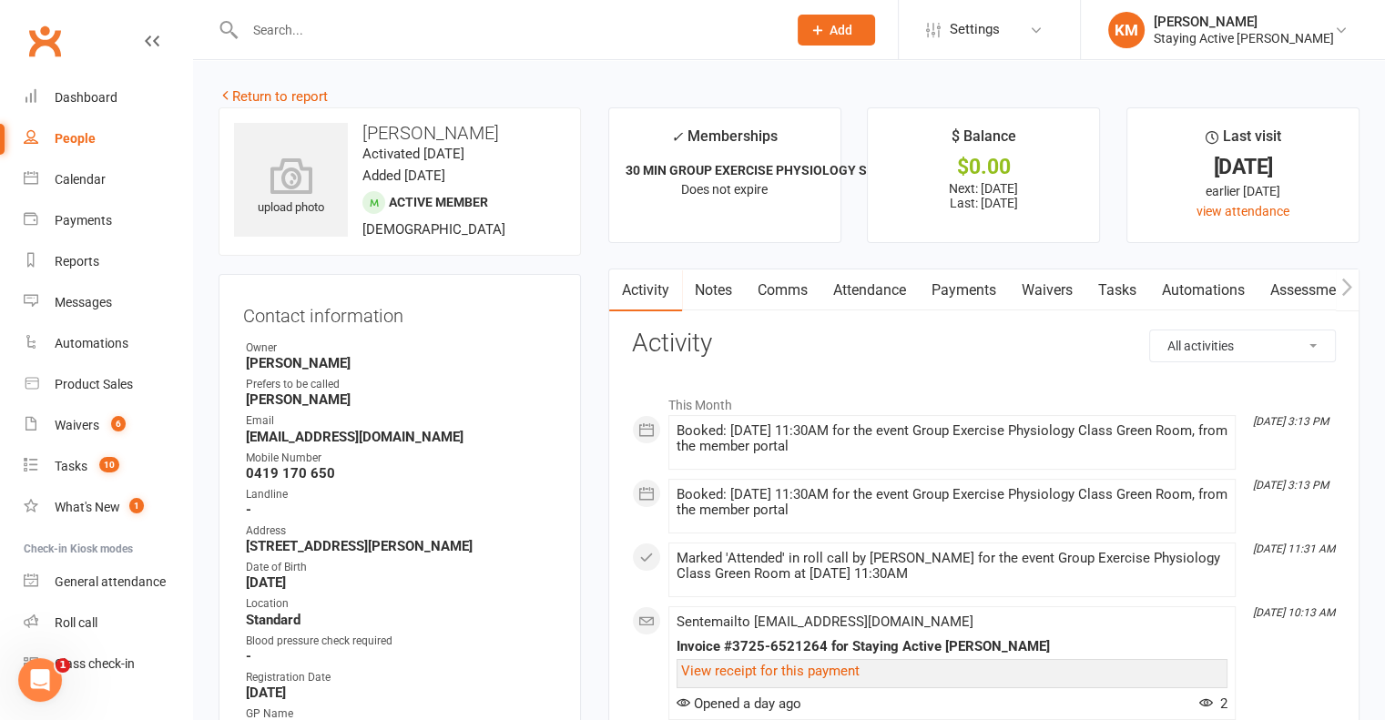
click at [412, 127] on h3 "[PERSON_NAME]" at bounding box center [399, 133] width 331 height 20
drag, startPoint x: 412, startPoint y: 127, endPoint x: 377, endPoint y: 119, distance: 35.6
click at [377, 119] on div "upload photo [PERSON_NAME] Activated [DATE] Added [DATE] Active member [DEMOGRA…" at bounding box center [400, 181] width 362 height 148
copy h3 "[PERSON_NAME]"
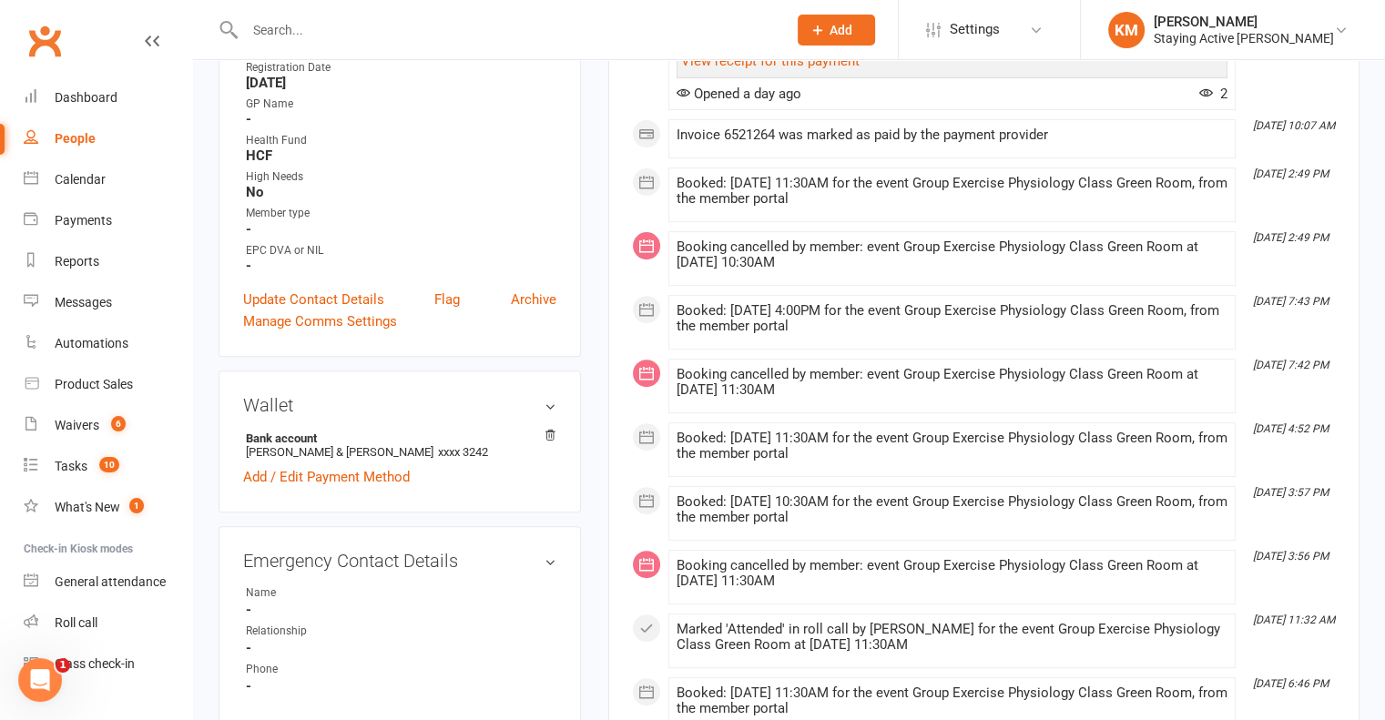
scroll to position [729, 0]
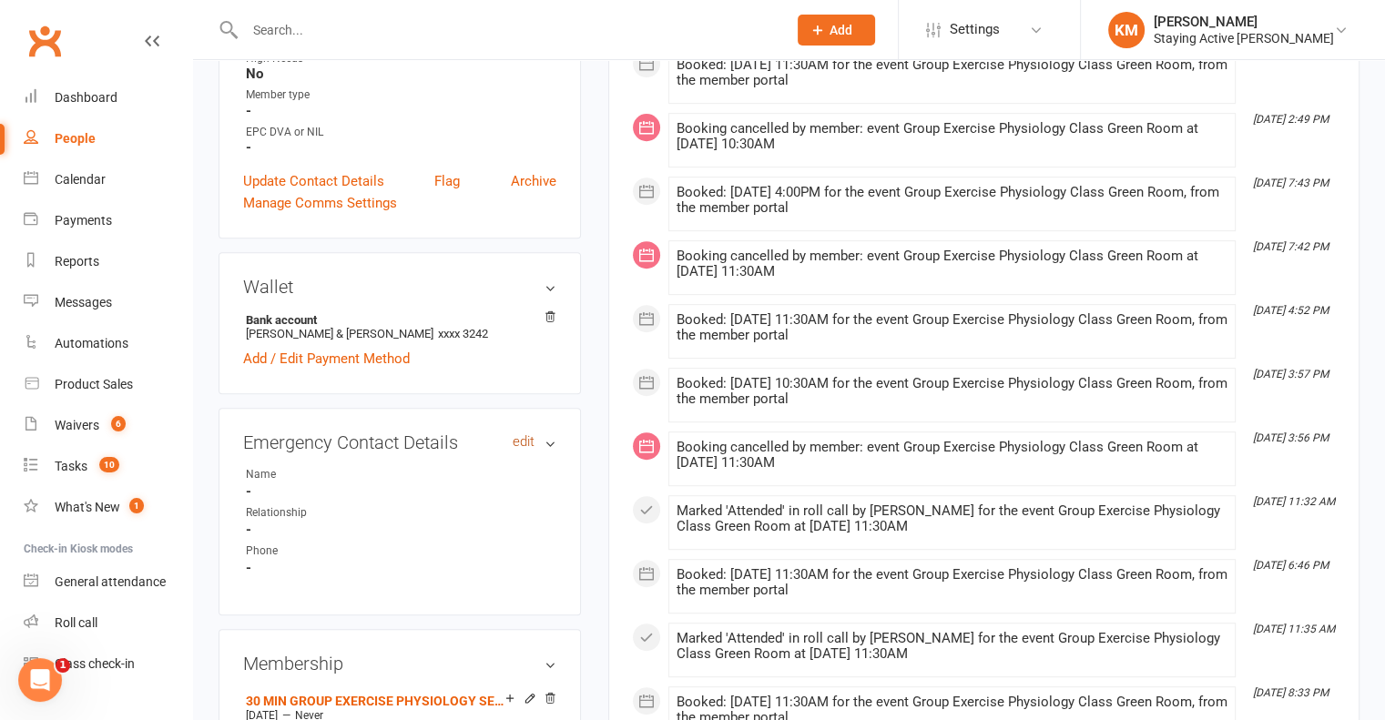
click at [528, 450] on link "edit" at bounding box center [524, 441] width 22 height 15
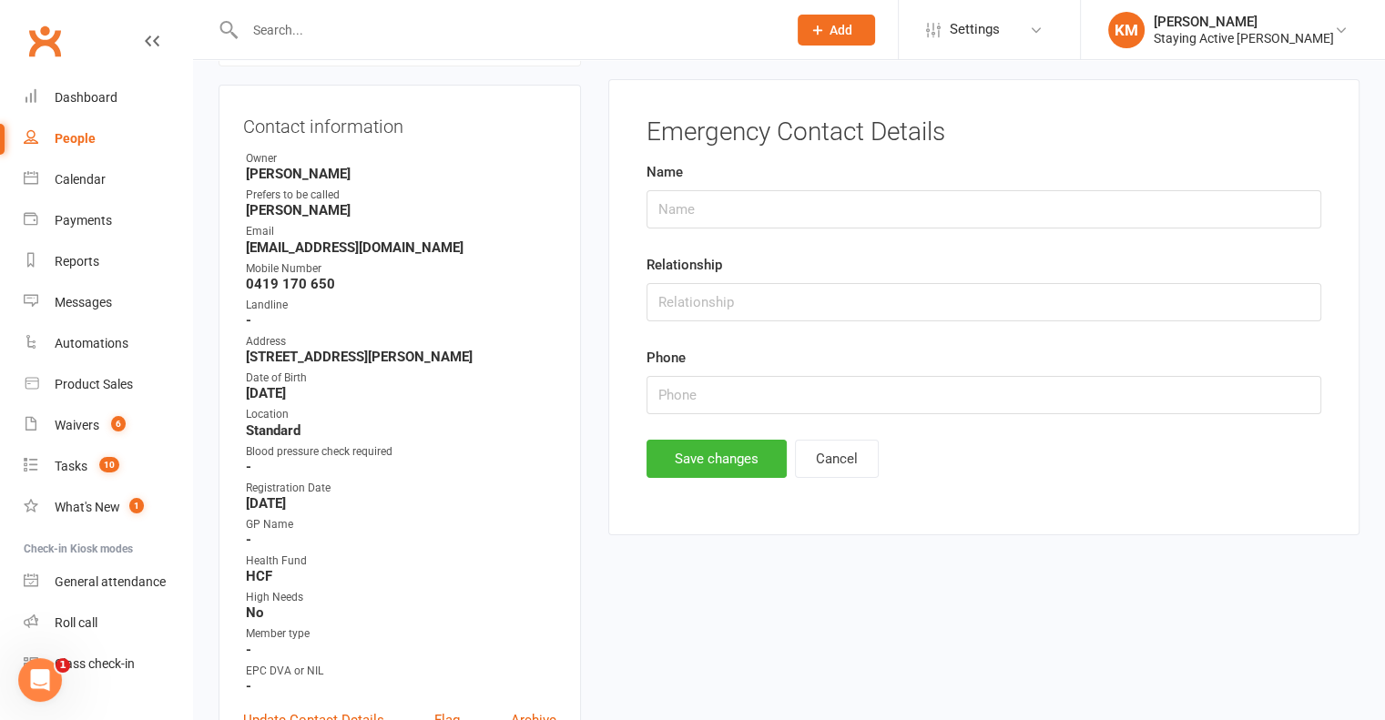
scroll to position [178, 0]
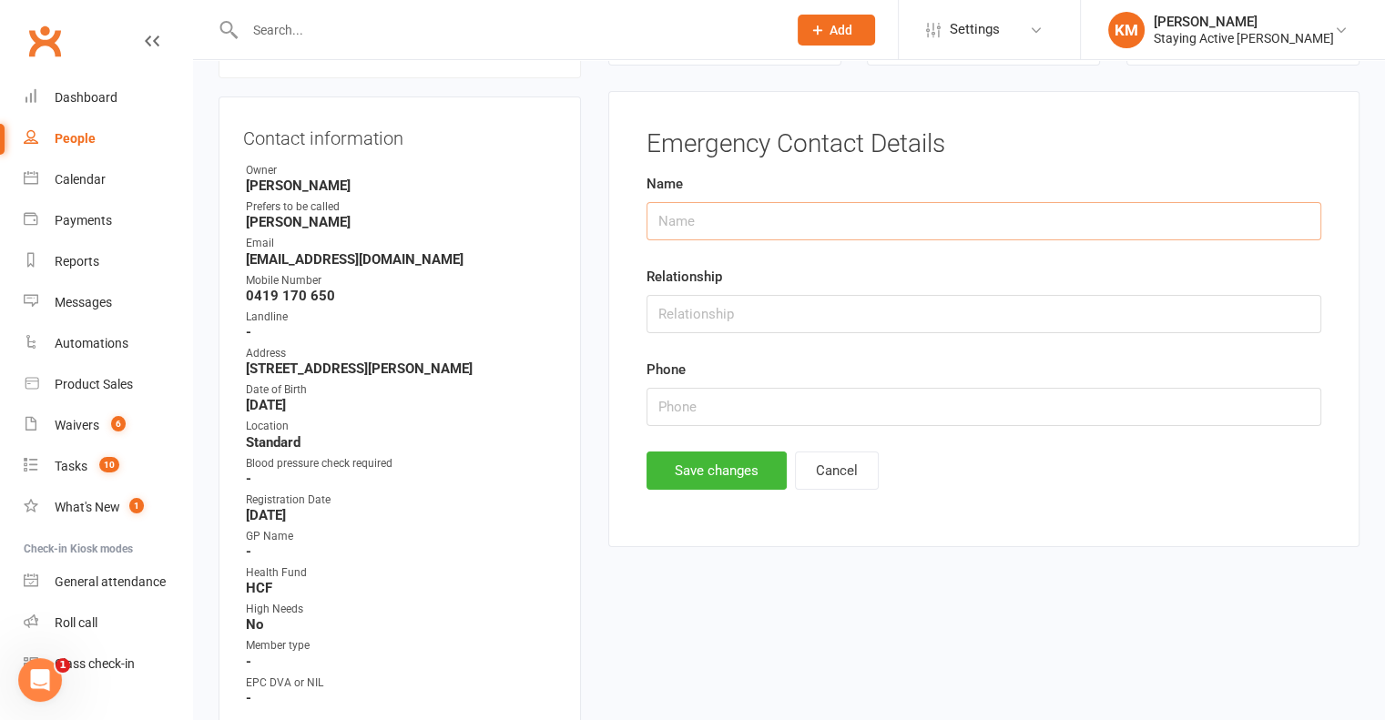
click at [736, 210] on input "text" at bounding box center [984, 221] width 675 height 38
type input "[PERSON_NAME]"
type input "0421 661 616"
click at [706, 468] on button "Save changes" at bounding box center [717, 471] width 140 height 38
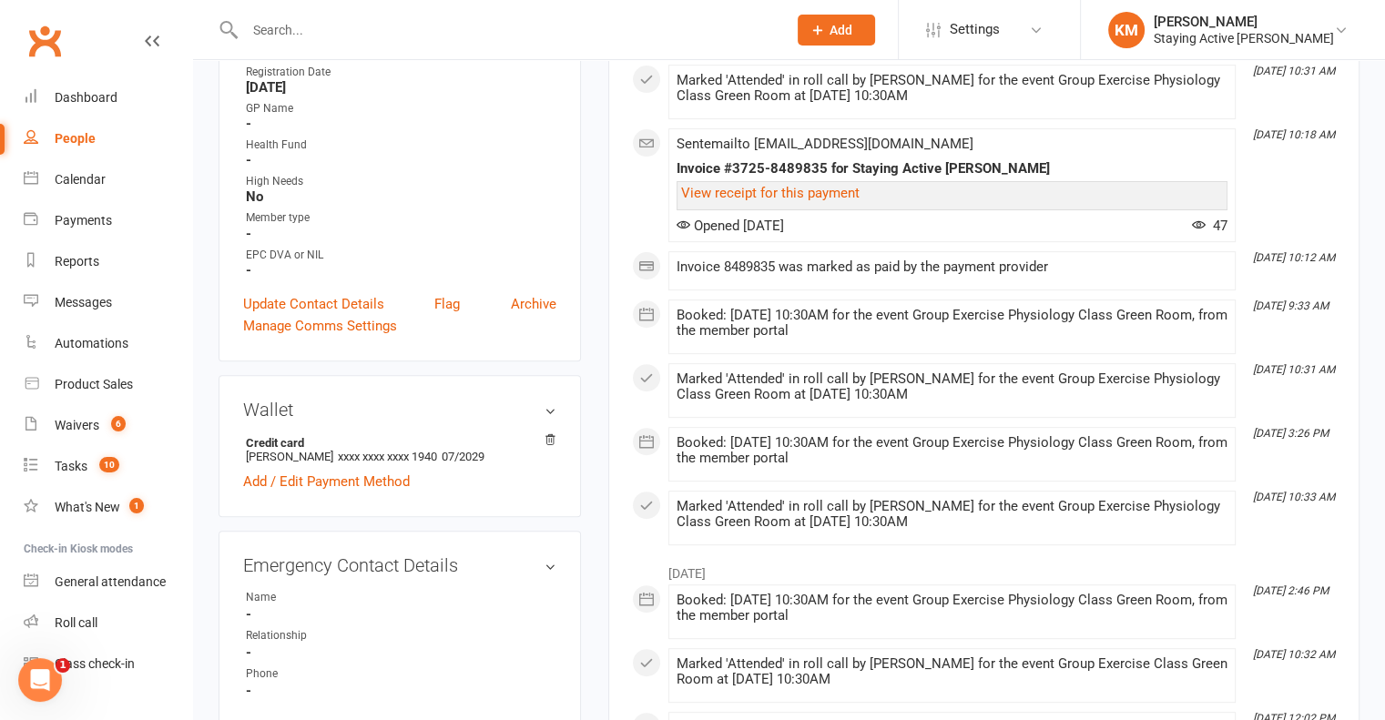
scroll to position [637, 0]
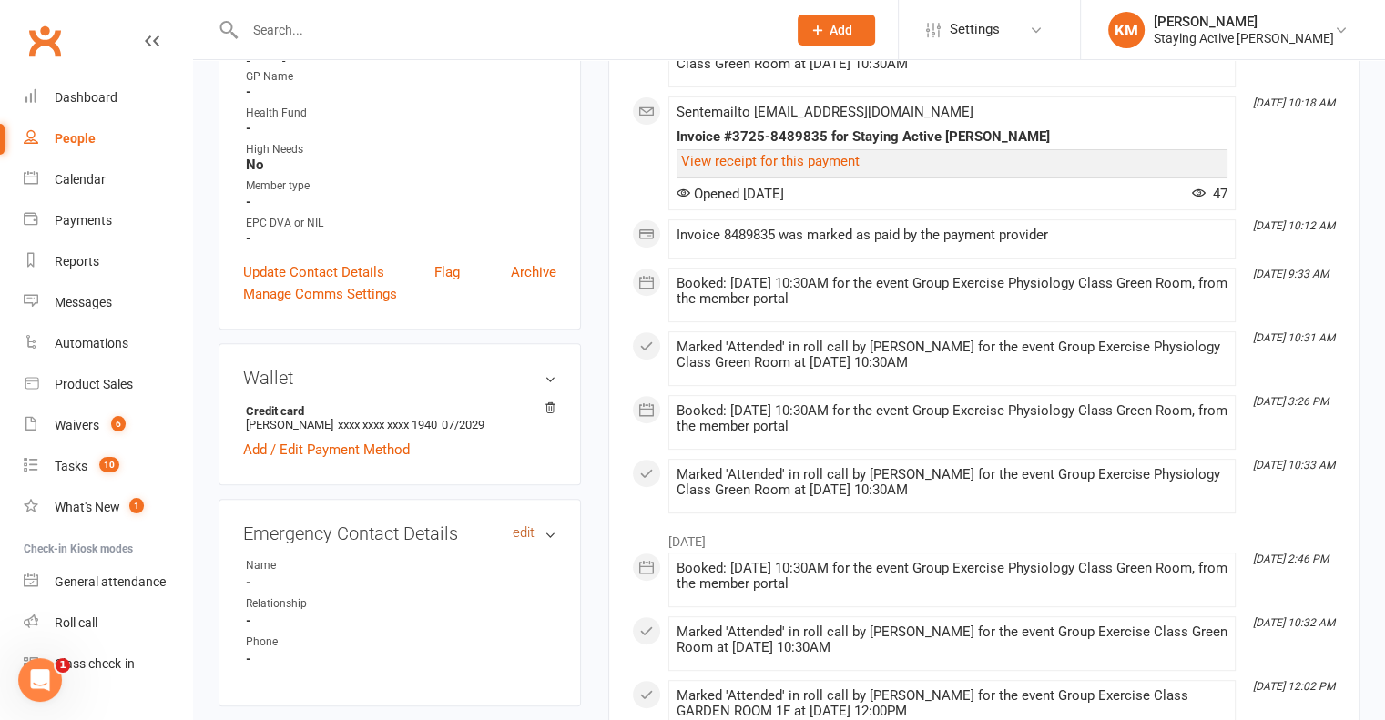
click at [519, 535] on link "edit" at bounding box center [524, 532] width 22 height 15
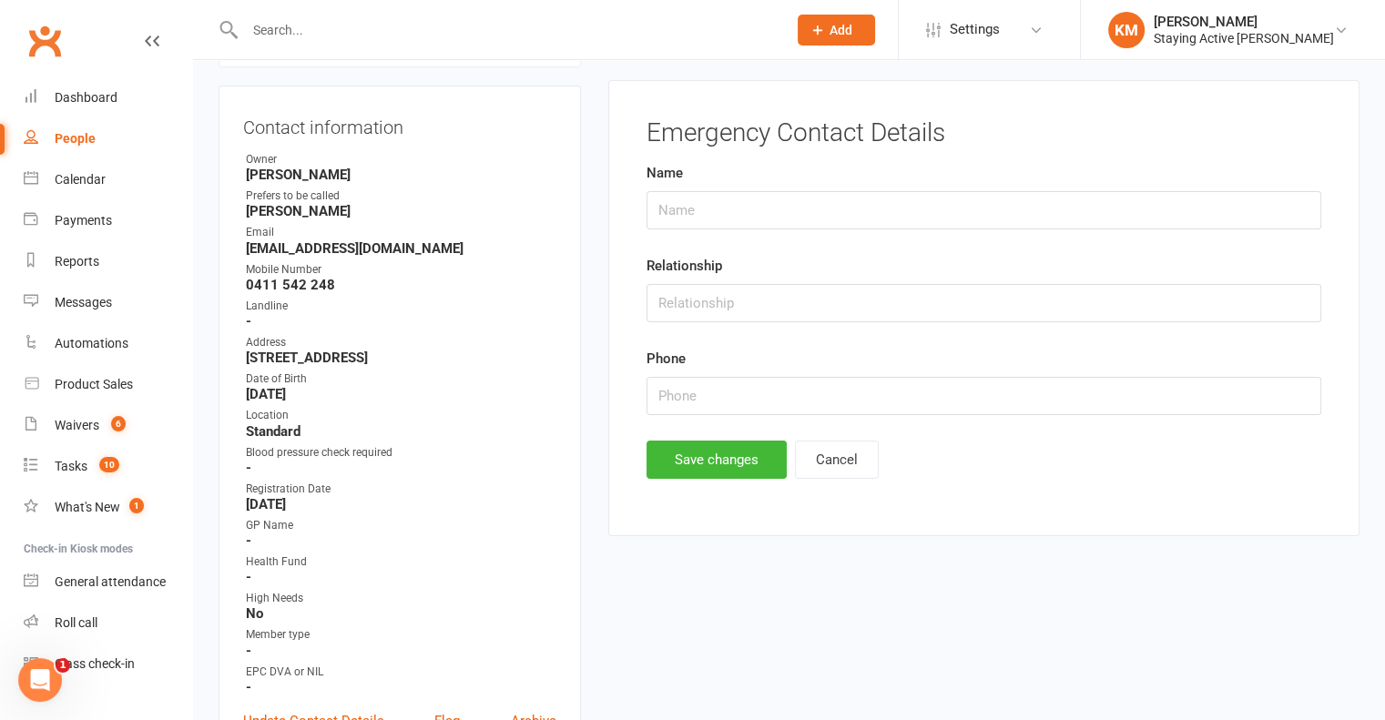
scroll to position [178, 0]
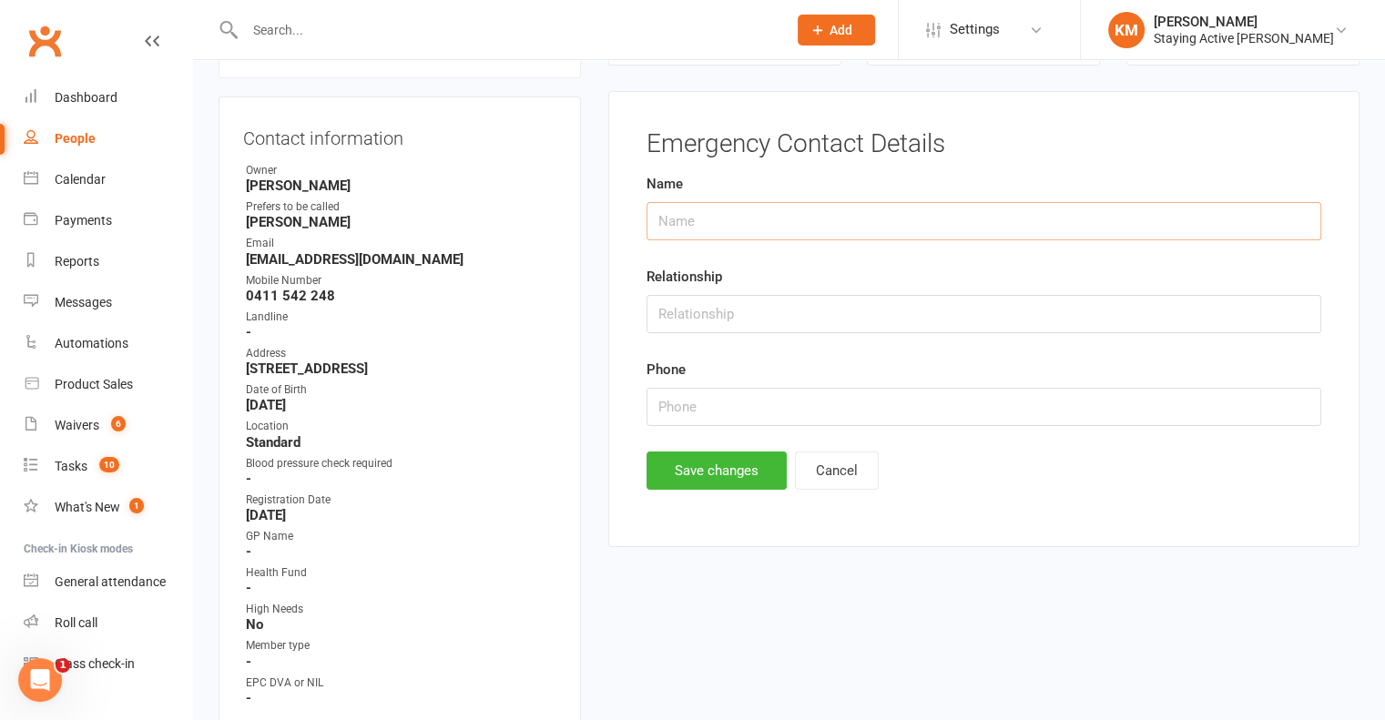
click at [725, 207] on input "text" at bounding box center [984, 221] width 675 height 38
type input "[PERSON_NAME]"
type input "Husband"
type input "0412 467 377"
click at [705, 473] on button "Save changes" at bounding box center [717, 471] width 140 height 38
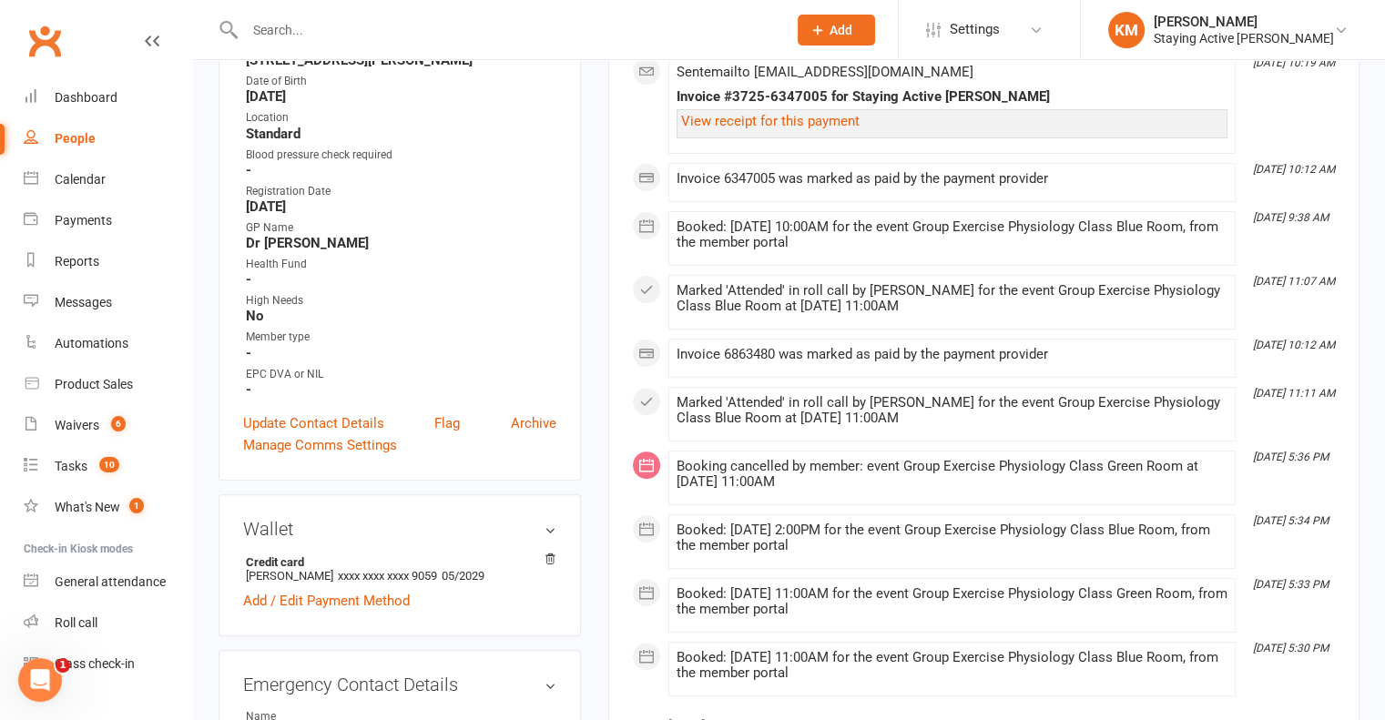
scroll to position [820, 0]
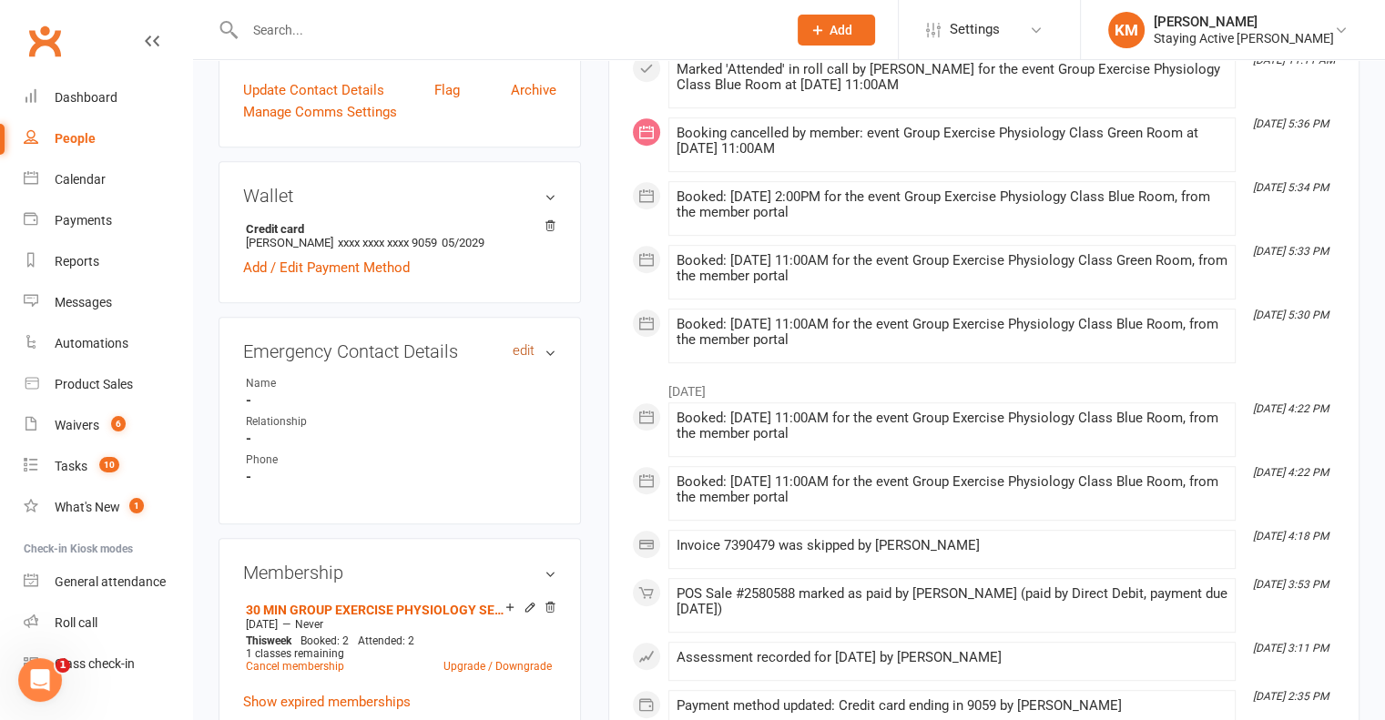
click at [521, 352] on link "edit" at bounding box center [524, 350] width 22 height 15
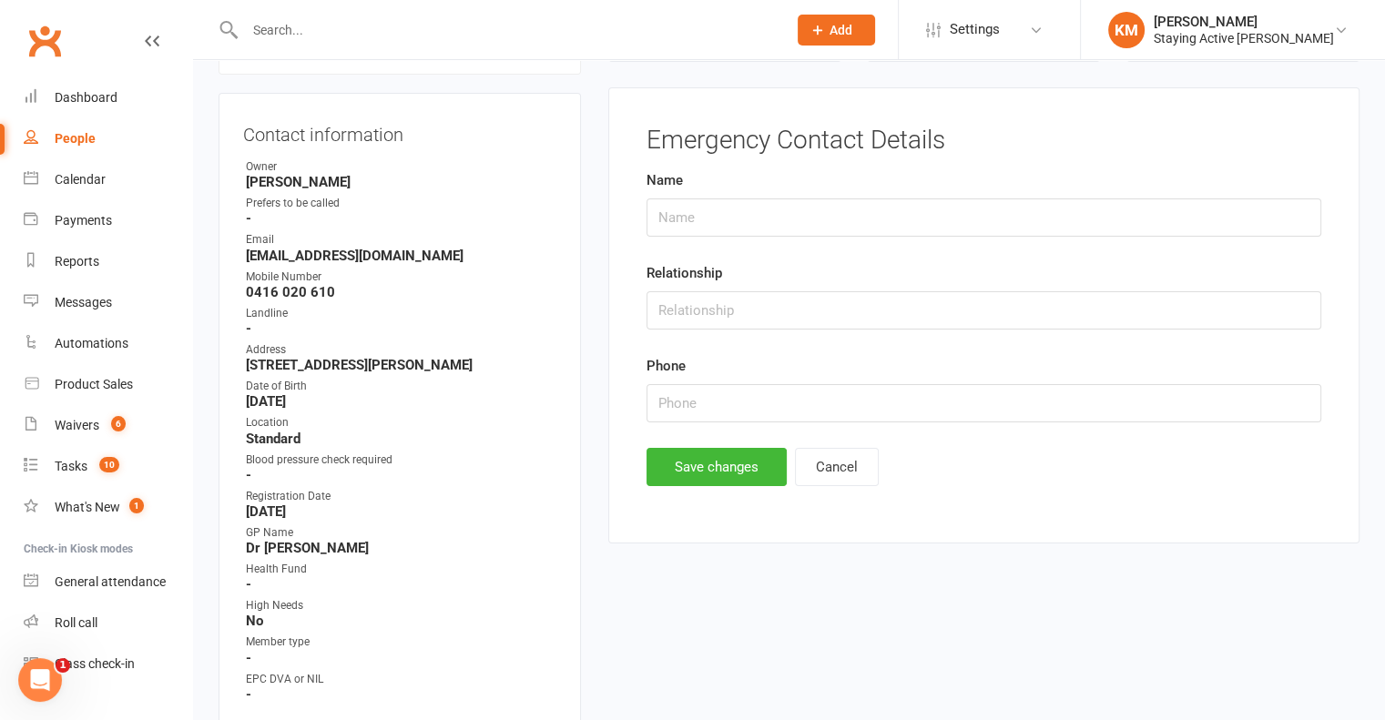
scroll to position [178, 0]
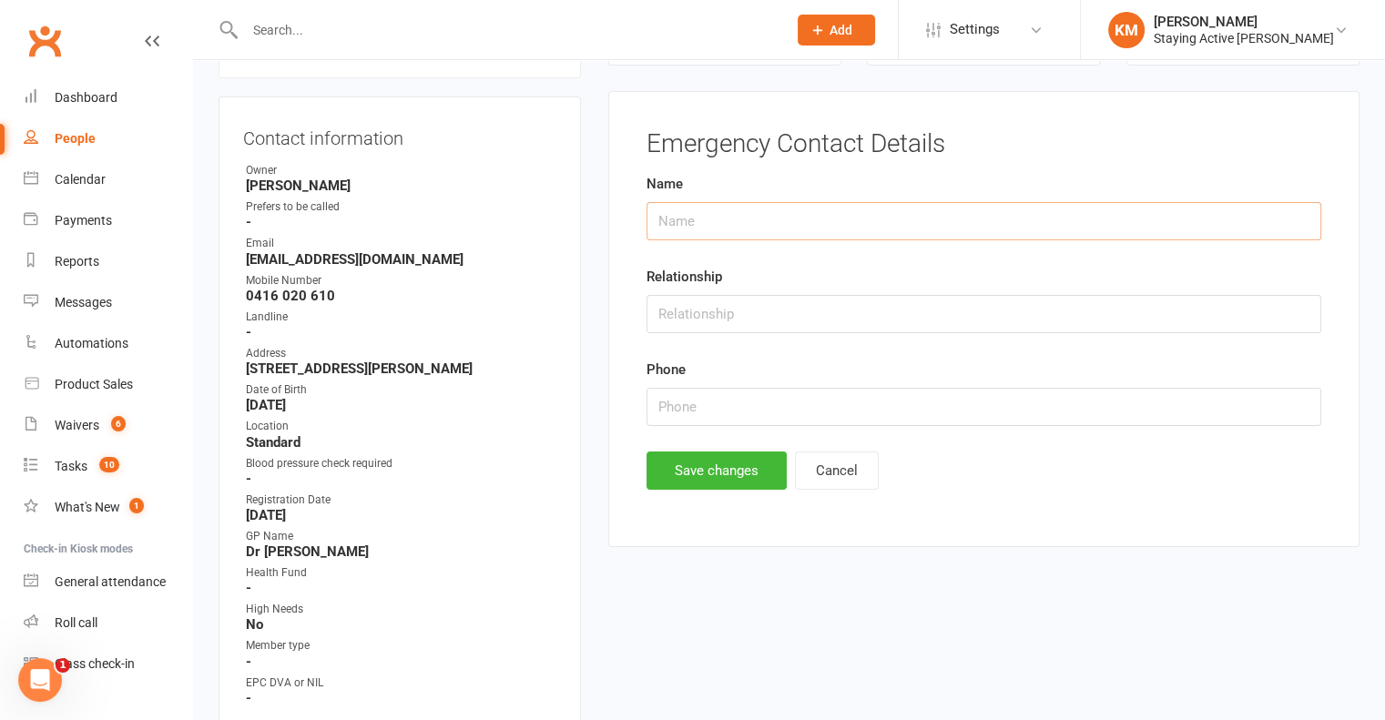
click at [734, 221] on input "text" at bounding box center [984, 221] width 675 height 38
type input "[PERSON_NAME]"
type input "Wife"
type input "0407 430 211"
click at [711, 473] on button "Save changes" at bounding box center [717, 471] width 140 height 38
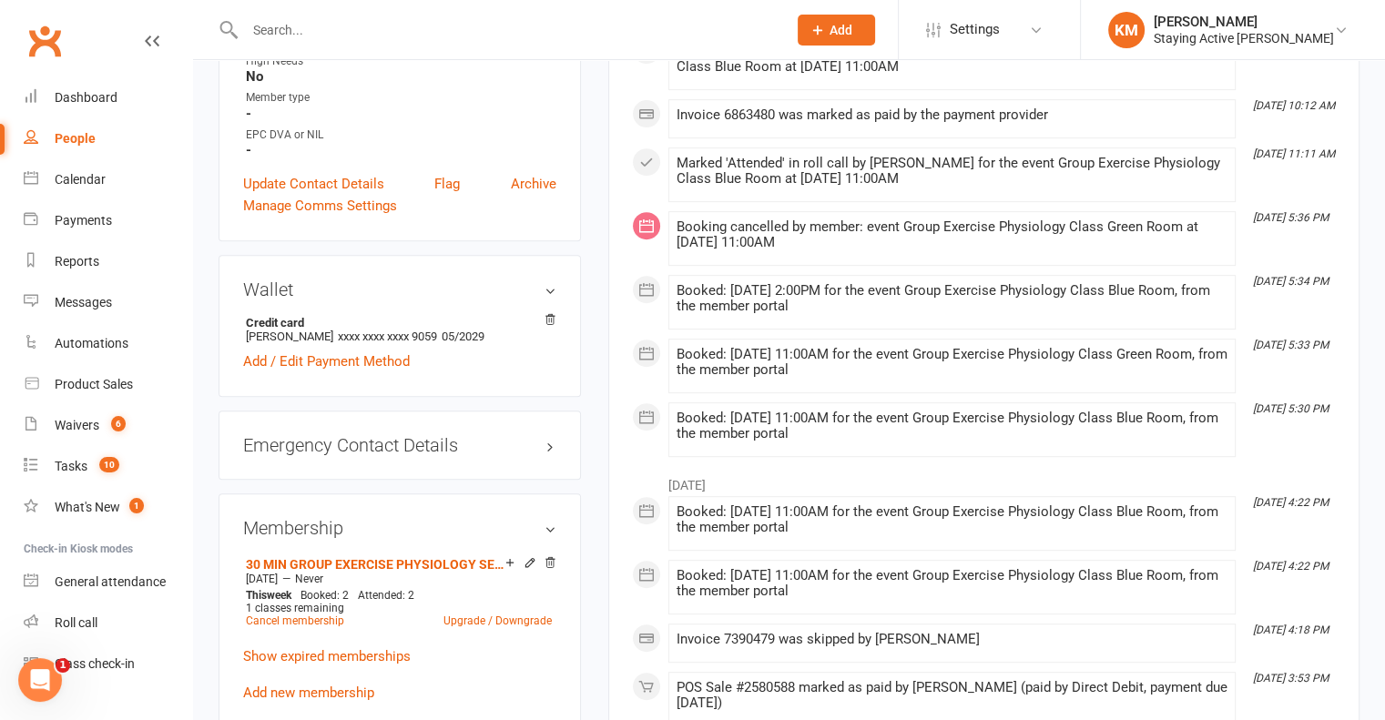
scroll to position [724, 0]
click at [548, 454] on h3 "Emergency Contact Details edit" at bounding box center [399, 447] width 313 height 20
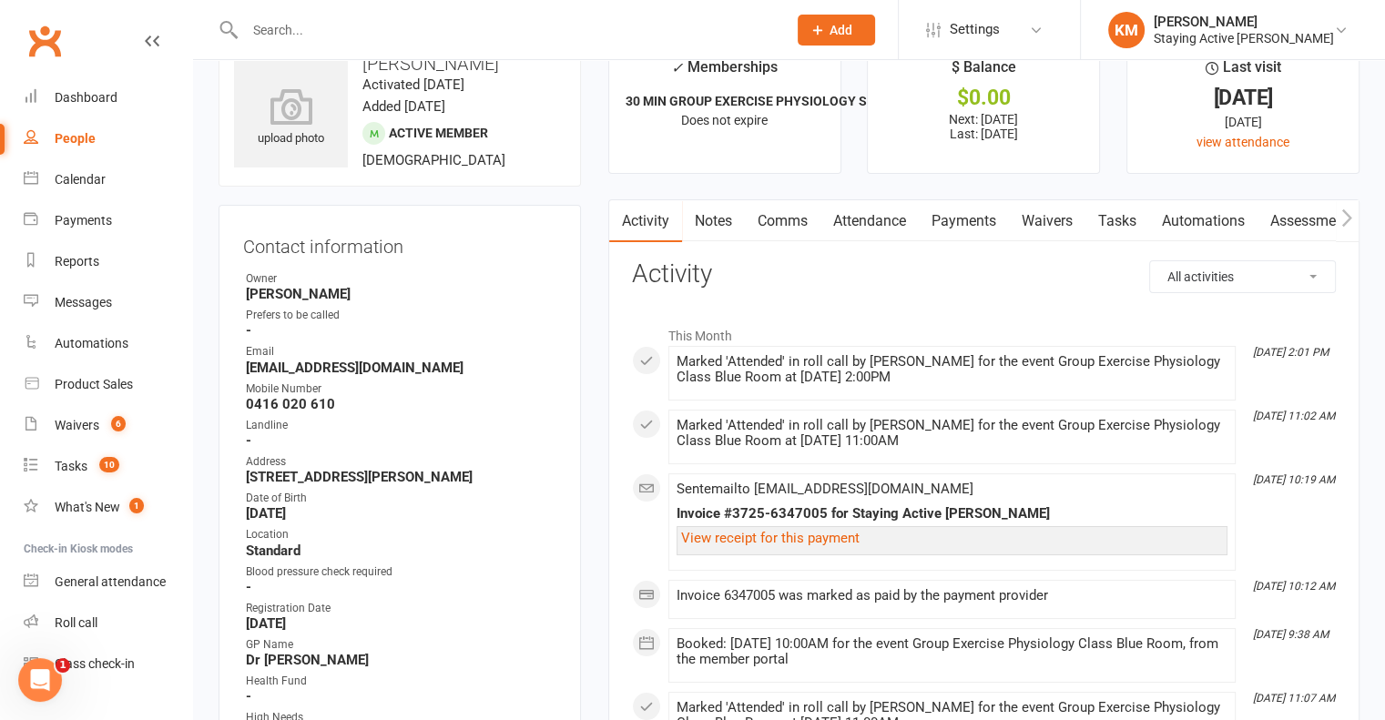
scroll to position [0, 0]
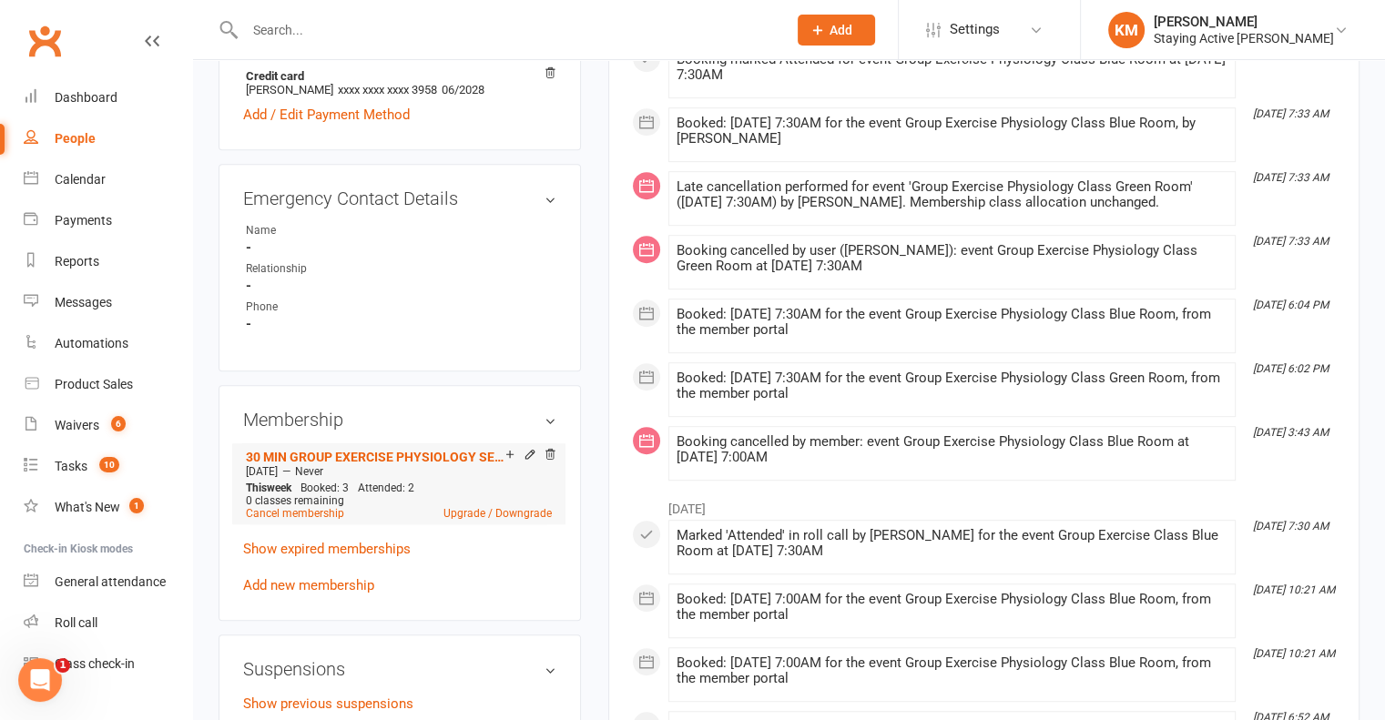
scroll to position [1002, 0]
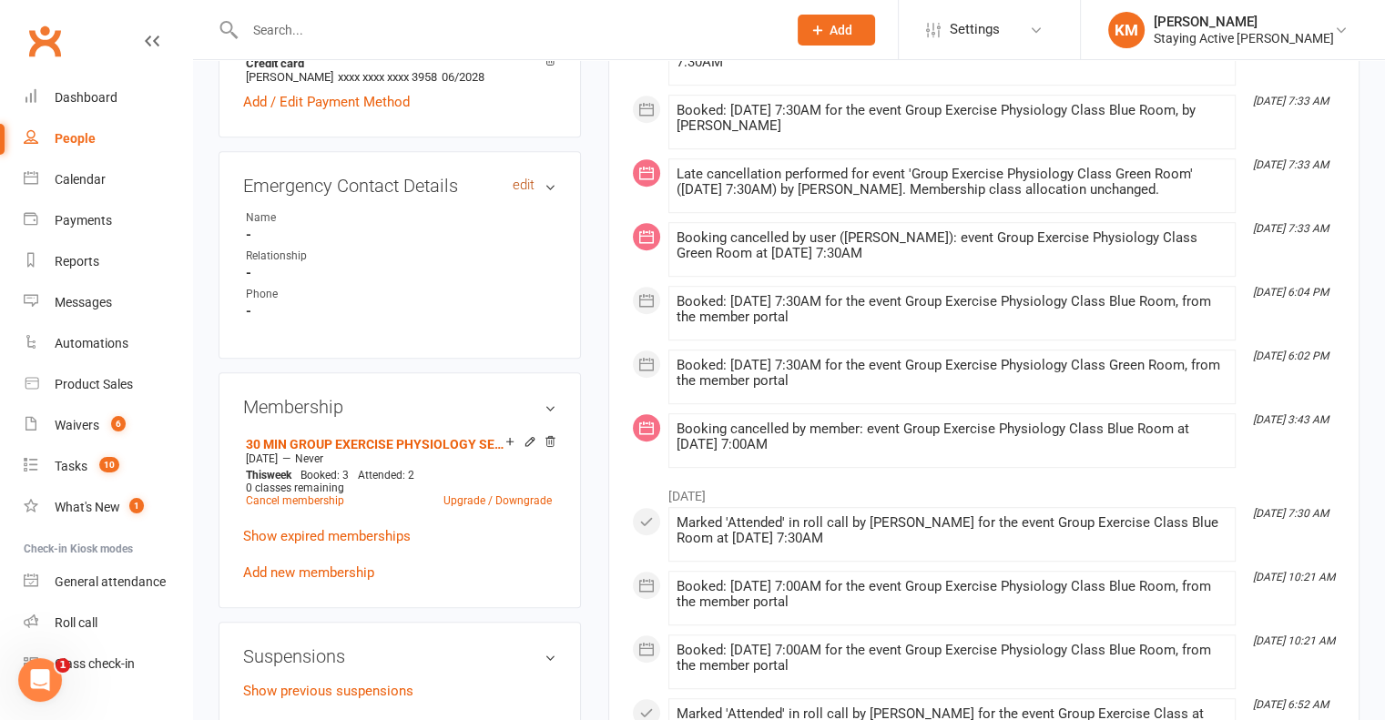
click at [523, 192] on link "edit" at bounding box center [524, 185] width 22 height 15
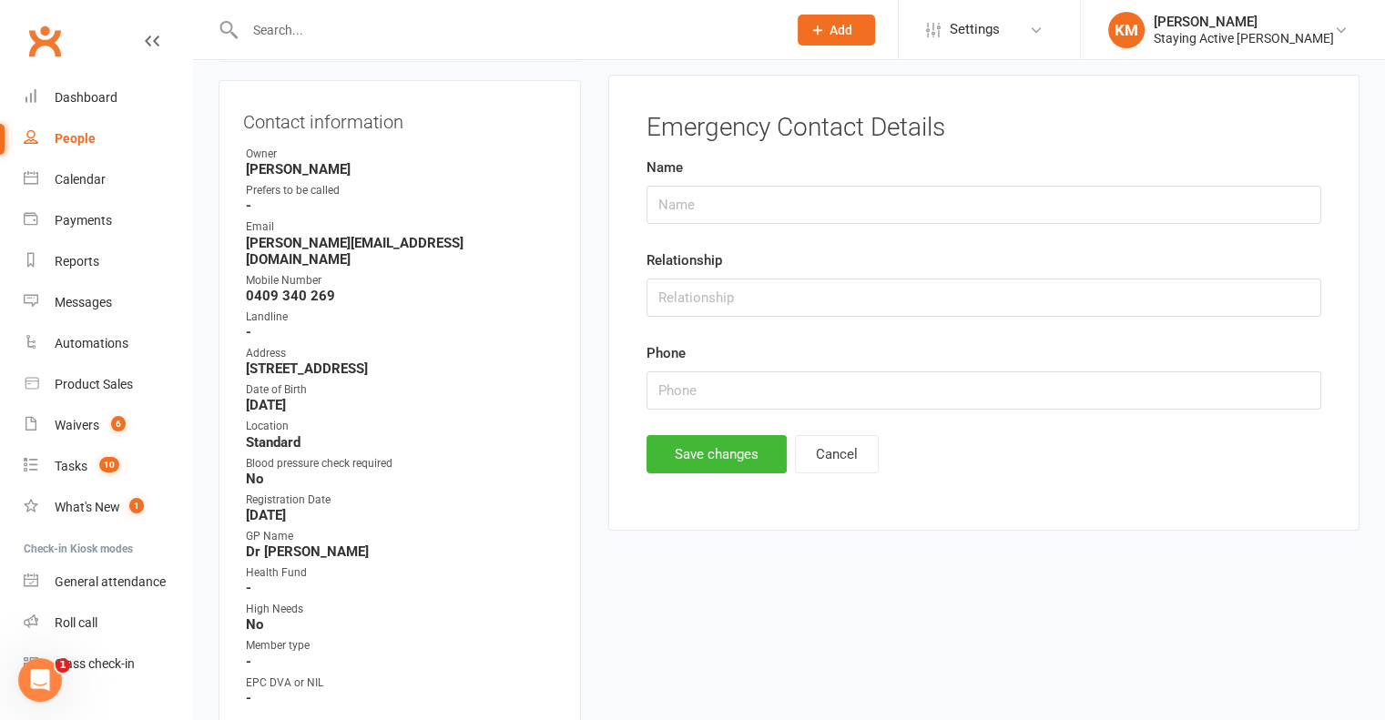
scroll to position [178, 0]
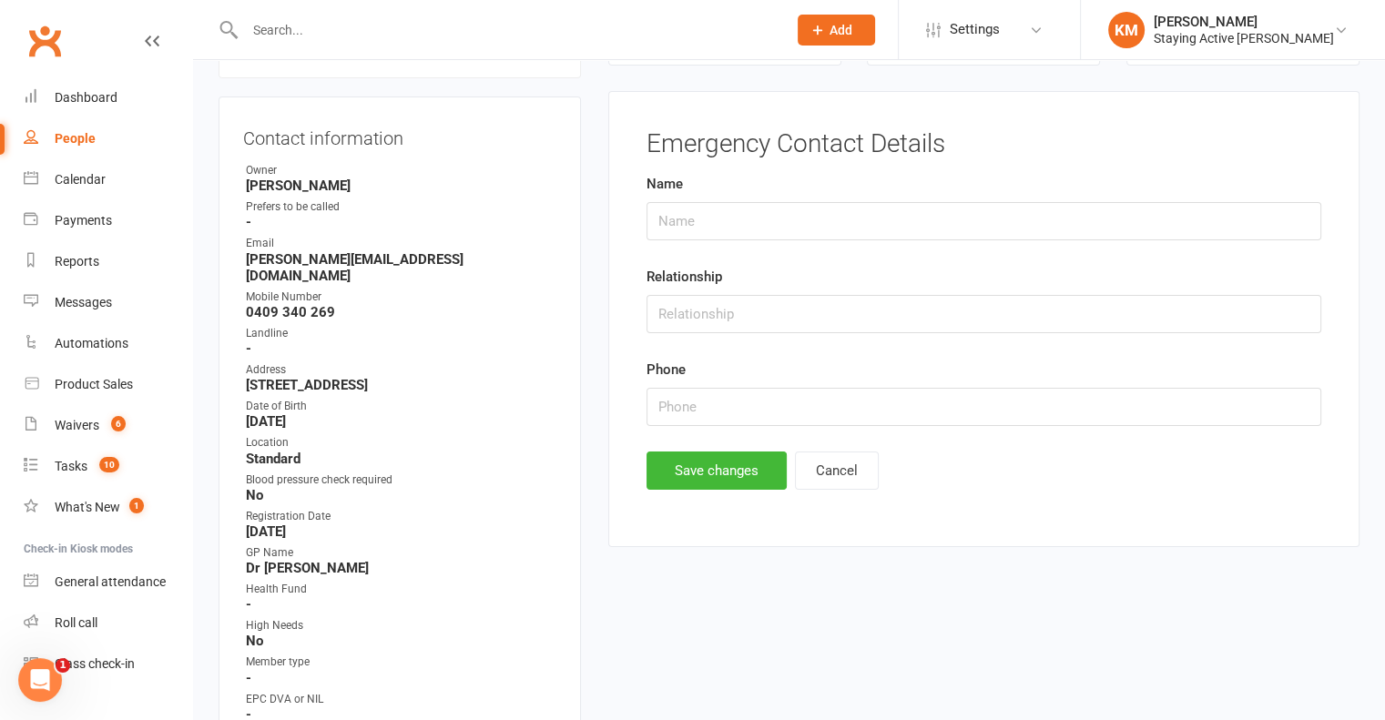
click at [770, 182] on div "Name" at bounding box center [984, 206] width 675 height 67
click at [760, 215] on input "text" at bounding box center [984, 221] width 675 height 38
type input "DImitria"
type input "0407 776 290"
click at [713, 466] on button "Save changes" at bounding box center [717, 471] width 140 height 38
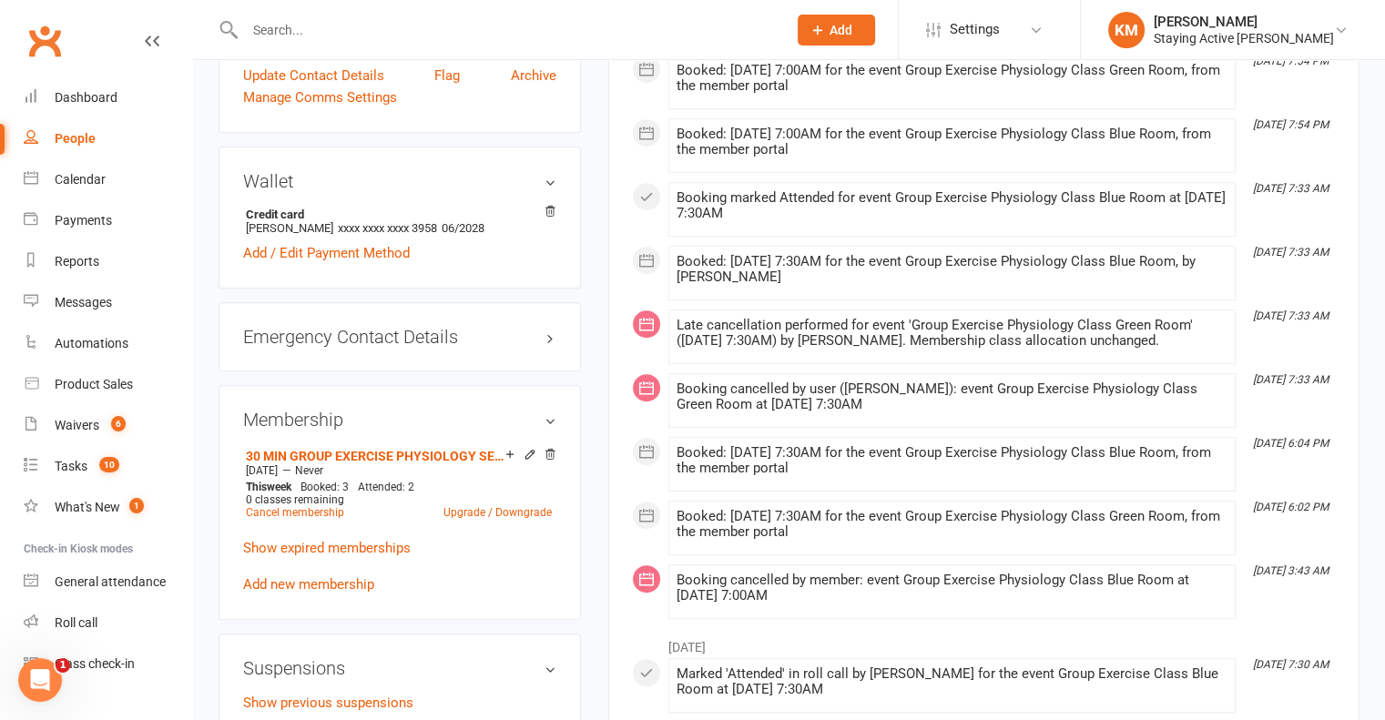
scroll to position [820, 0]
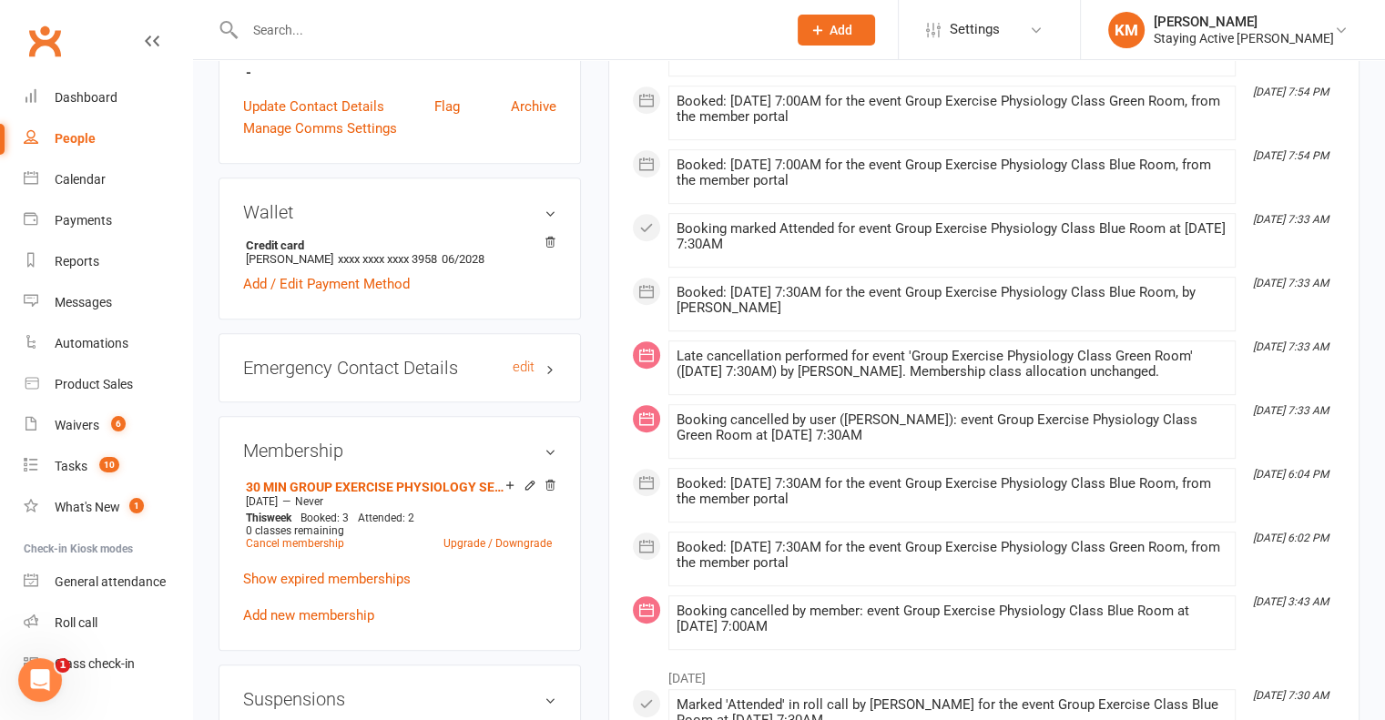
click at [544, 370] on h3 "Emergency Contact Details edit" at bounding box center [399, 368] width 313 height 20
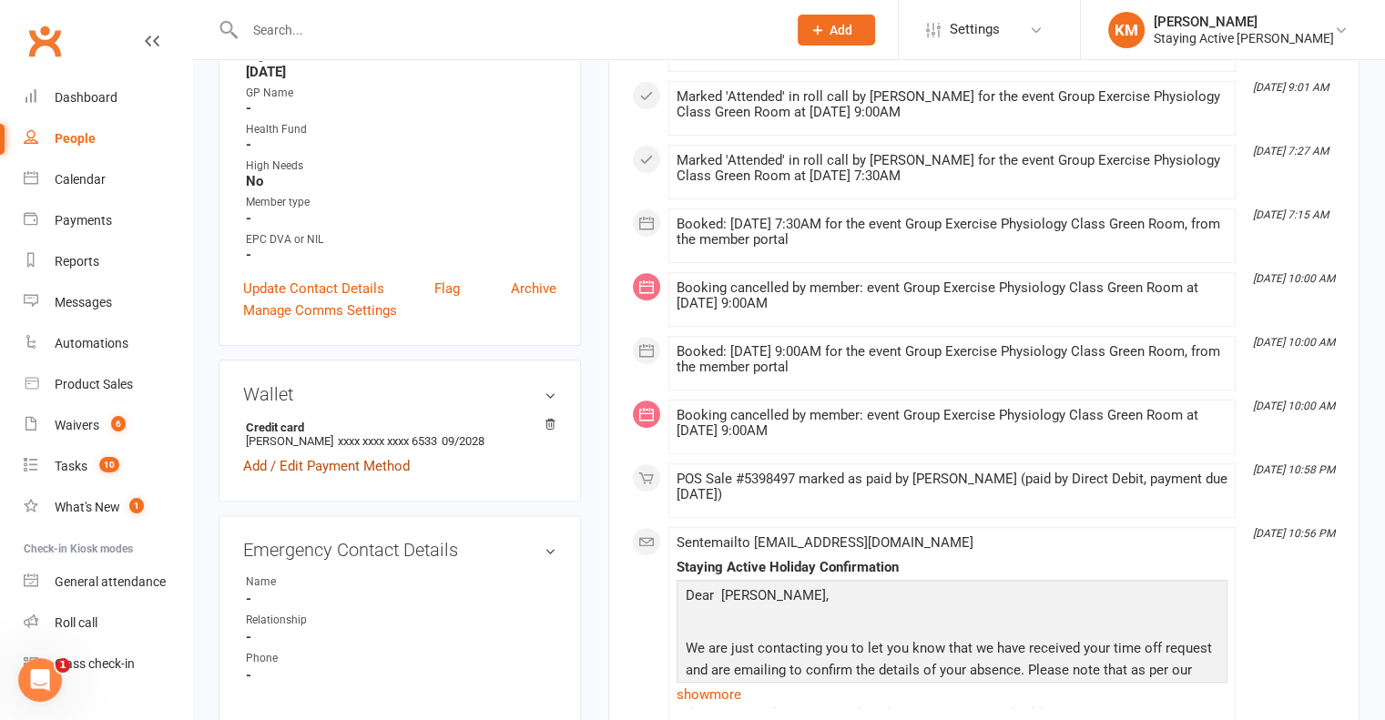
scroll to position [911, 0]
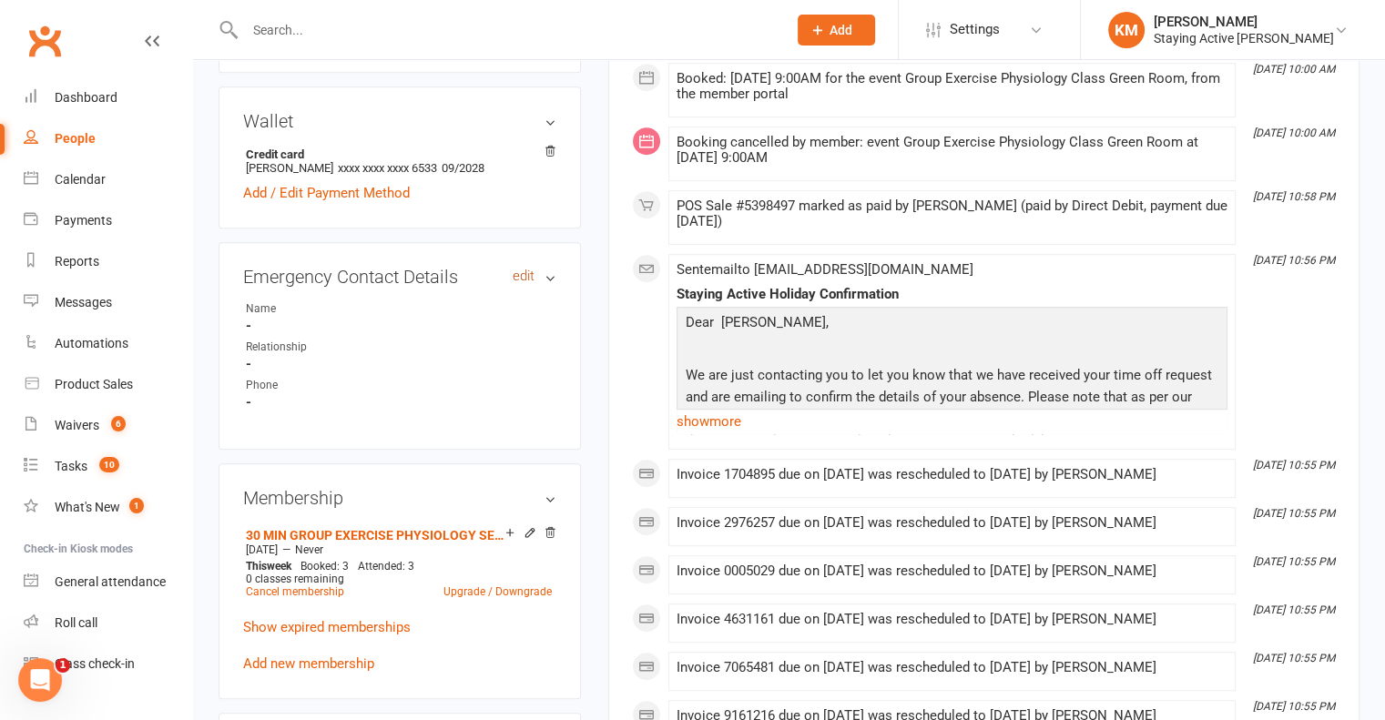
click at [531, 269] on link "edit" at bounding box center [524, 276] width 22 height 15
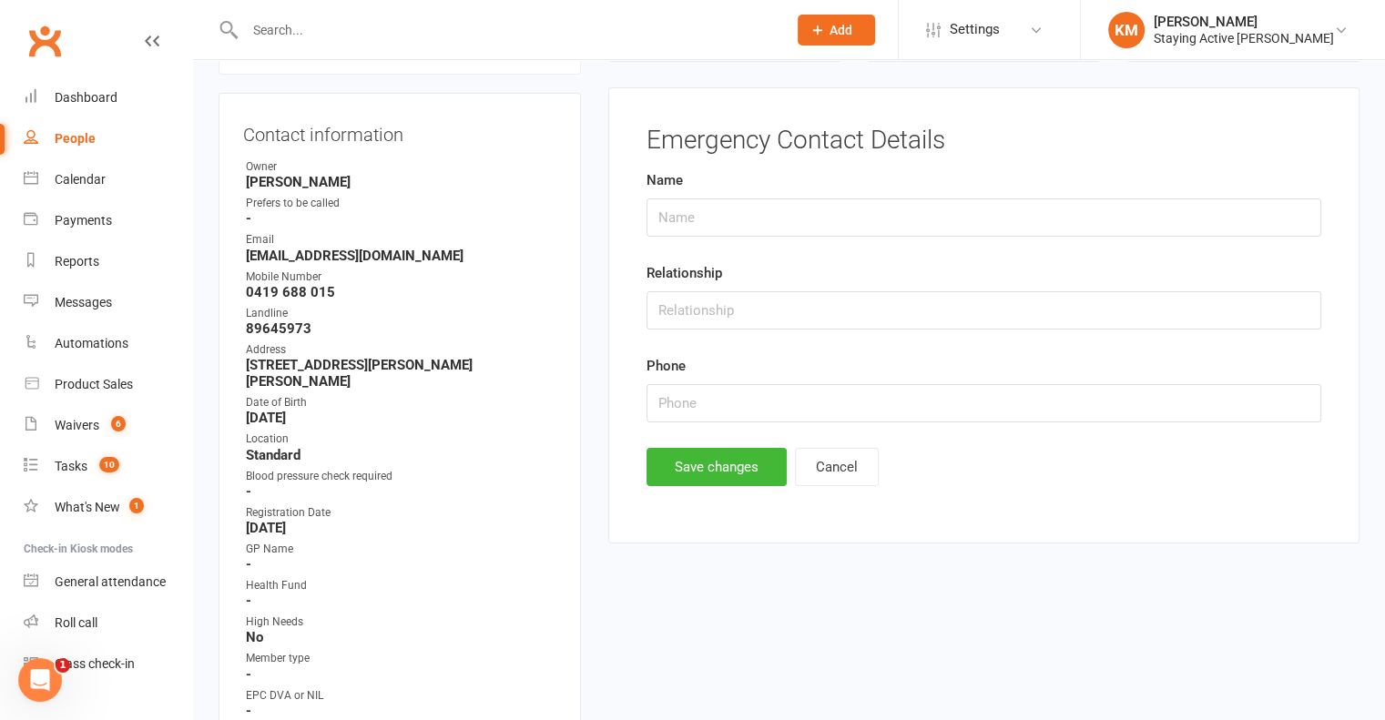
scroll to position [178, 0]
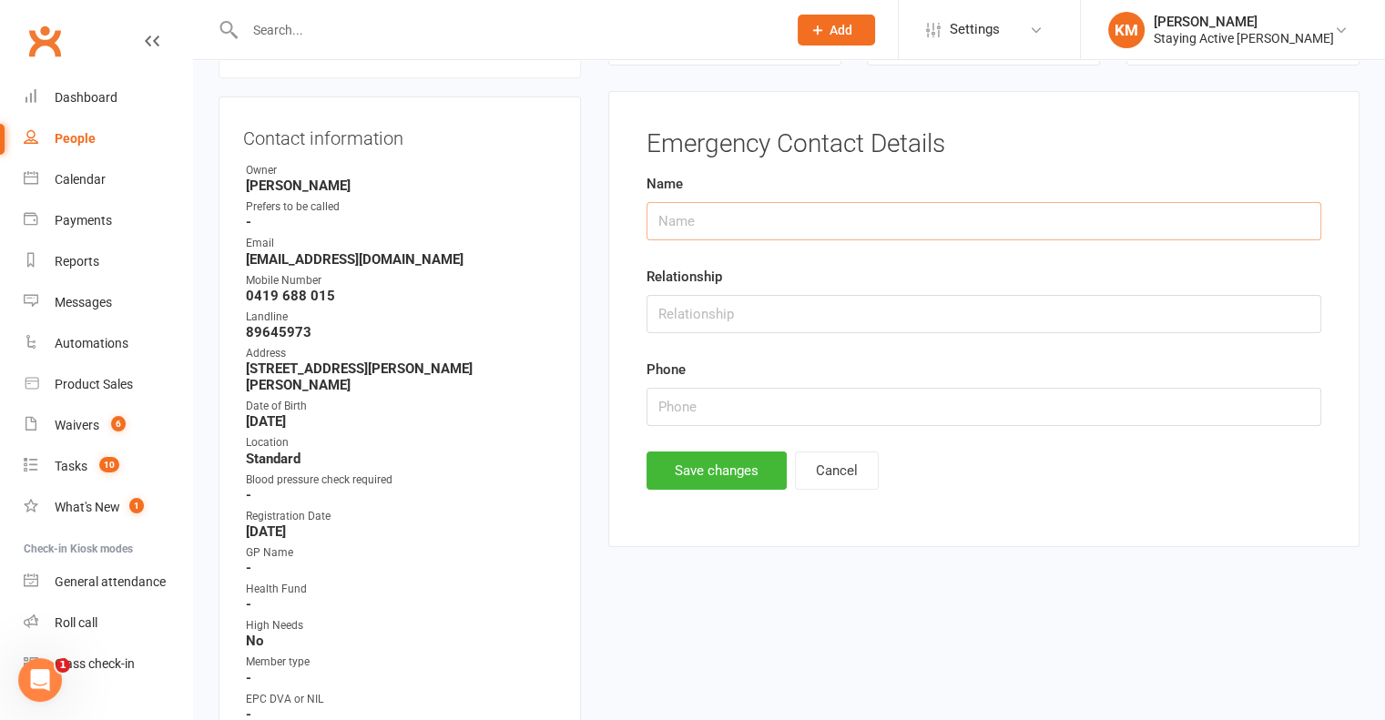
click at [732, 218] on input "text" at bounding box center [984, 221] width 675 height 38
type input "Masooma Trout"
type input "0419 401 912"
click at [714, 467] on button "Save changes" at bounding box center [717, 471] width 140 height 38
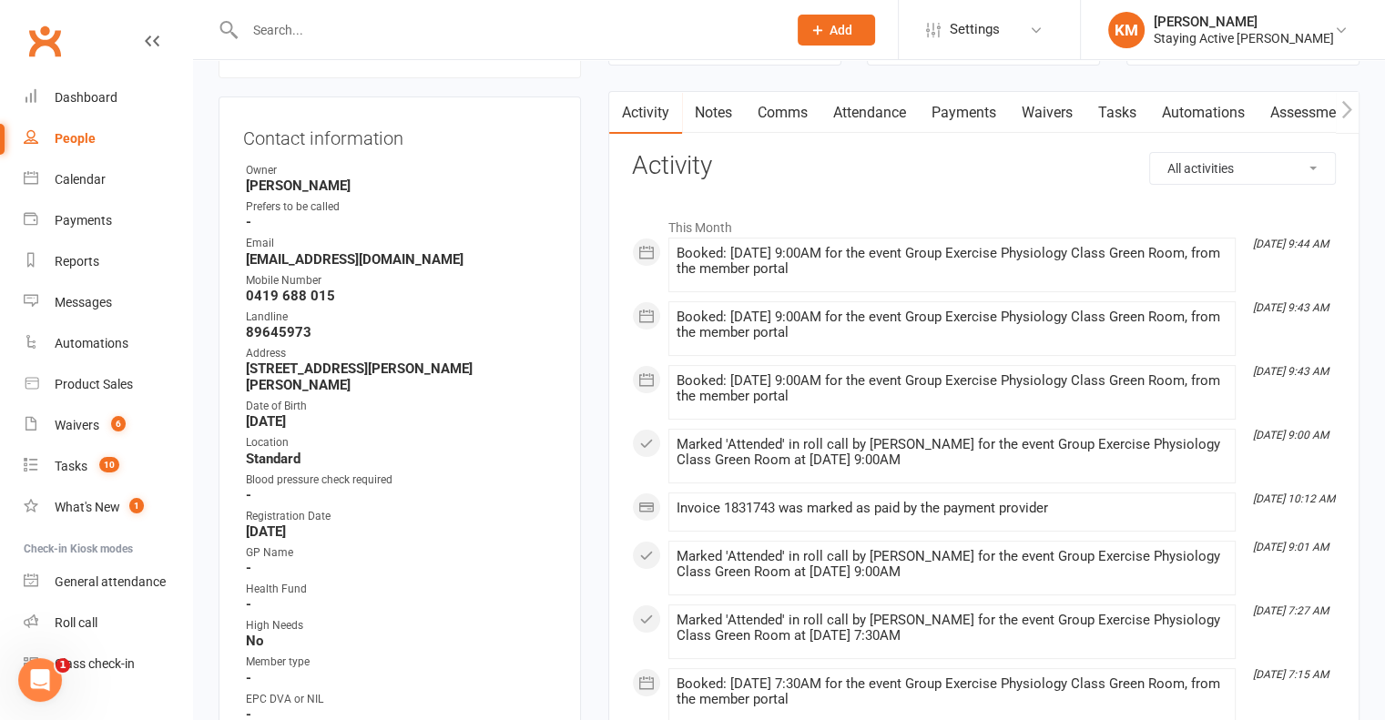
scroll to position [724, 0]
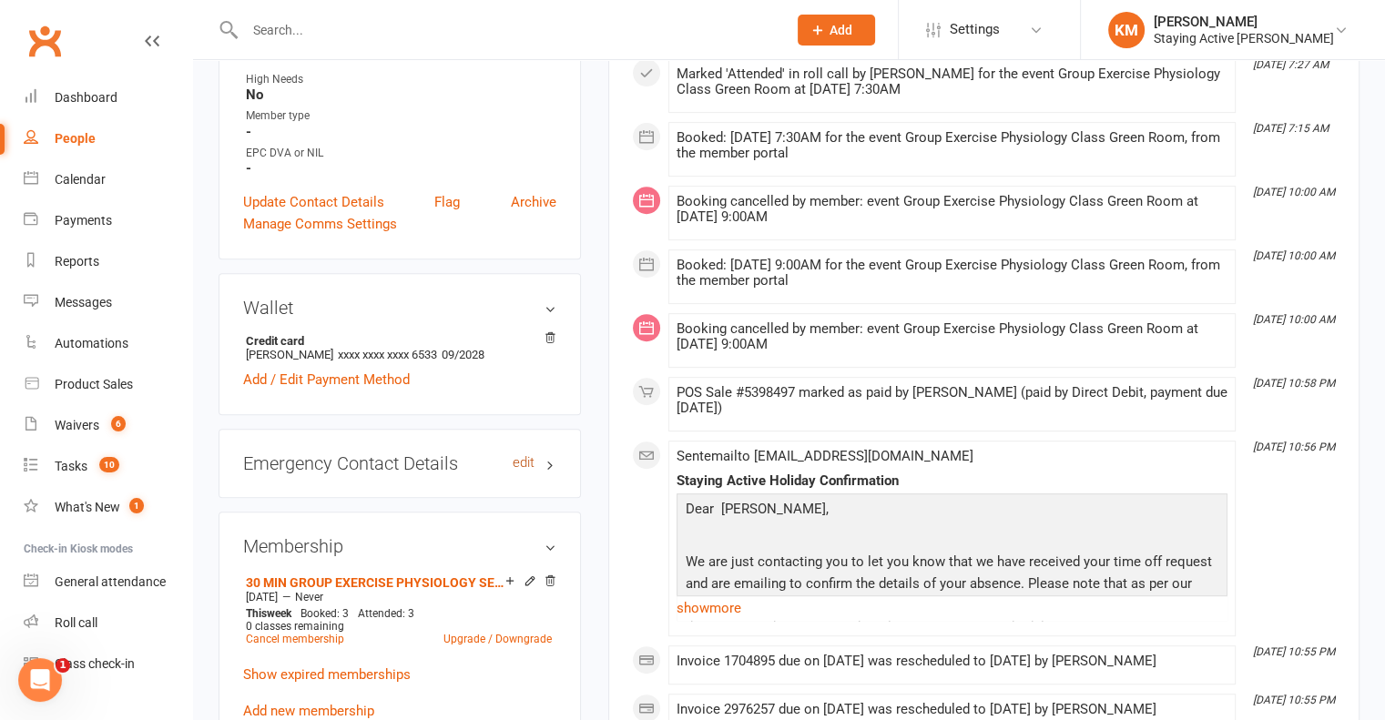
click at [515, 455] on link "edit" at bounding box center [524, 462] width 22 height 15
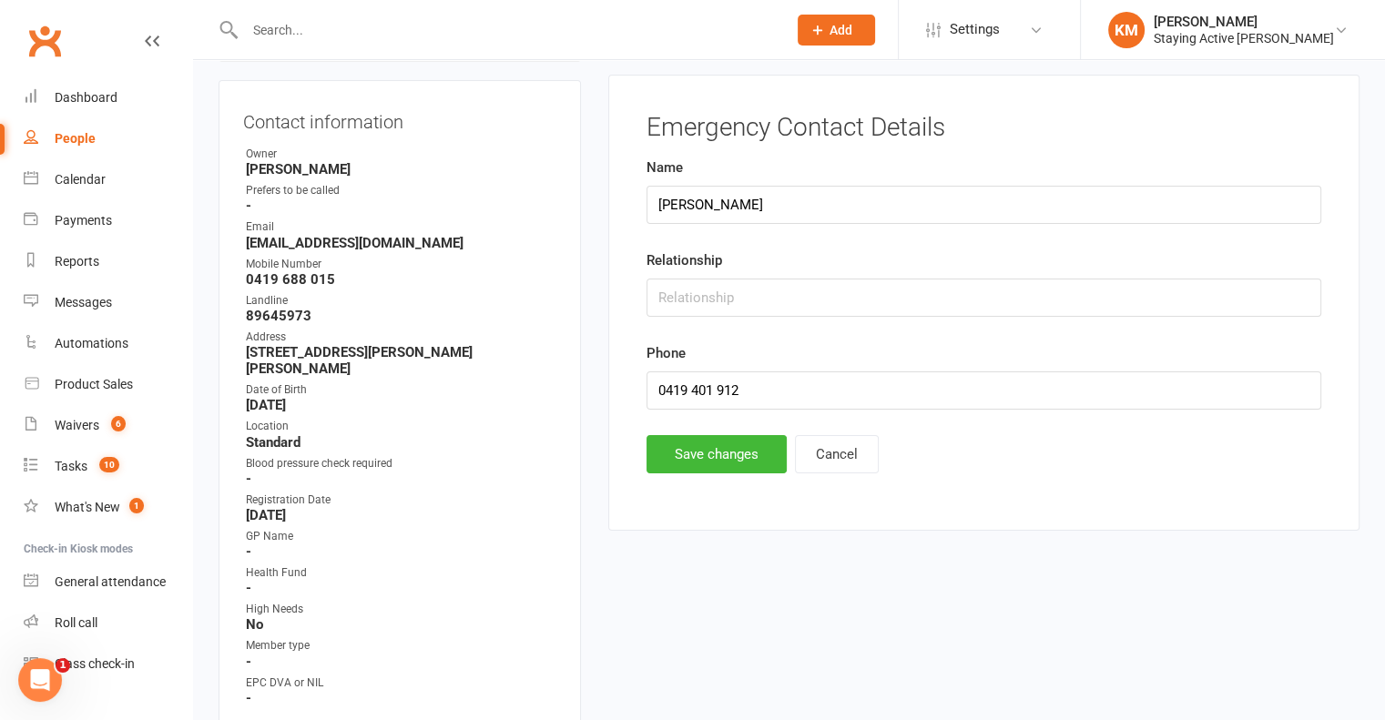
scroll to position [178, 0]
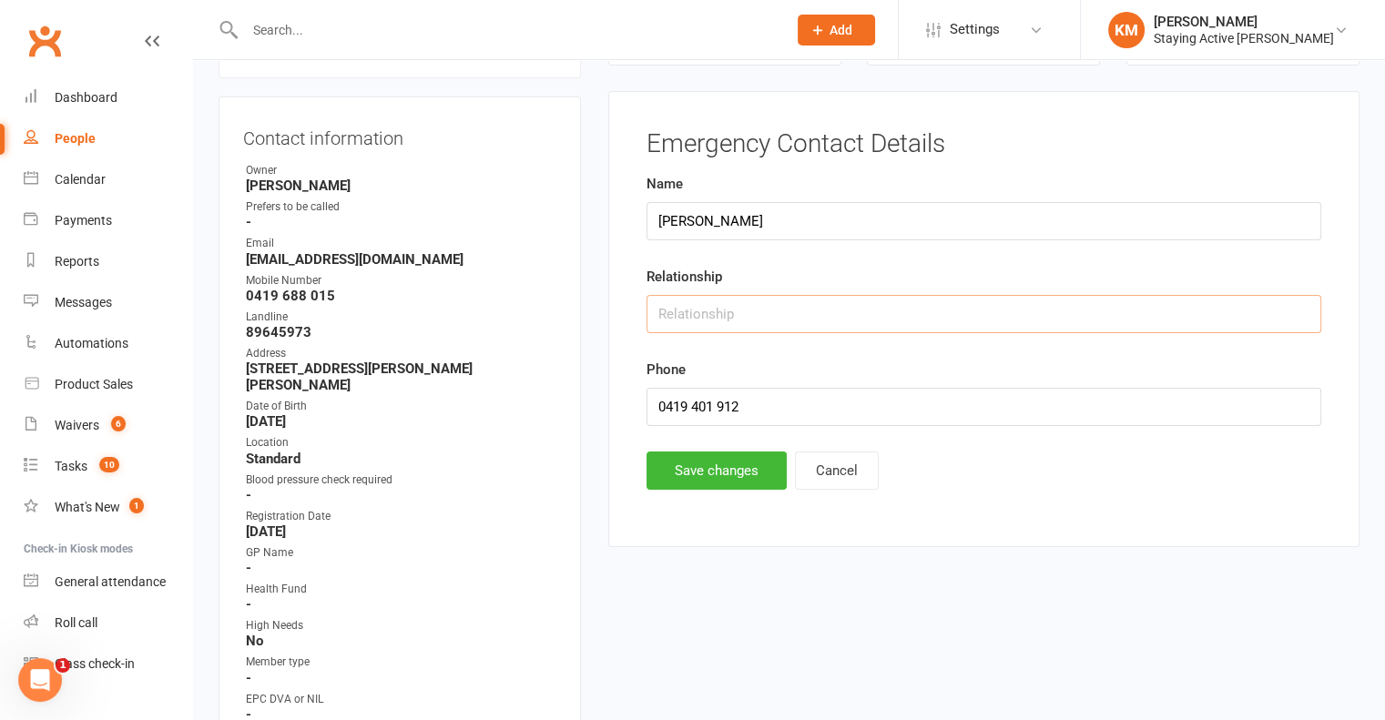
click at [739, 302] on input "text" at bounding box center [984, 314] width 675 height 38
type input "Wife"
click at [710, 491] on div "Emergency Contact Details Name Masooma Trout Relationship Wife Phone 0419 401 9…" at bounding box center [983, 319] width 751 height 456
click at [710, 482] on button "Save changes" at bounding box center [717, 471] width 140 height 38
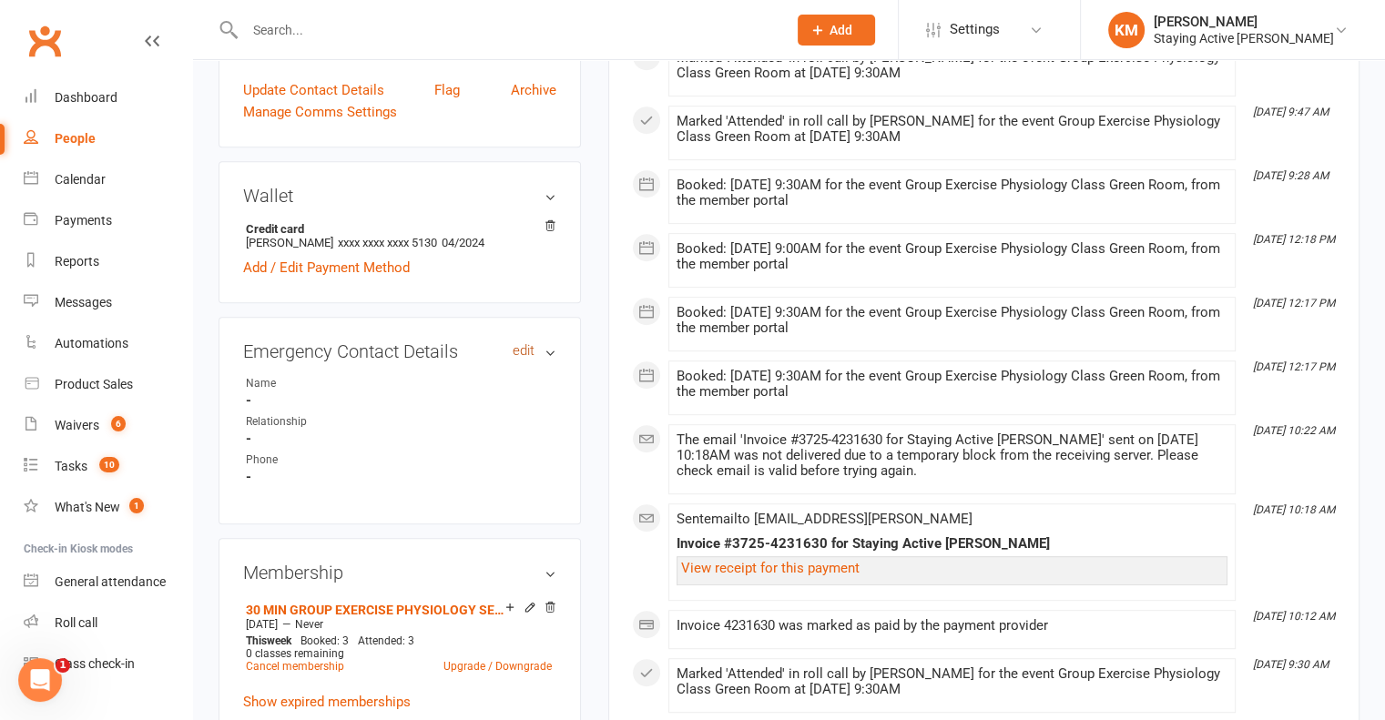
click at [528, 353] on link "edit" at bounding box center [524, 350] width 22 height 15
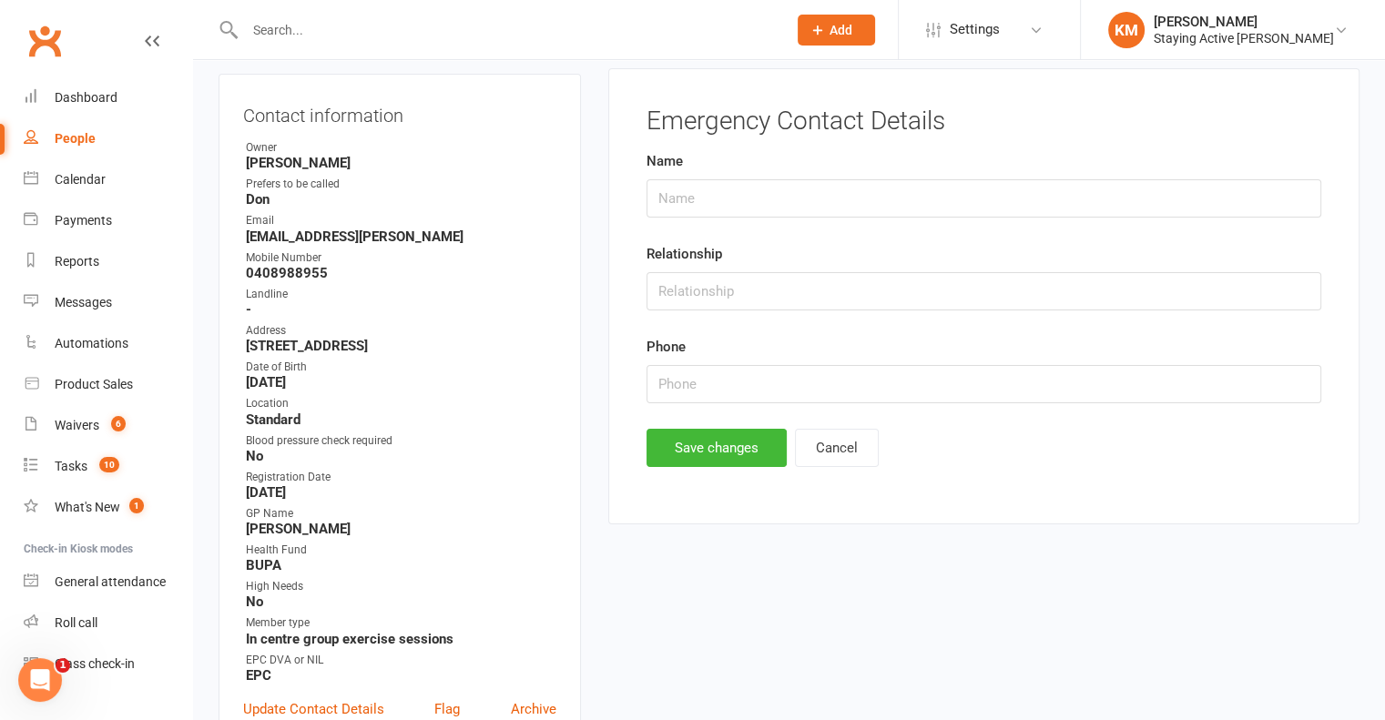
scroll to position [178, 0]
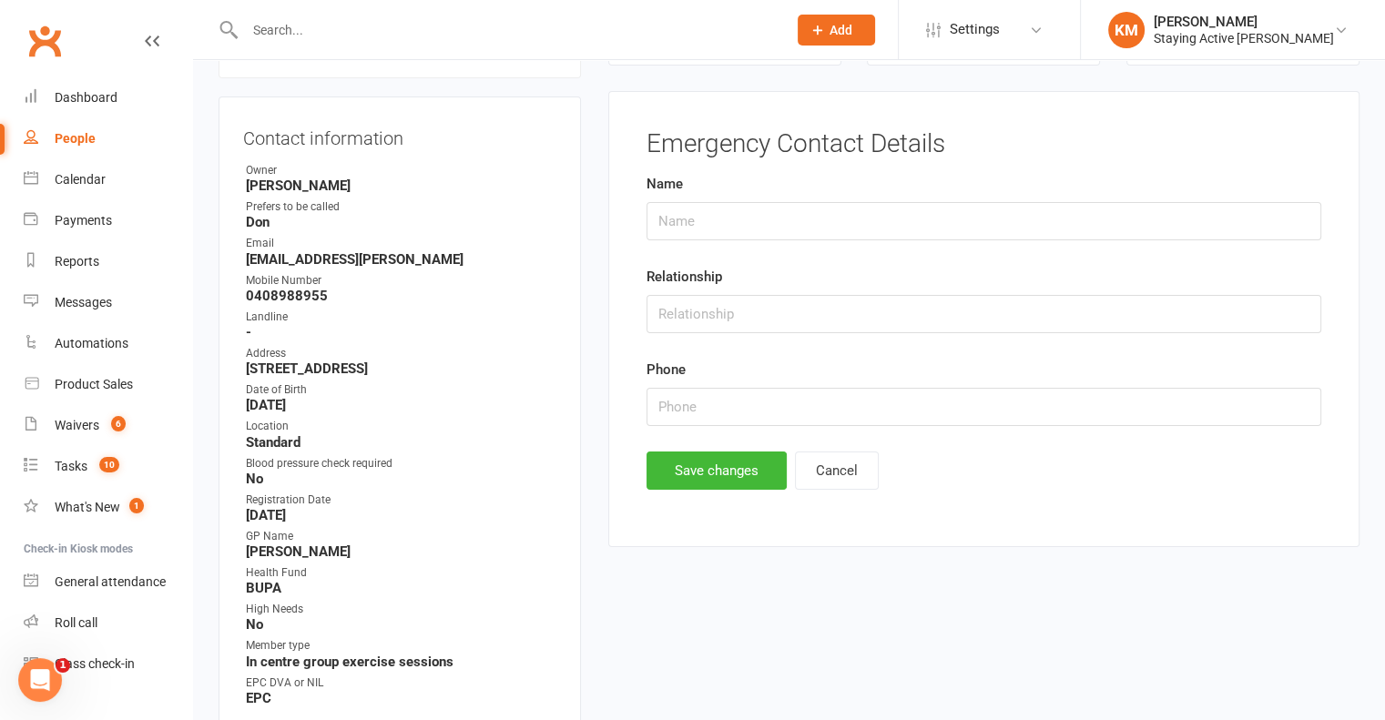
click at [711, 199] on div "Name" at bounding box center [984, 206] width 675 height 67
click at [709, 217] on input "text" at bounding box center [984, 221] width 675 height 38
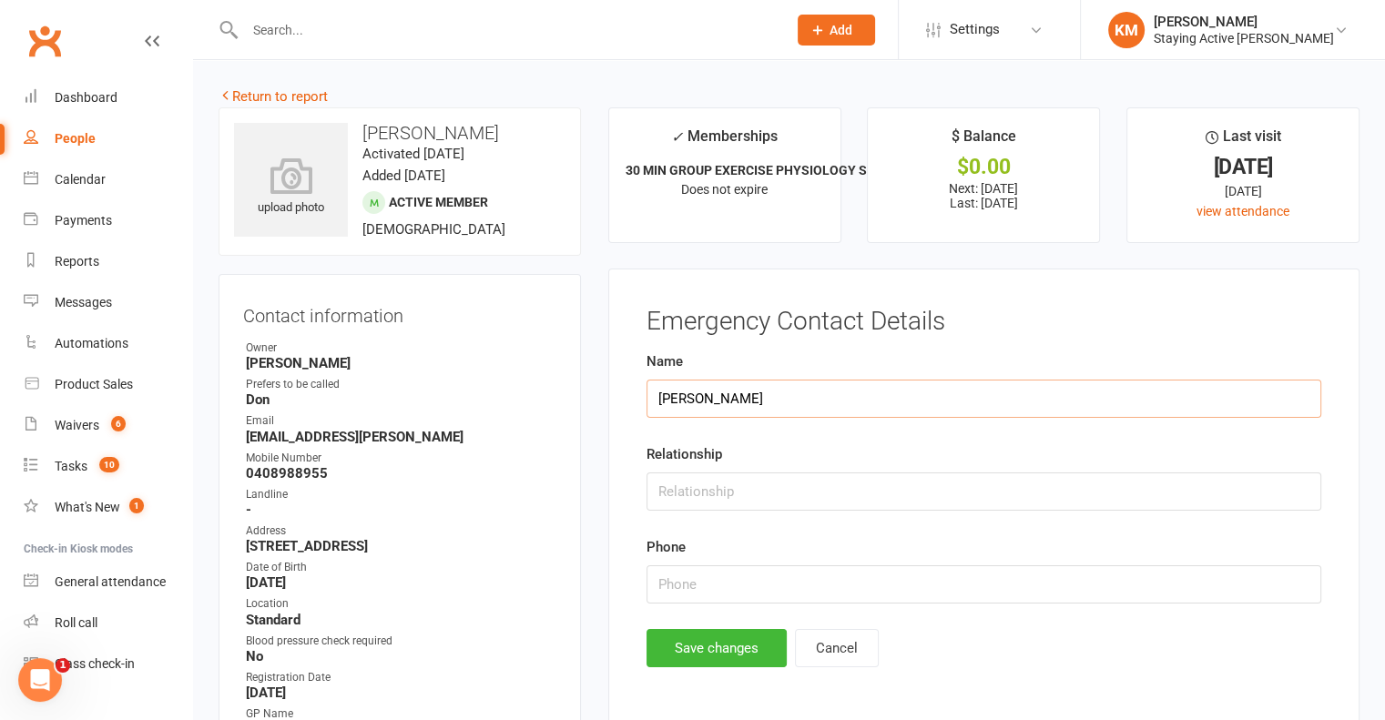
type input "[PERSON_NAME]"
type input "E"
type input "Wife"
drag, startPoint x: 725, startPoint y: 560, endPoint x: 720, endPoint y: 582, distance: 22.3
click at [724, 563] on div "Phone" at bounding box center [984, 569] width 675 height 67
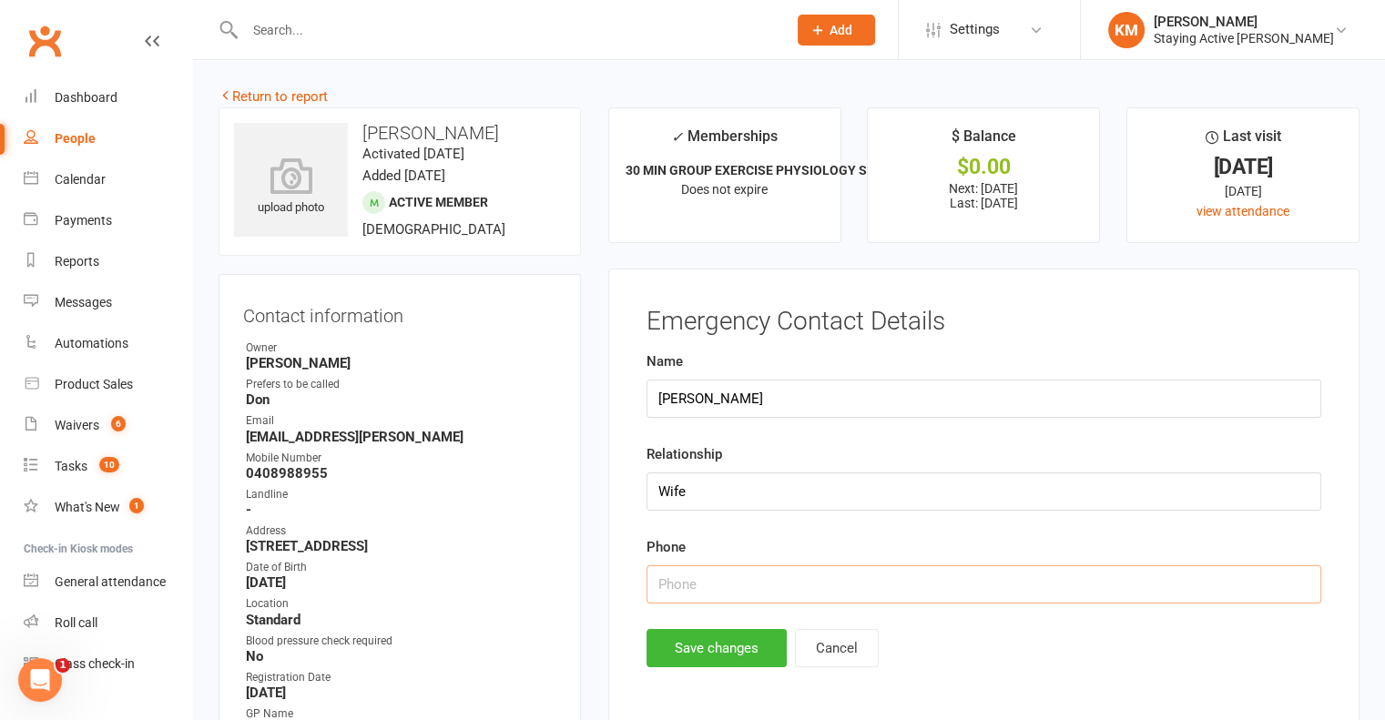
click at [720, 589] on input "text" at bounding box center [984, 585] width 675 height 38
type input "0413 948 327"
click at [718, 649] on button "Save changes" at bounding box center [717, 648] width 140 height 38
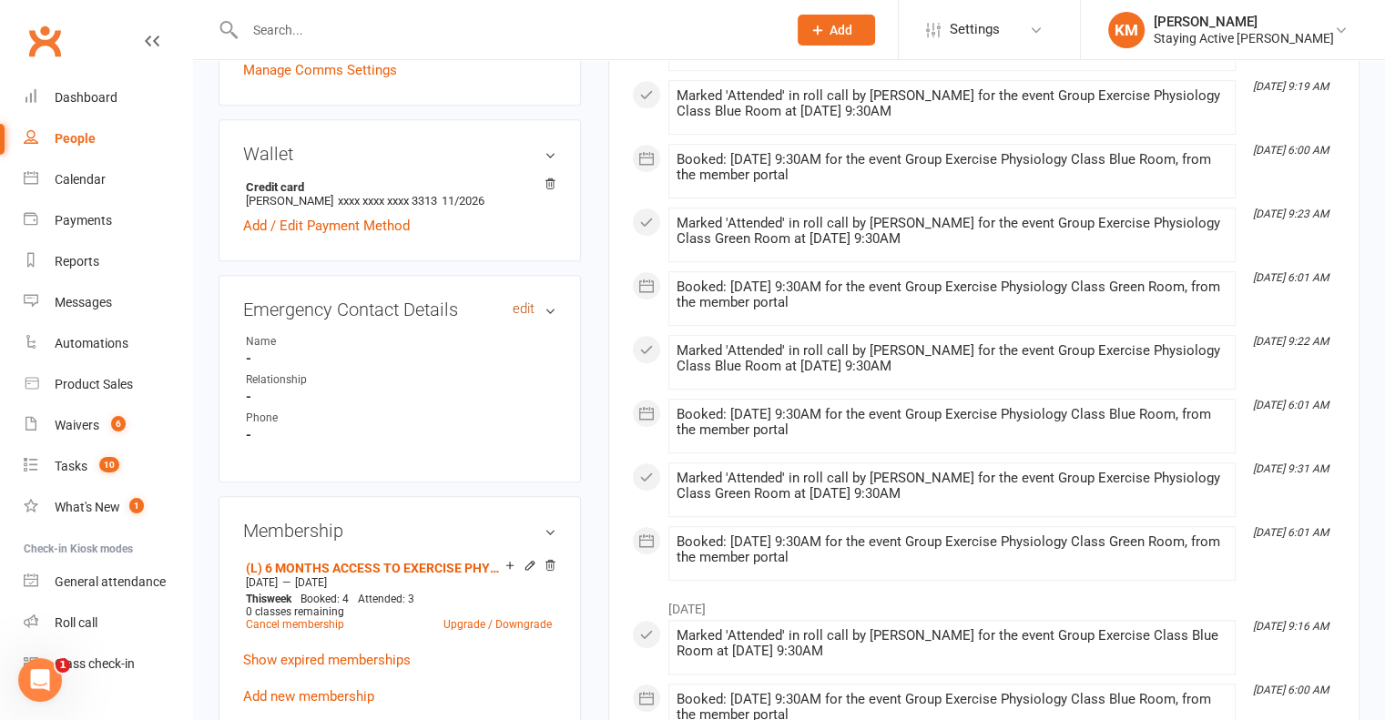
click at [524, 311] on link "edit" at bounding box center [524, 308] width 22 height 15
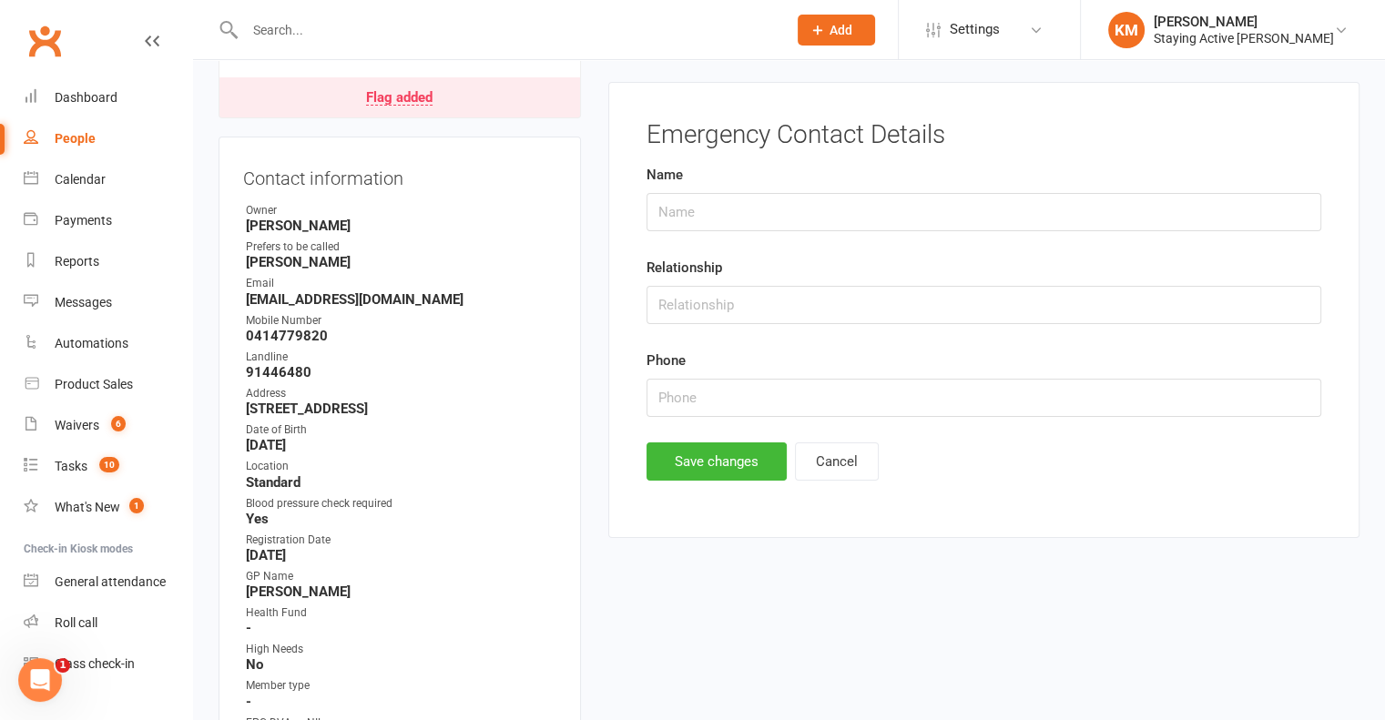
scroll to position [178, 0]
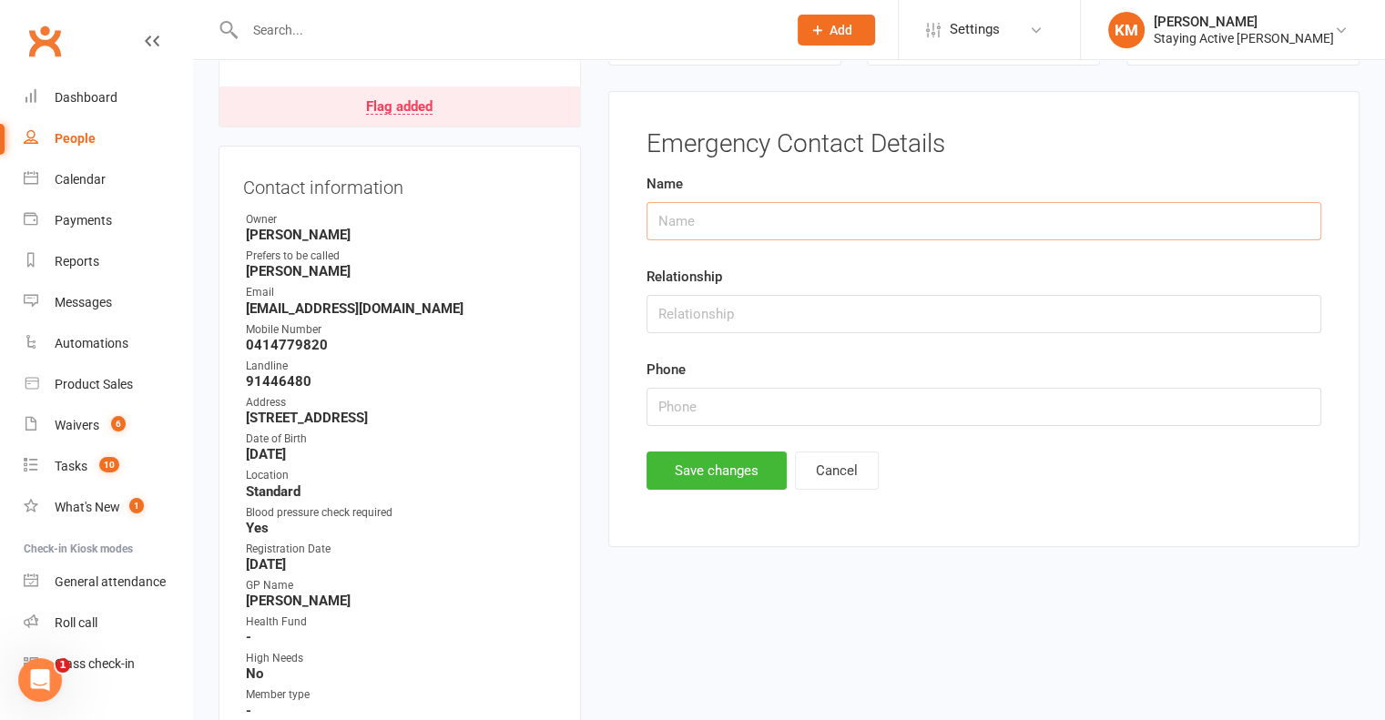
click at [757, 222] on input "text" at bounding box center [984, 221] width 675 height 38
type input "[PERSON_NAME]"
type input "Wife"
click at [716, 407] on input "text" at bounding box center [984, 407] width 675 height 38
type input "0414 779 735"
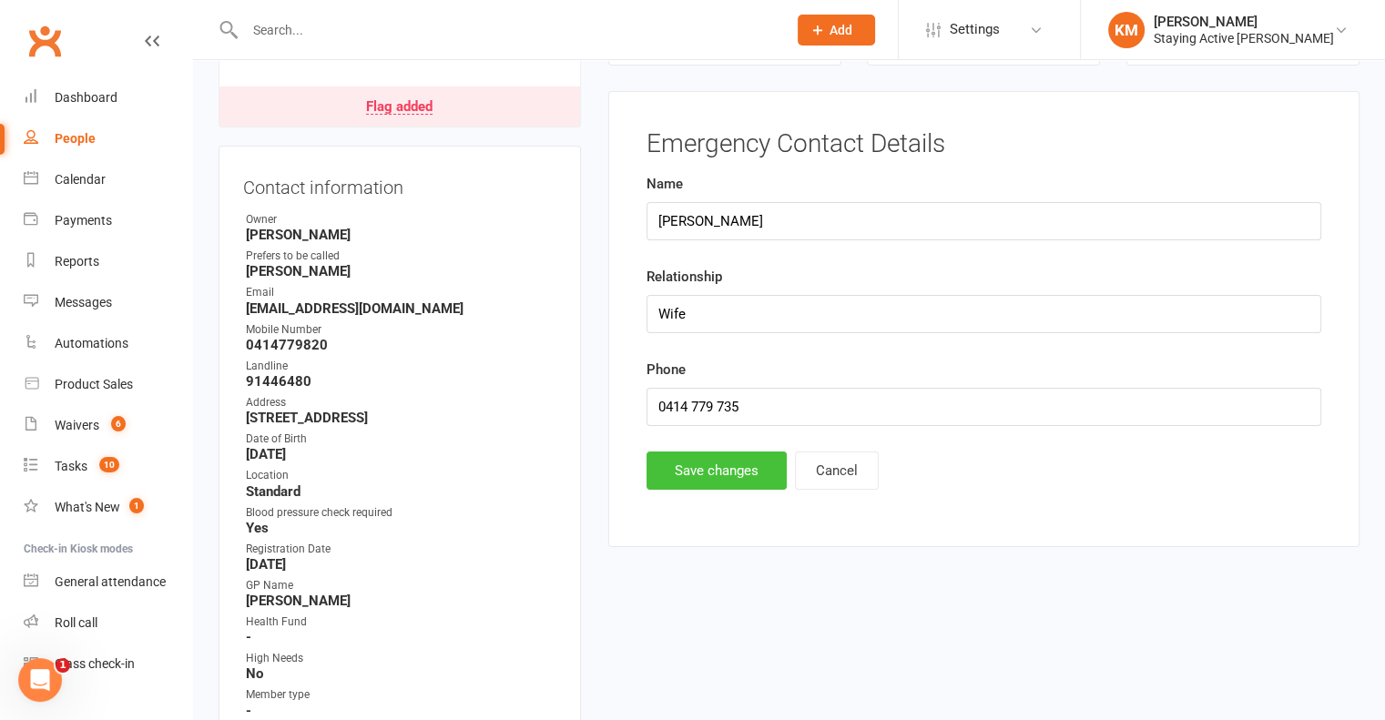
click at [712, 456] on button "Save changes" at bounding box center [717, 471] width 140 height 38
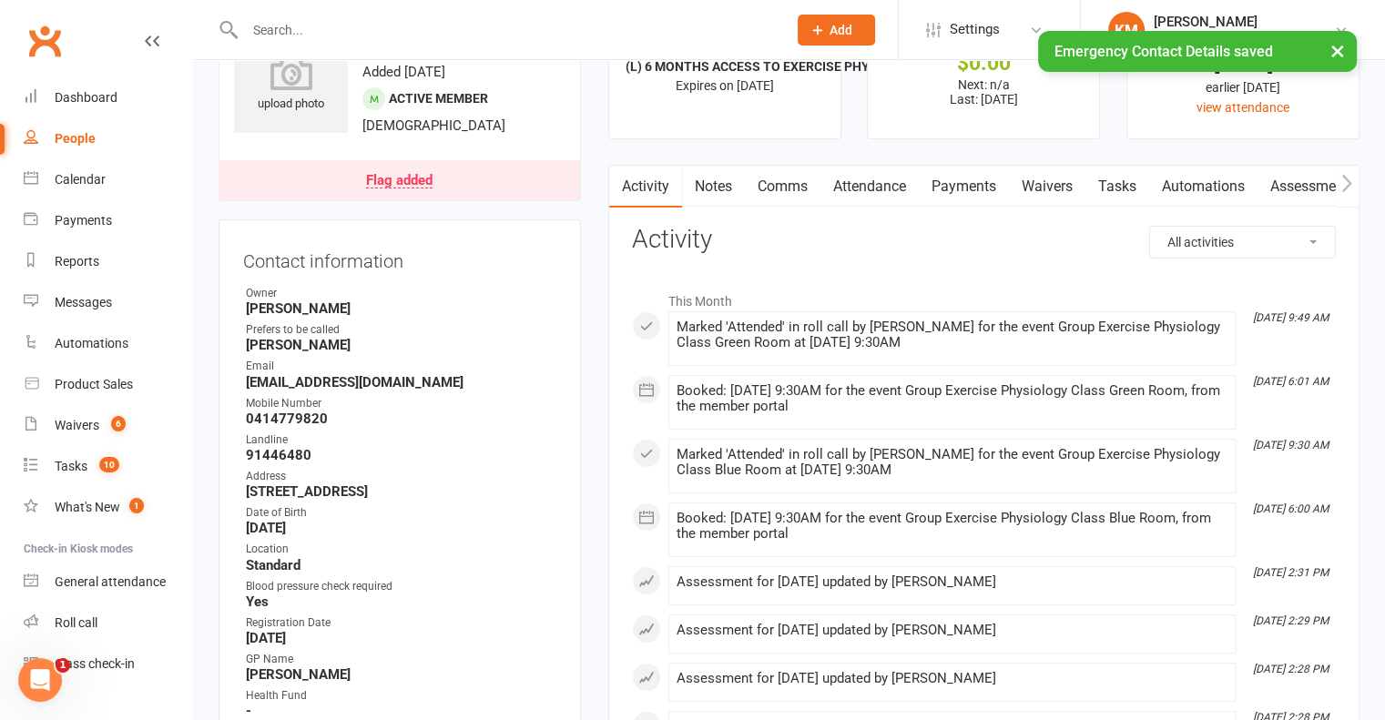
scroll to position [0, 0]
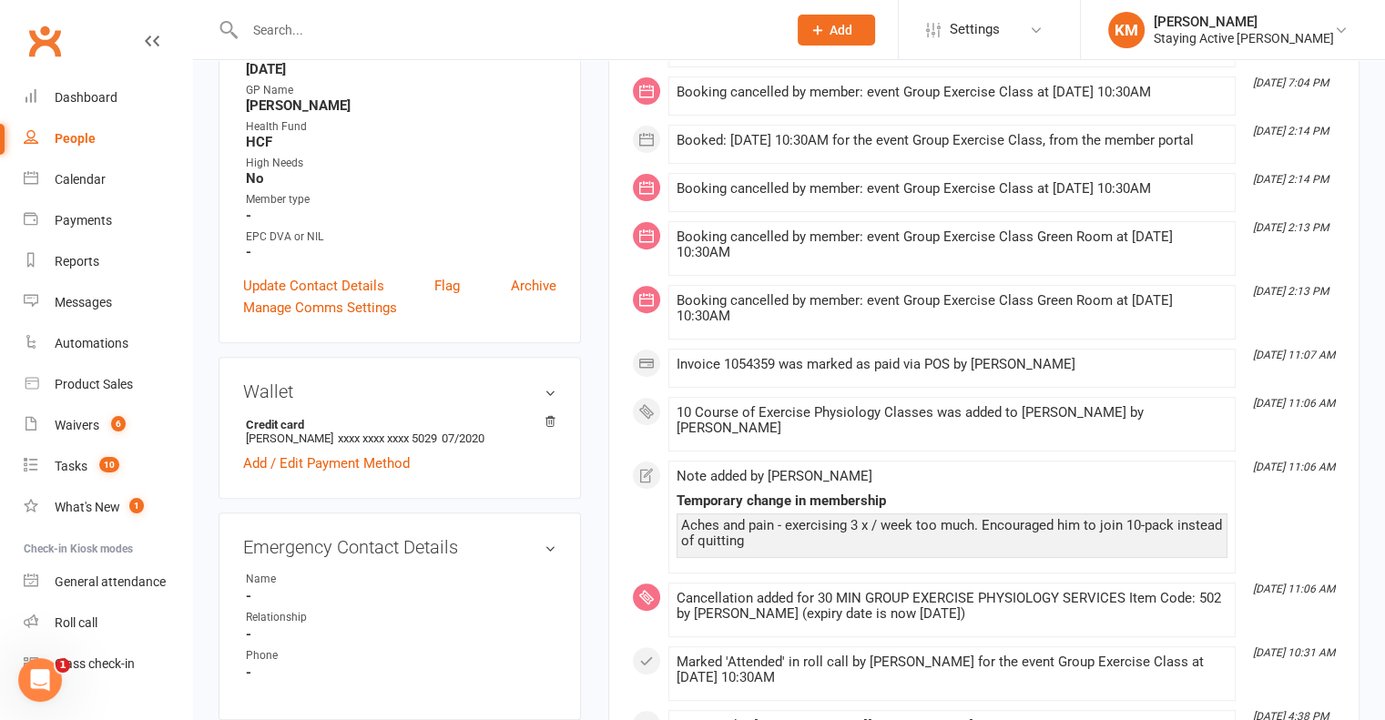
scroll to position [637, 0]
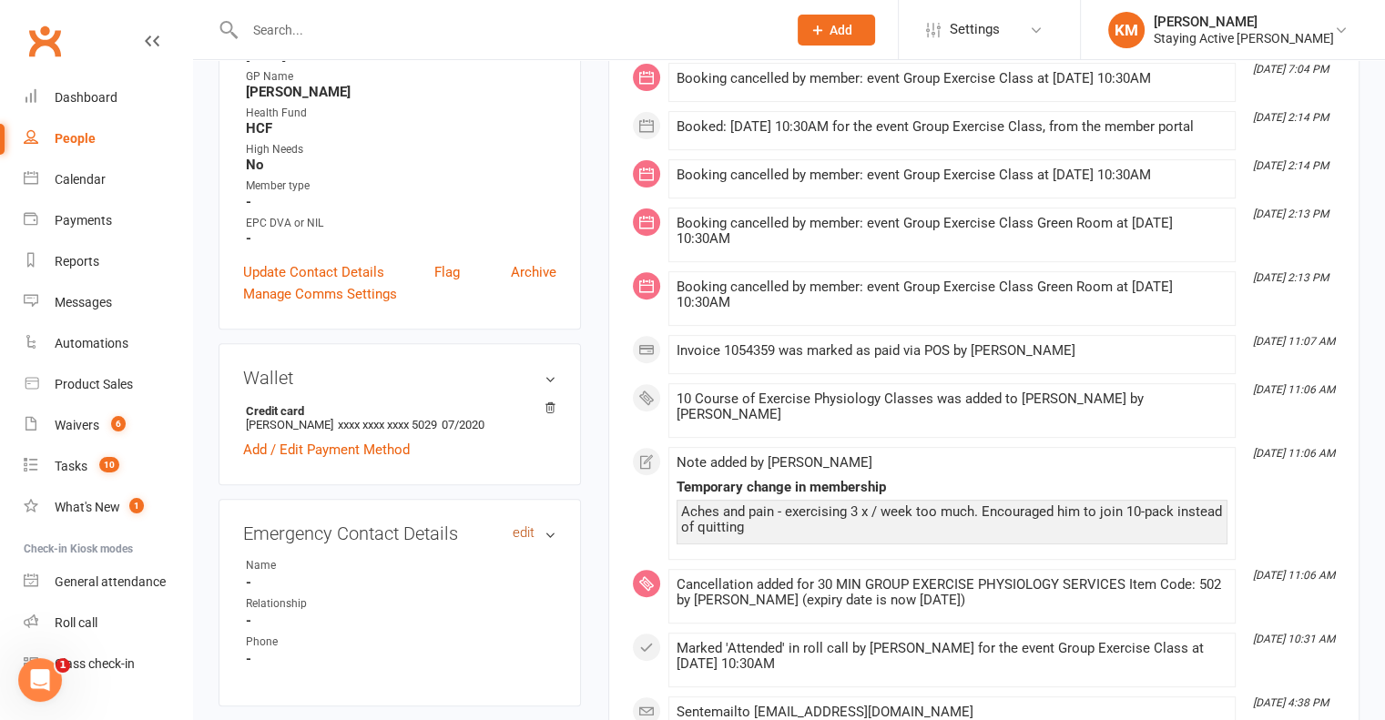
click at [521, 541] on link "edit" at bounding box center [524, 532] width 22 height 15
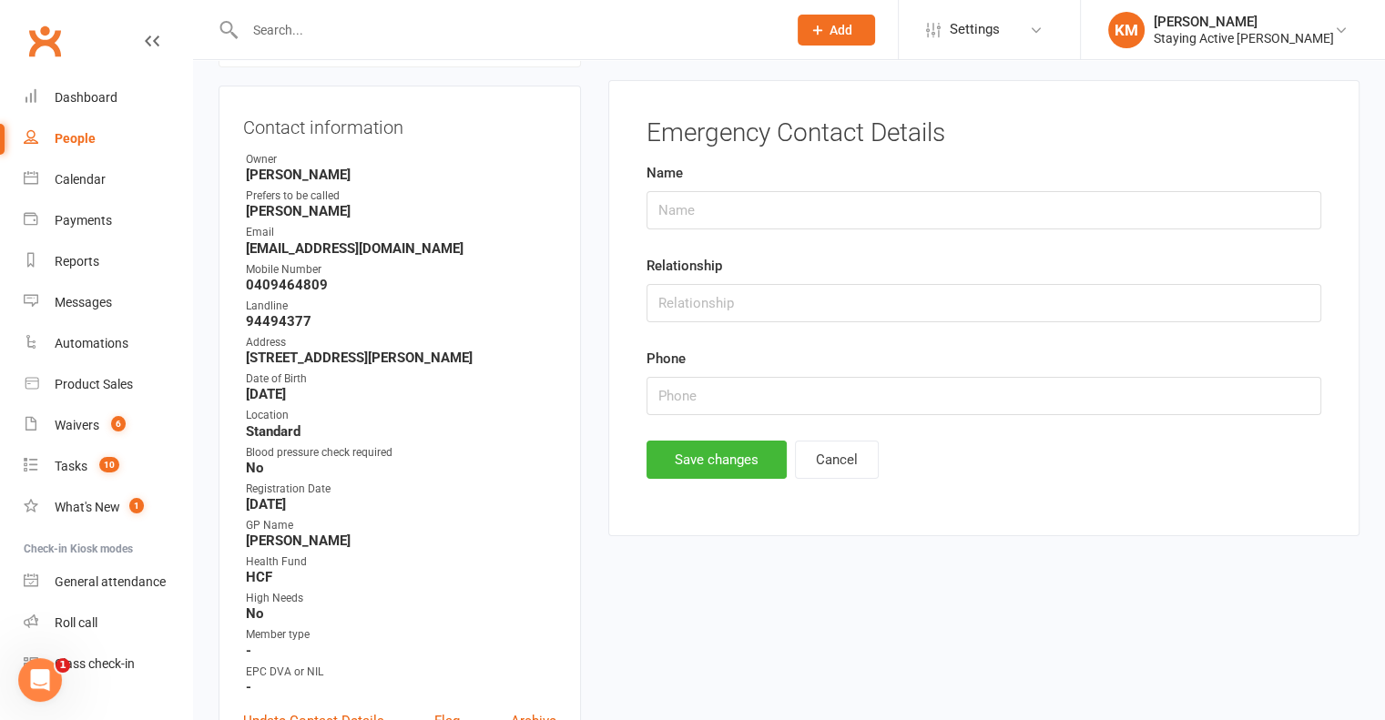
scroll to position [178, 0]
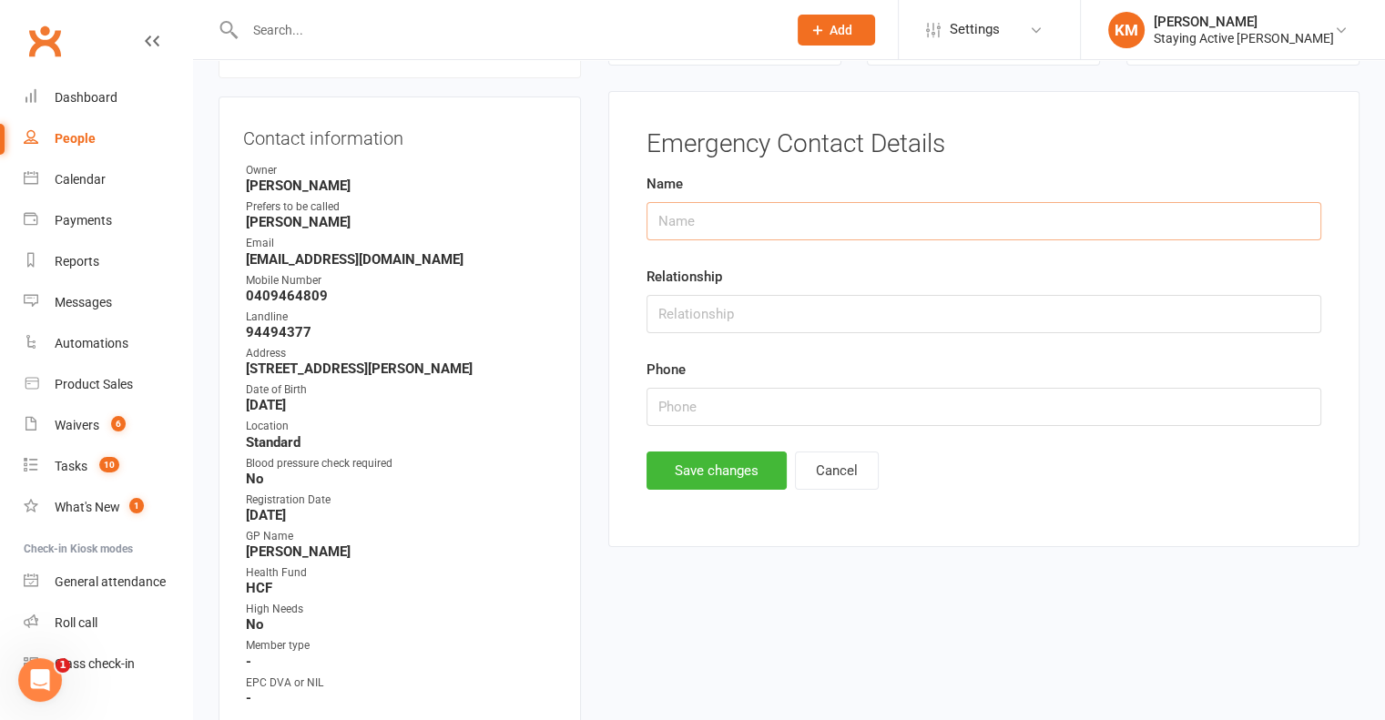
click at [729, 222] on input "text" at bounding box center [984, 221] width 675 height 38
type input "[PERSON_NAME]"
type input "Wife"
type input "0404 461 744"
click at [700, 473] on button "Save changes" at bounding box center [717, 471] width 140 height 38
